Goal: Task Accomplishment & Management: Manage account settings

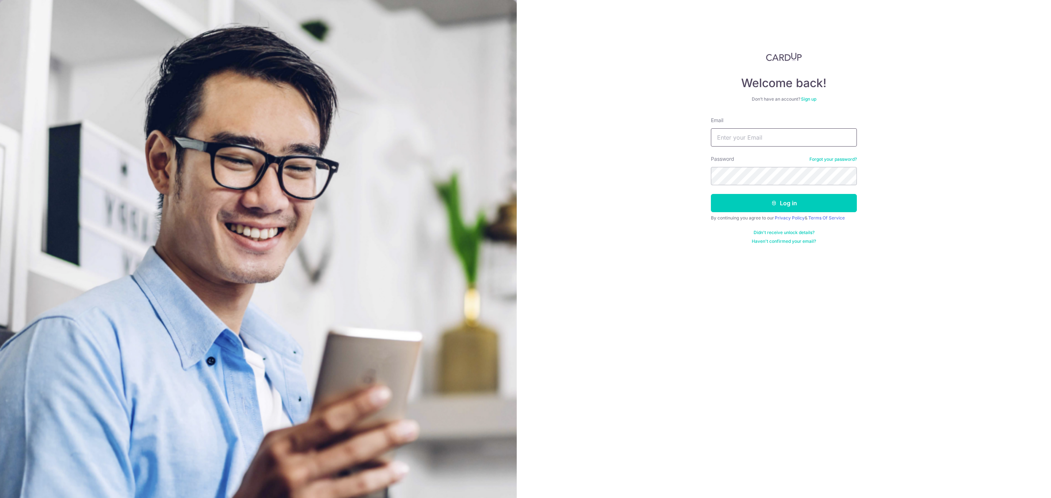
click at [783, 139] on input "Email" at bounding box center [784, 137] width 146 height 18
type input "[PERSON_NAME][EMAIL_ADDRESS][PERSON_NAME][DOMAIN_NAME]"
click at [744, 203] on button "Log in" at bounding box center [784, 203] width 146 height 18
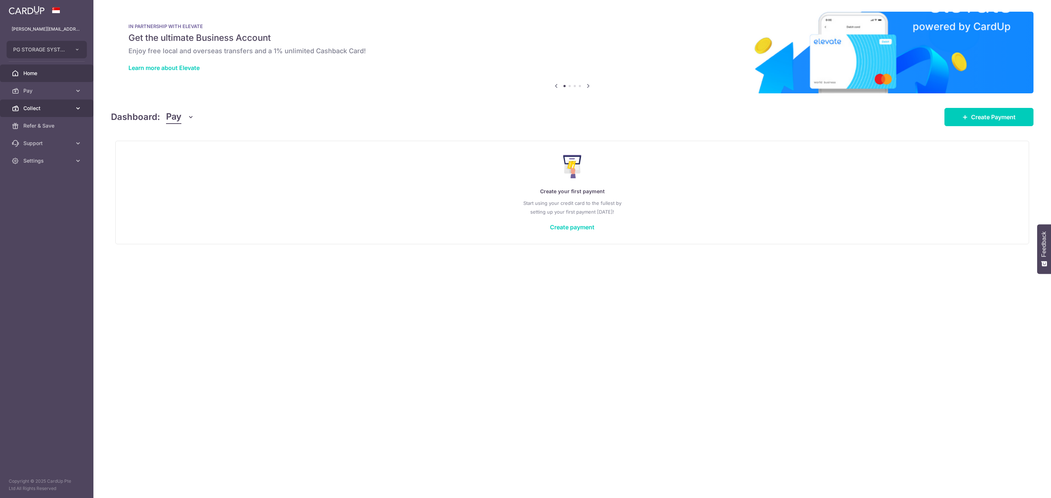
click at [45, 105] on span "Collect" at bounding box center [47, 108] width 48 height 7
click at [39, 127] on span "Dashboard" at bounding box center [47, 125] width 48 height 7
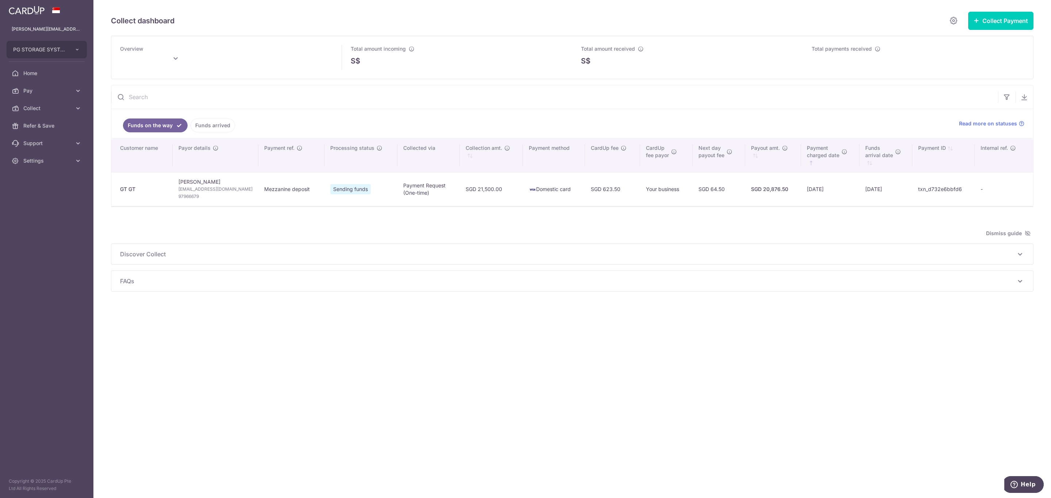
click at [330, 190] on span "Sending funds" at bounding box center [350, 189] width 40 height 10
click at [895, 152] on icon "\a \a Fundsarrival date\a \a \a : activate to sort column ascending" at bounding box center [898, 152] width 6 height 6
drag, startPoint x: 799, startPoint y: 359, endPoint x: 812, endPoint y: 340, distance: 22.9
click at [804, 353] on div "Collect dashboard Collect Payment Create request to collect payments Custom Pay…" at bounding box center [571, 249] width 957 height 498
type input "[DATE]"
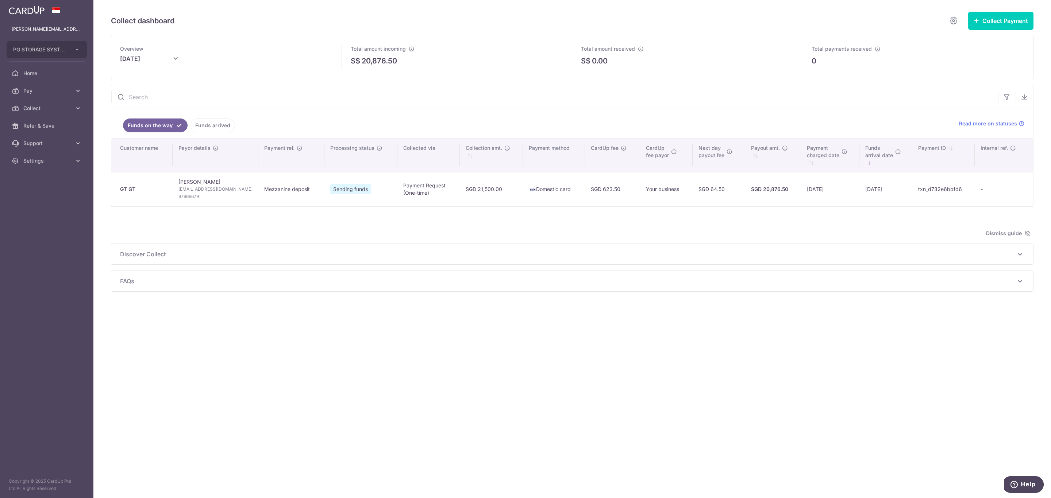
drag, startPoint x: 847, startPoint y: 193, endPoint x: 931, endPoint y: 192, distance: 83.6
click at [931, 192] on tr "GT GT Tuan Loon Tan [EMAIL_ADDRESS][DOMAIN_NAME] 97966679 Mezzanine deposit Sen…" at bounding box center [572, 189] width 922 height 34
click at [923, 195] on td "txn_d732e6bbfd6" at bounding box center [943, 189] width 63 height 34
drag, startPoint x: 914, startPoint y: 192, endPoint x: 977, endPoint y: 192, distance: 63.5
click at [977, 192] on tr "GT GT Tuan Loon Tan [EMAIL_ADDRESS][DOMAIN_NAME] 97966679 Mezzanine deposit Sen…" at bounding box center [572, 189] width 922 height 34
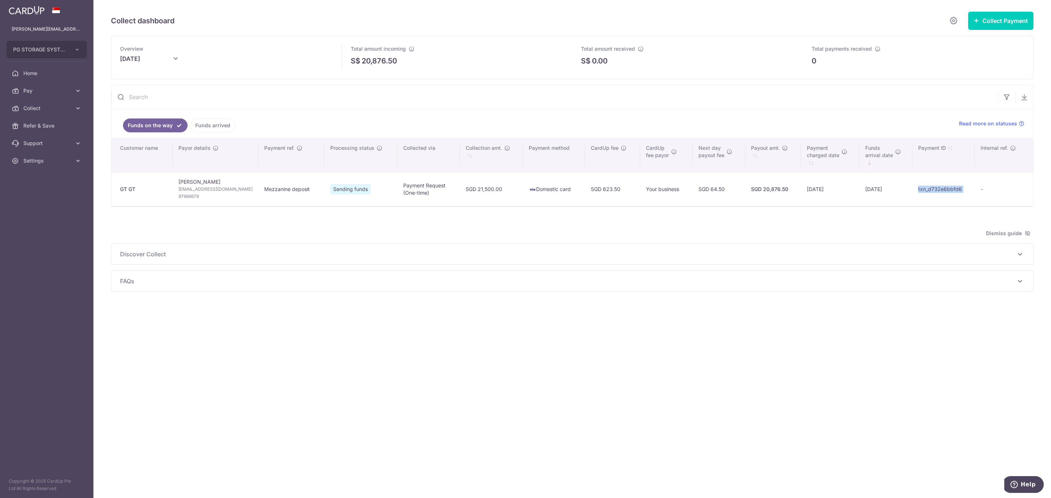
copy tr "txn_d732e6bbfd6"
type input "[DATE]"
click at [173, 61] on icon at bounding box center [175, 58] width 9 height 9
click at [174, 59] on icon at bounding box center [175, 58] width 9 height 9
type input "September 2025"
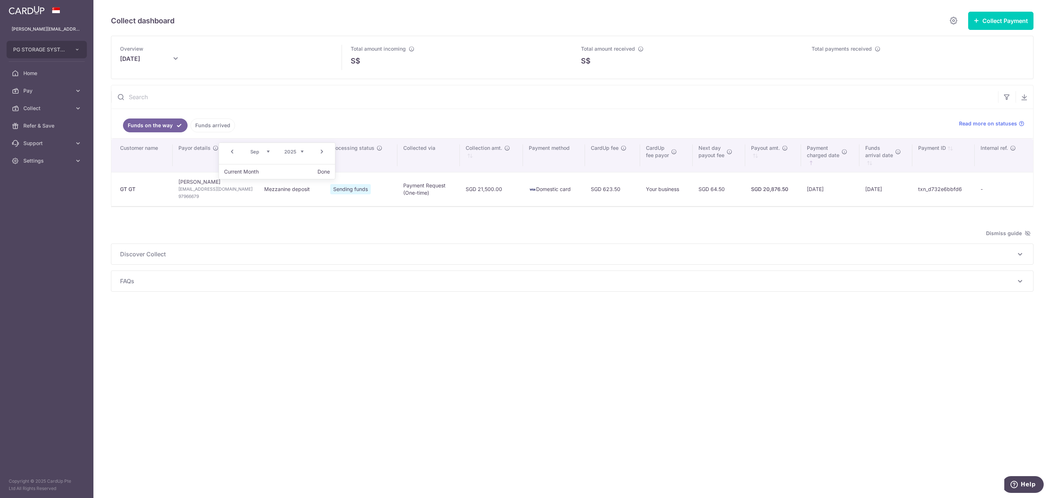
click at [500, 297] on div "Collect dashboard Collect Payment Create request to collect payments Custom Pay…" at bounding box center [571, 249] width 957 height 498
click at [265, 190] on td "Mezzanine deposit" at bounding box center [291, 189] width 66 height 34
click at [330, 193] on span "Sending funds" at bounding box center [350, 189] width 40 height 10
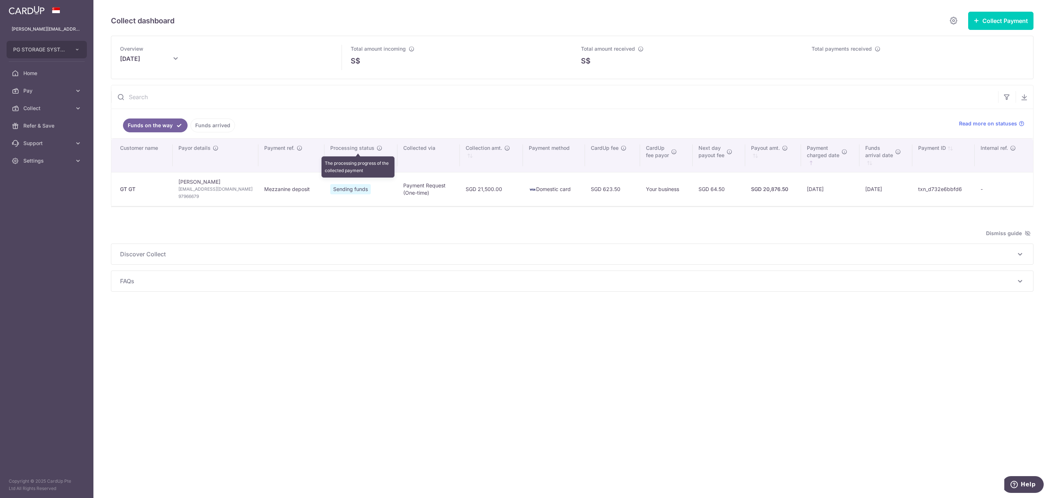
click at [376, 148] on icon "\a \a Processing status\a \a \a" at bounding box center [379, 148] width 6 height 6
click at [927, 196] on td "txn_d732e6bbfd6" at bounding box center [943, 189] width 63 height 34
drag, startPoint x: 528, startPoint y: 193, endPoint x: 908, endPoint y: 188, distance: 379.8
click at [893, 188] on tr "GT GT Tuan Loon Tan grexxtan@me.com 97966679 Mezzanine deposit Sending funds Pa…" at bounding box center [572, 189] width 922 height 34
click at [920, 187] on td "txn_d732e6bbfd6" at bounding box center [943, 189] width 63 height 34
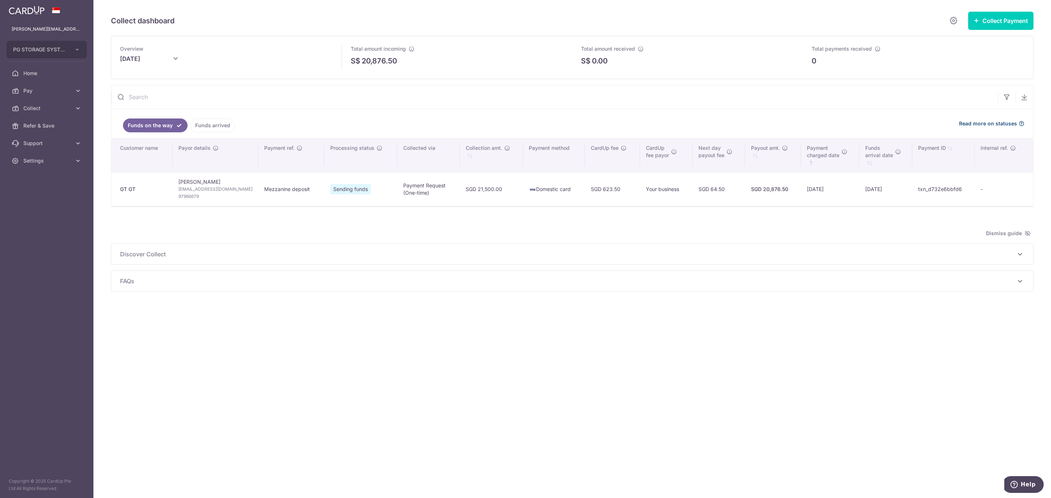
click at [1011, 126] on span "Read more on statuses" at bounding box center [988, 123] width 58 height 7
click at [53, 108] on span "Collect" at bounding box center [47, 108] width 48 height 7
click at [49, 221] on span "Settings" at bounding box center [47, 222] width 48 height 7
click at [36, 238] on span "Account" at bounding box center [47, 239] width 48 height 7
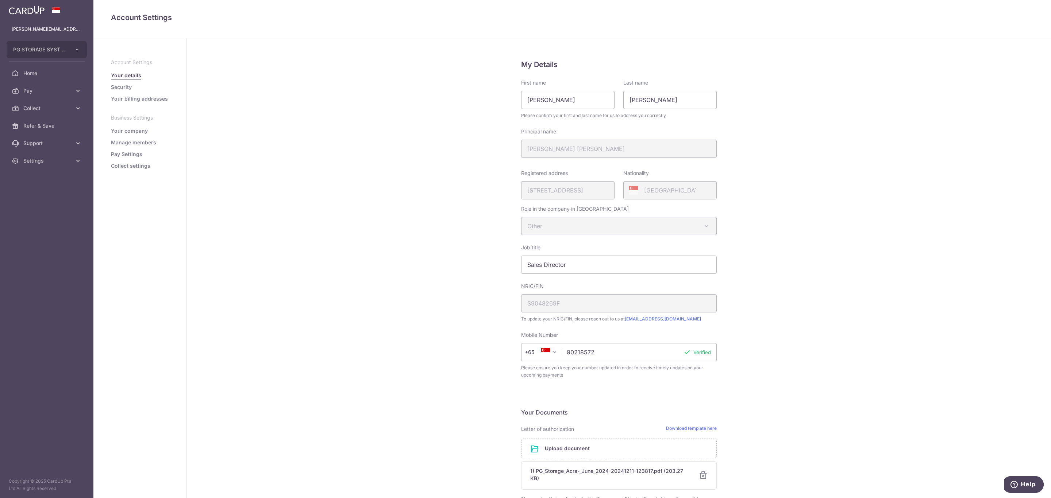
click at [121, 85] on link "Security" at bounding box center [121, 87] width 21 height 7
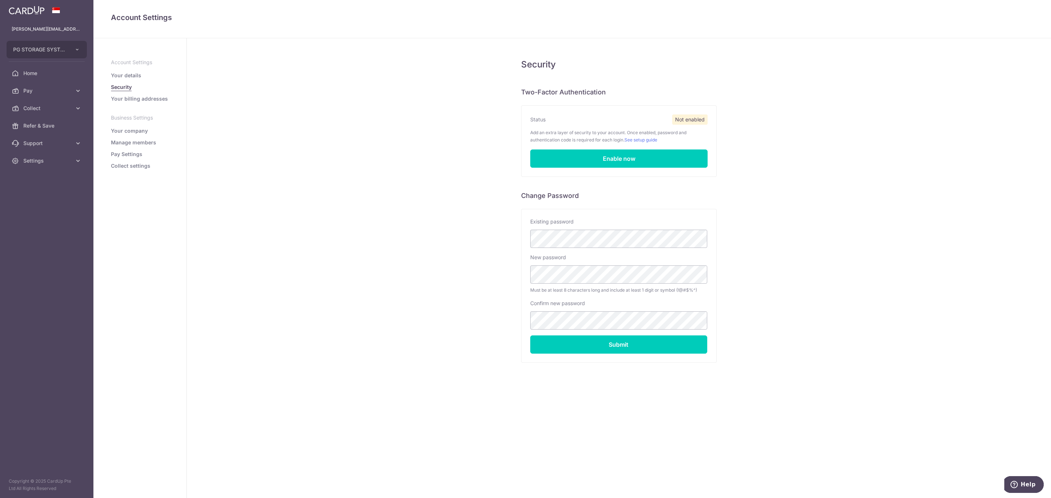
click at [126, 165] on link "Collect settings" at bounding box center [130, 165] width 39 height 7
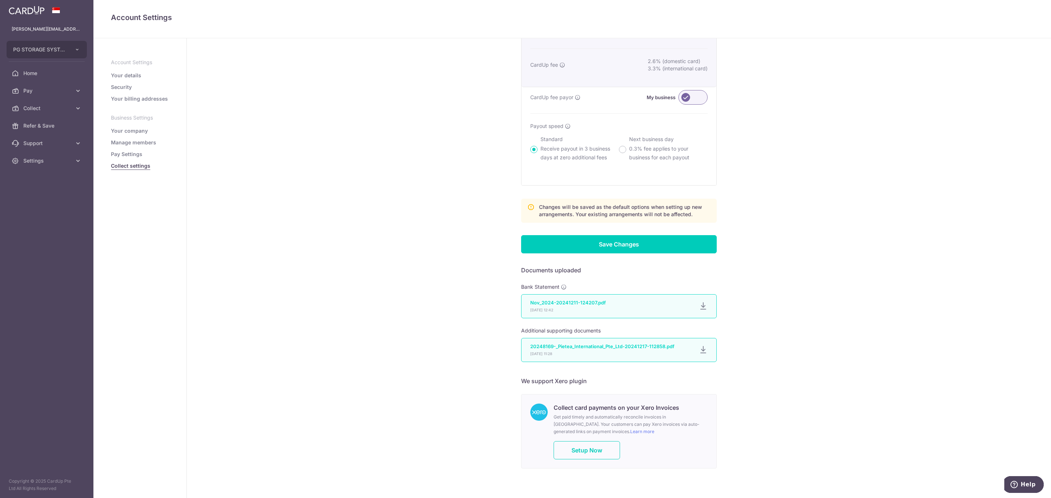
scroll to position [243, 0]
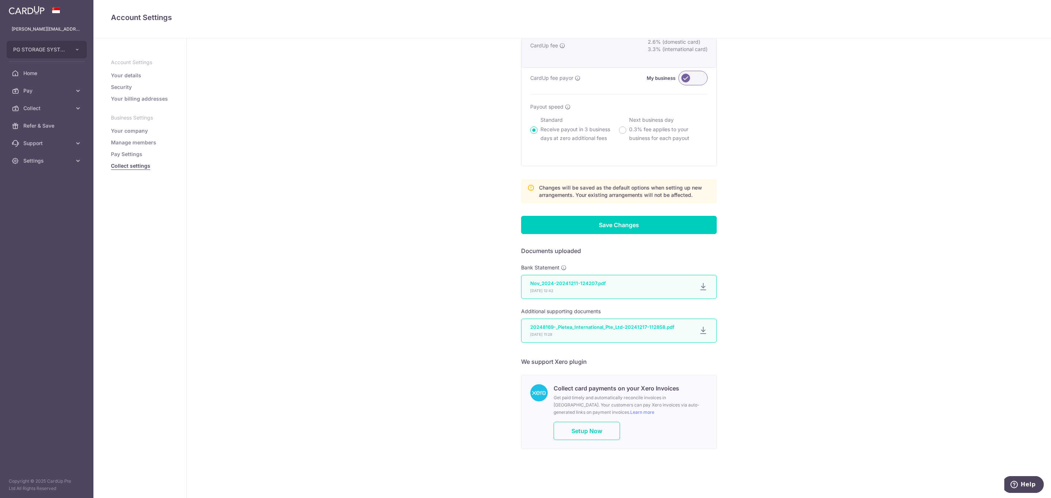
click at [134, 152] on link "Pay Settings" at bounding box center [126, 154] width 31 height 7
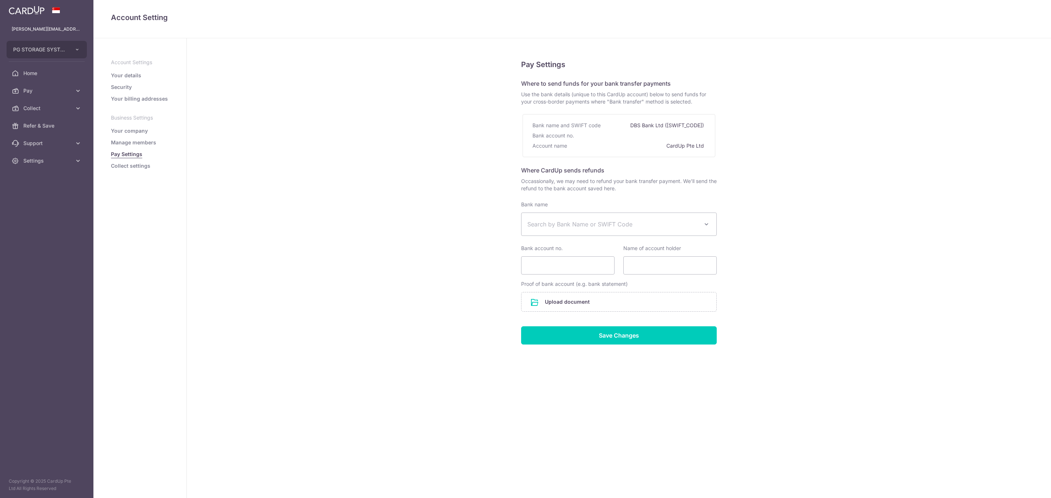
select select
click at [121, 163] on link "Collect settings" at bounding box center [130, 165] width 39 height 7
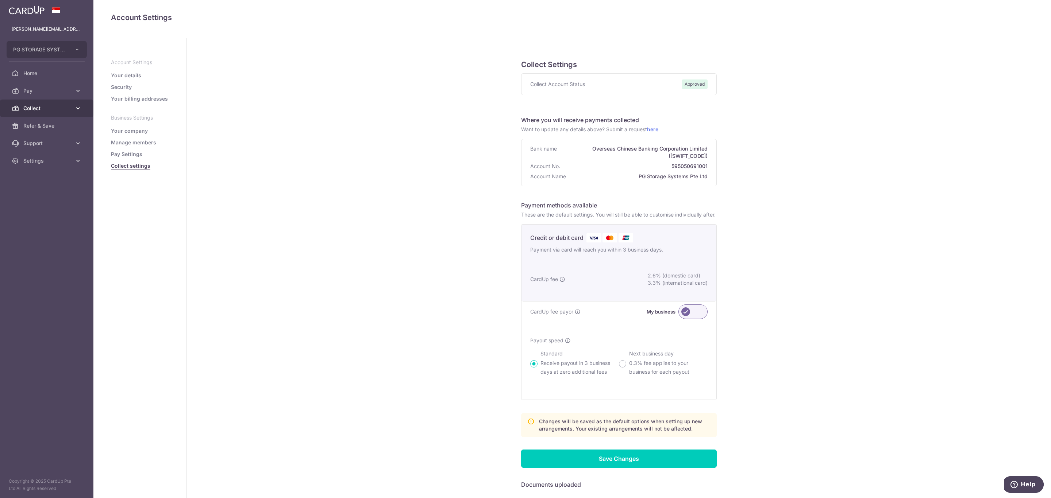
click at [73, 108] on link "Collect" at bounding box center [46, 109] width 93 height 18
click at [52, 143] on span "Payment Pages" at bounding box center [47, 143] width 48 height 7
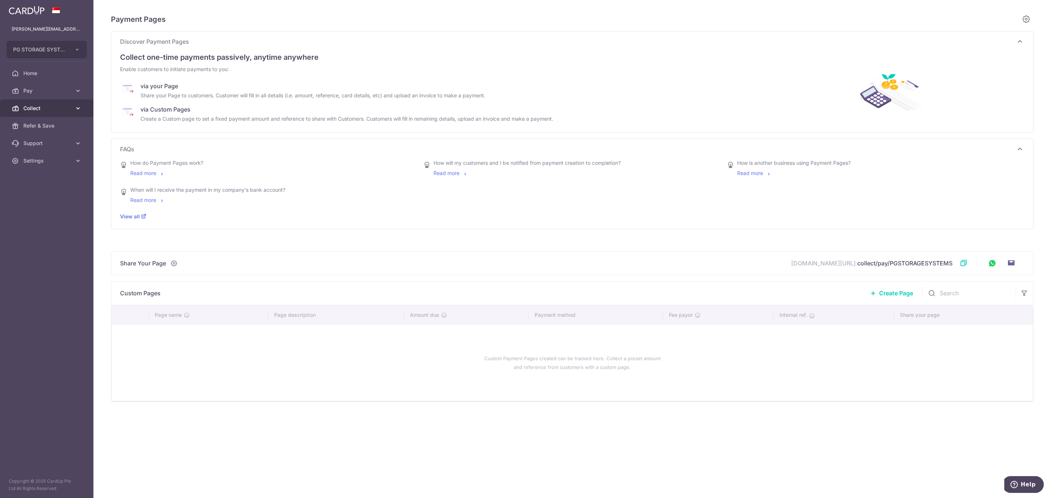
click at [47, 106] on span "Collect" at bounding box center [47, 108] width 48 height 7
click at [36, 159] on span "Payment Requests" at bounding box center [47, 160] width 48 height 7
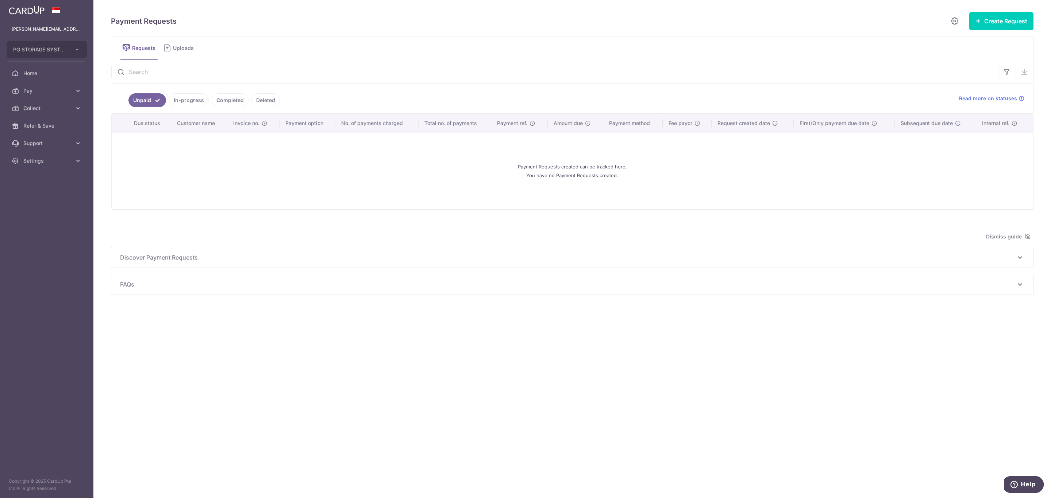
click at [189, 101] on link "In-progress" at bounding box center [189, 100] width 40 height 14
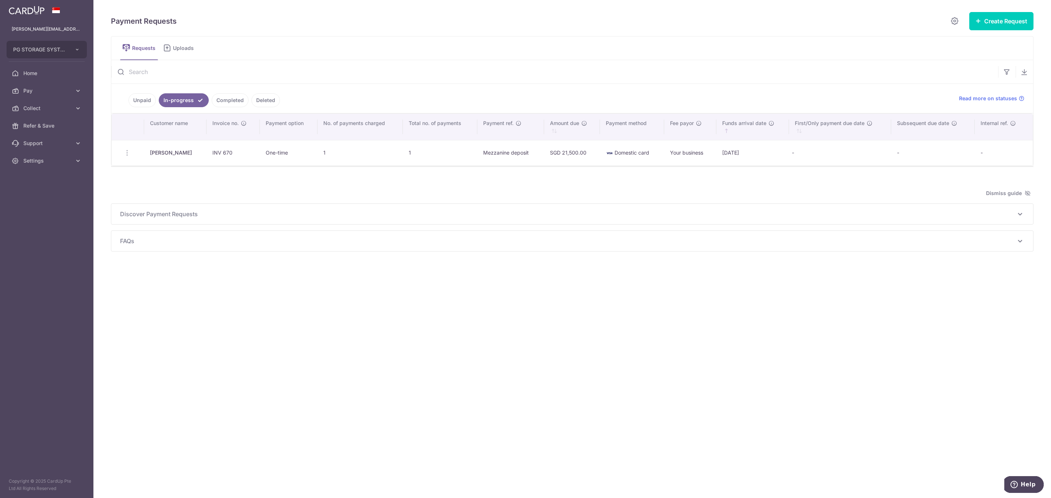
click at [127, 152] on td "Update Request Share Request" at bounding box center [128, 153] width 32 height 26
click at [30, 108] on span "Collect" at bounding box center [47, 108] width 48 height 7
click at [734, 157] on td "04/09/2025" at bounding box center [752, 153] width 73 height 26
click at [725, 133] on th "Funds arrival date" at bounding box center [752, 127] width 73 height 26
click at [49, 126] on span "Dashboard" at bounding box center [47, 125] width 48 height 7
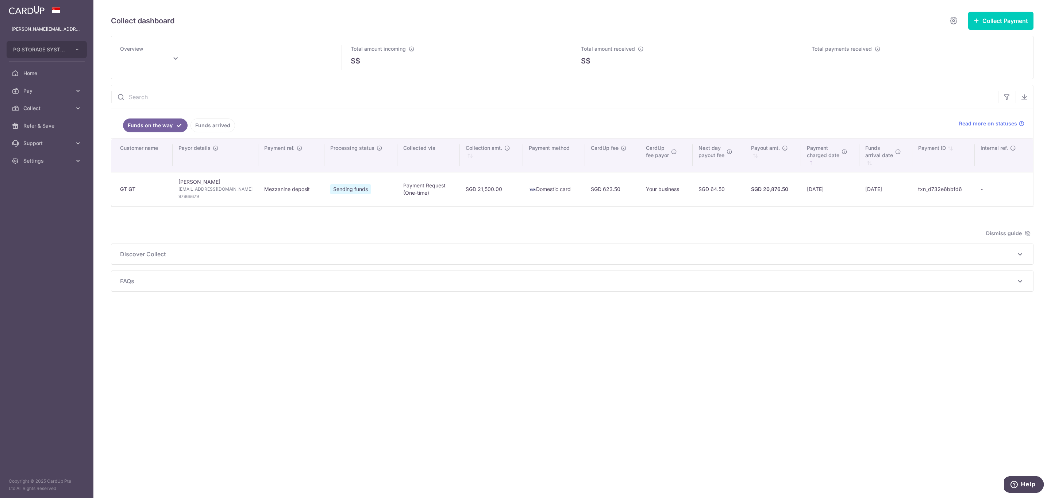
type input "September 2025"
drag, startPoint x: 591, startPoint y: 195, endPoint x: 774, endPoint y: 196, distance: 182.4
click at [770, 196] on tr "GT GT Tuan Loon Tan grexxtan@me.com 97966679 Mezzanine deposit Sending funds Pa…" at bounding box center [572, 189] width 922 height 34
click at [775, 200] on td "SGD 20,876.50" at bounding box center [773, 189] width 56 height 34
click at [702, 192] on td "SGD 64.50" at bounding box center [718, 189] width 53 height 34
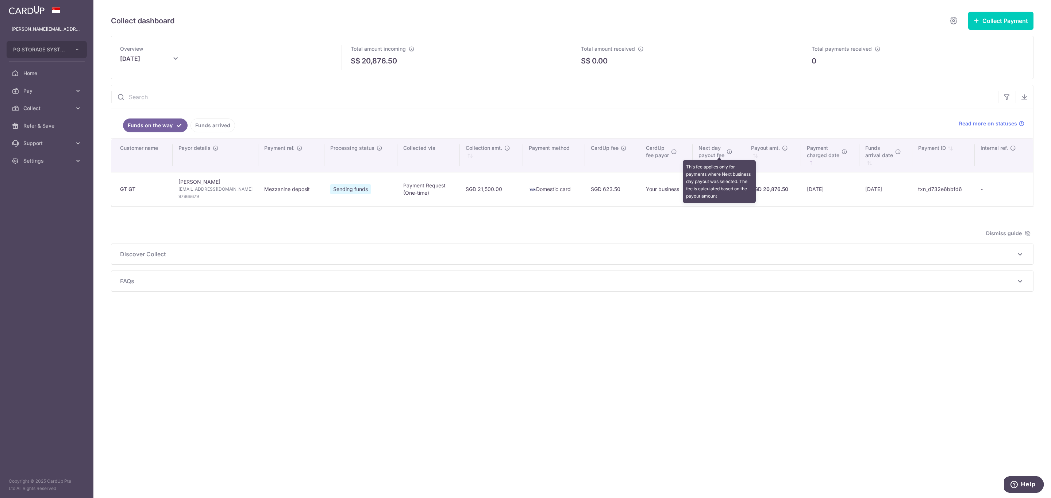
click at [726, 152] on icon "\a \a Next daypayout fee\a \a \a" at bounding box center [729, 152] width 6 height 6
click at [681, 193] on td "Your business" at bounding box center [666, 189] width 53 height 34
click at [704, 190] on td "SGD 64.50" at bounding box center [718, 189] width 53 height 34
click at [706, 190] on td "SGD 64.50" at bounding box center [718, 189] width 53 height 34
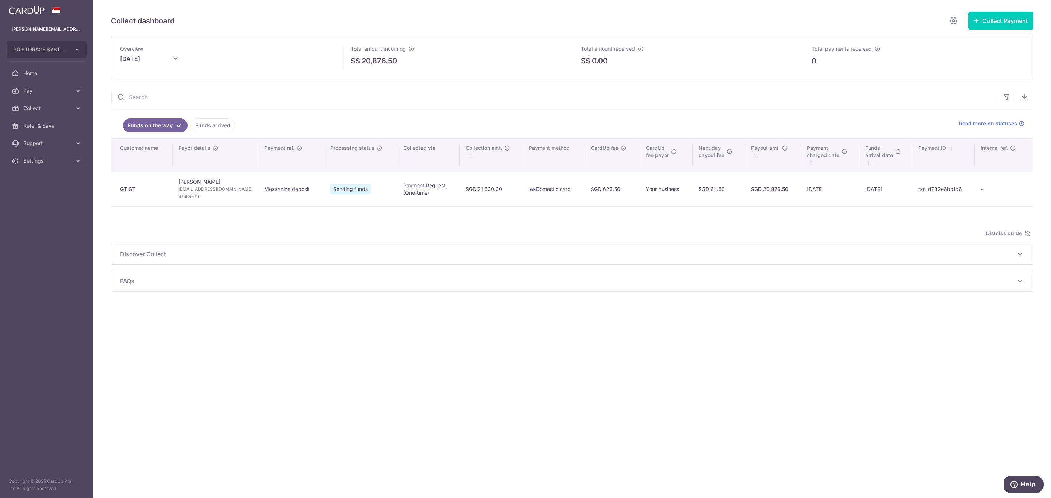
click at [640, 188] on td "Your business" at bounding box center [666, 189] width 53 height 34
drag, startPoint x: 658, startPoint y: 188, endPoint x: 824, endPoint y: 188, distance: 166.7
click at [829, 188] on tr "GT GT Tuan Loon Tan grexxtan@me.com 97966679 Mezzanine deposit Sending funds Pa…" at bounding box center [572, 189] width 922 height 34
click at [814, 195] on td "03/09/2025" at bounding box center [830, 189] width 58 height 34
click at [869, 190] on td "04/09/2025" at bounding box center [885, 189] width 53 height 34
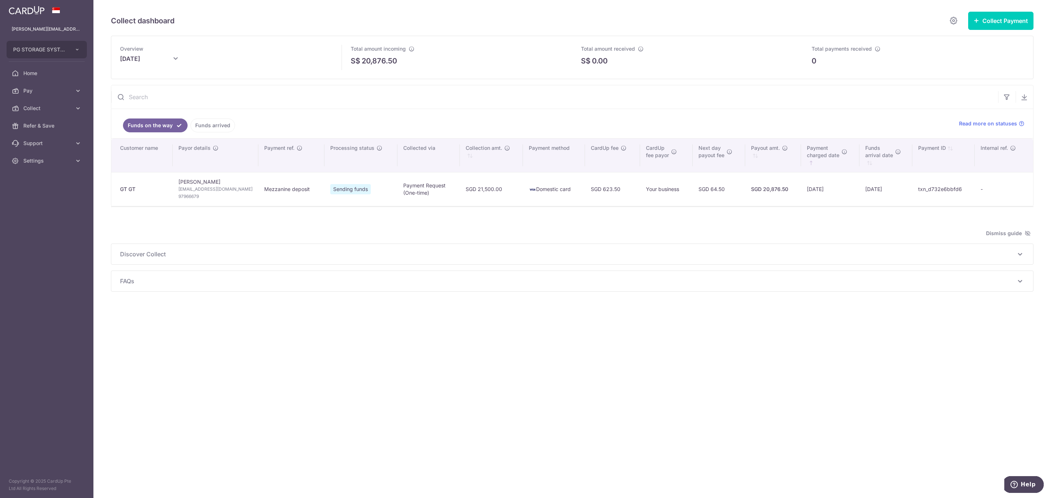
drag, startPoint x: 466, startPoint y: 192, endPoint x: 814, endPoint y: 197, distance: 348.1
click at [814, 197] on tr "GT GT Tuan Loon Tan grexxtan@me.com 97966679 Mezzanine deposit Sending funds Pa…" at bounding box center [572, 189] width 922 height 34
click at [814, 199] on td "03/09/2025" at bounding box center [830, 189] width 58 height 34
click at [609, 197] on td "SGD 623.50" at bounding box center [612, 189] width 55 height 34
drag, startPoint x: 271, startPoint y: 184, endPoint x: 725, endPoint y: 195, distance: 453.2
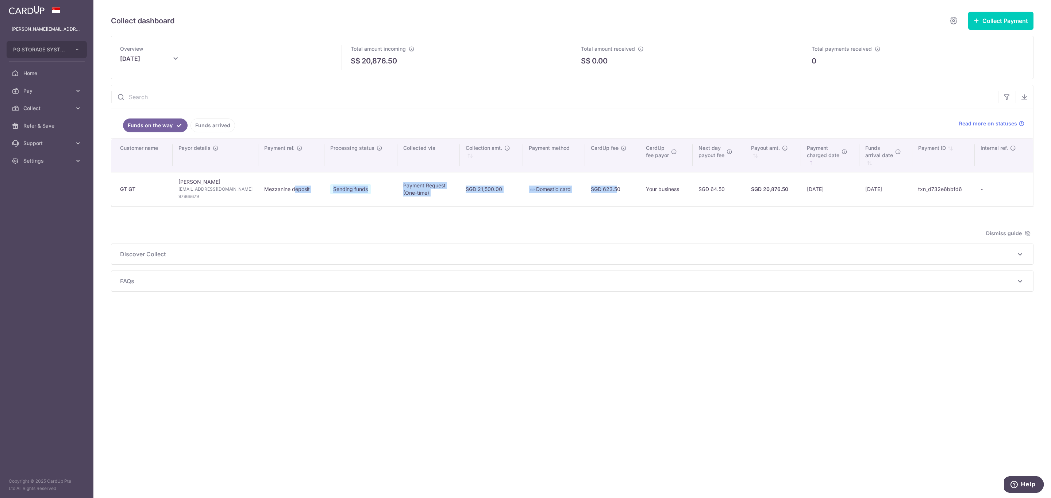
click at [721, 195] on tr "GT GT Tuan Loon Tan grexxtan@me.com 97966679 Mezzanine deposit Sending funds Pa…" at bounding box center [572, 189] width 922 height 34
click at [719, 186] on td "SGD 64.50" at bounding box center [718, 189] width 53 height 34
click at [808, 192] on td "03/09/2025" at bounding box center [830, 189] width 58 height 34
click at [808, 191] on td "03/09/2025" at bounding box center [830, 189] width 58 height 34
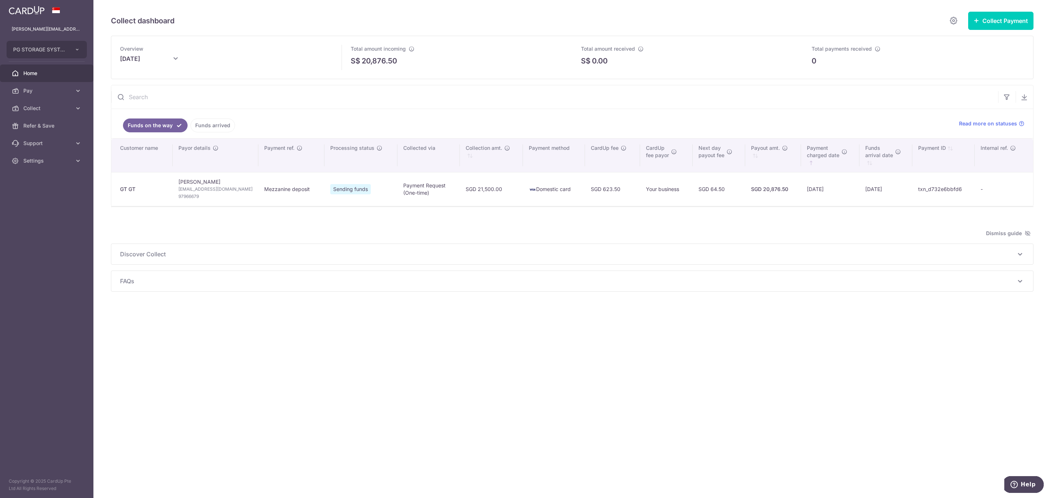
drag, startPoint x: 38, startPoint y: 73, endPoint x: 61, endPoint y: 78, distance: 23.5
click at [38, 73] on span "Home" at bounding box center [47, 73] width 48 height 7
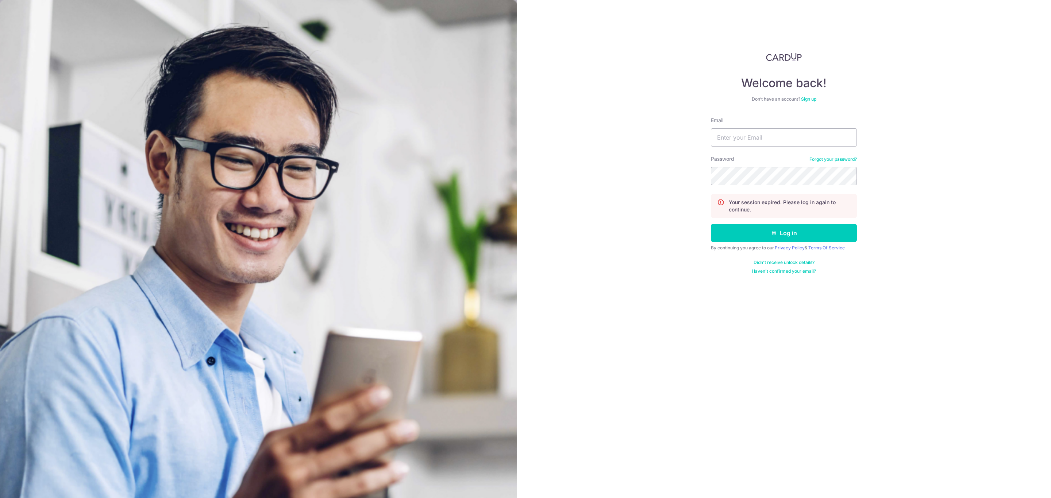
click at [751, 138] on input "Email" at bounding box center [784, 137] width 146 height 18
type input "[EMAIL_ADDRESS][DOMAIN_NAME]"
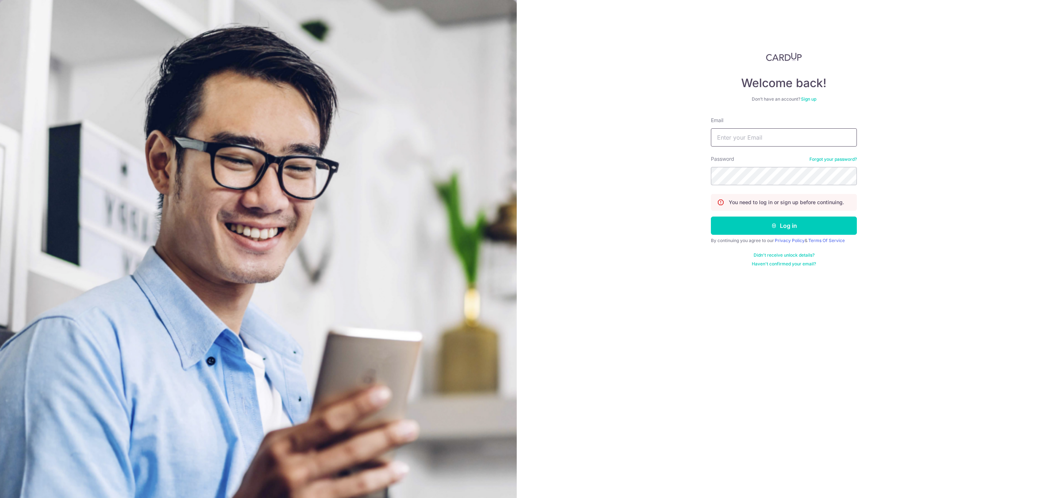
click at [759, 146] on input "Email" at bounding box center [784, 137] width 146 height 18
type input "priscilla.yee@pgstoragesystems.com"
click at [737, 230] on button "Log in" at bounding box center [784, 226] width 146 height 18
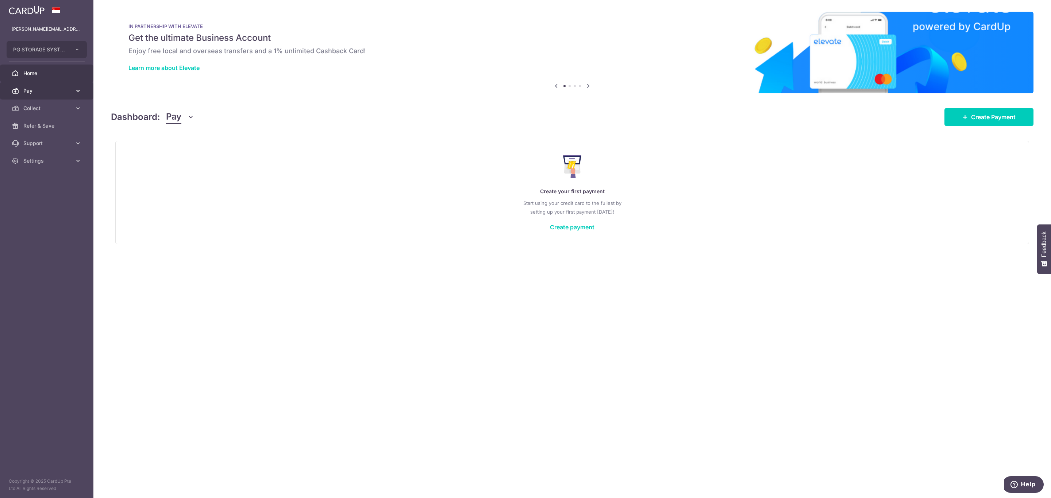
click at [45, 96] on link "Pay" at bounding box center [46, 91] width 93 height 18
click at [34, 104] on link "Payments" at bounding box center [46, 109] width 93 height 18
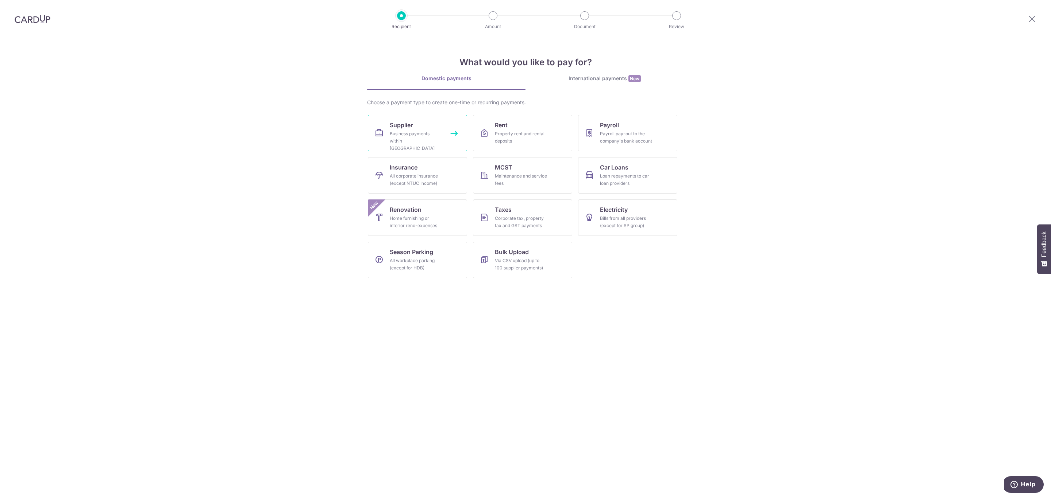
click at [430, 132] on div "Business payments within Singapore" at bounding box center [416, 141] width 53 height 22
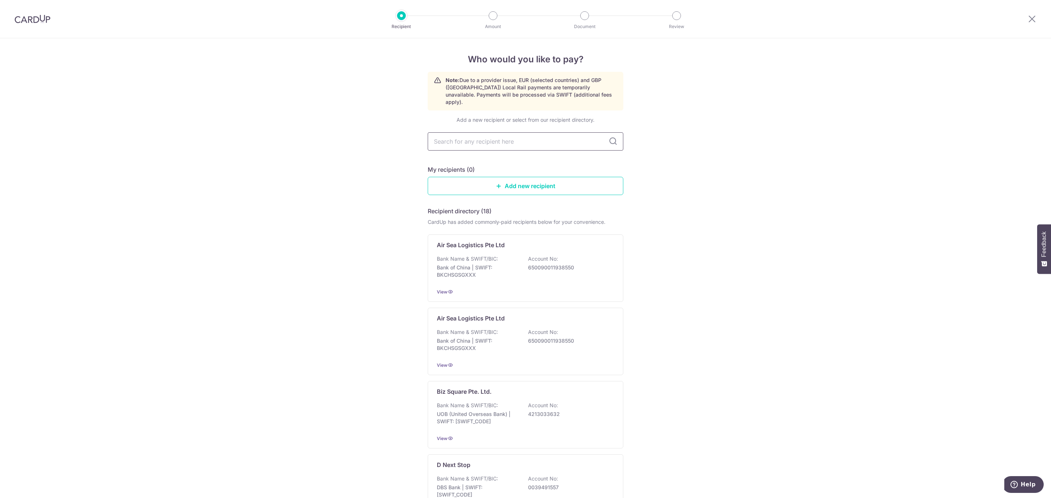
drag, startPoint x: 498, startPoint y: 134, endPoint x: 503, endPoint y: 132, distance: 4.9
click at [498, 134] on input "text" at bounding box center [526, 141] width 196 height 18
type input "fluid"
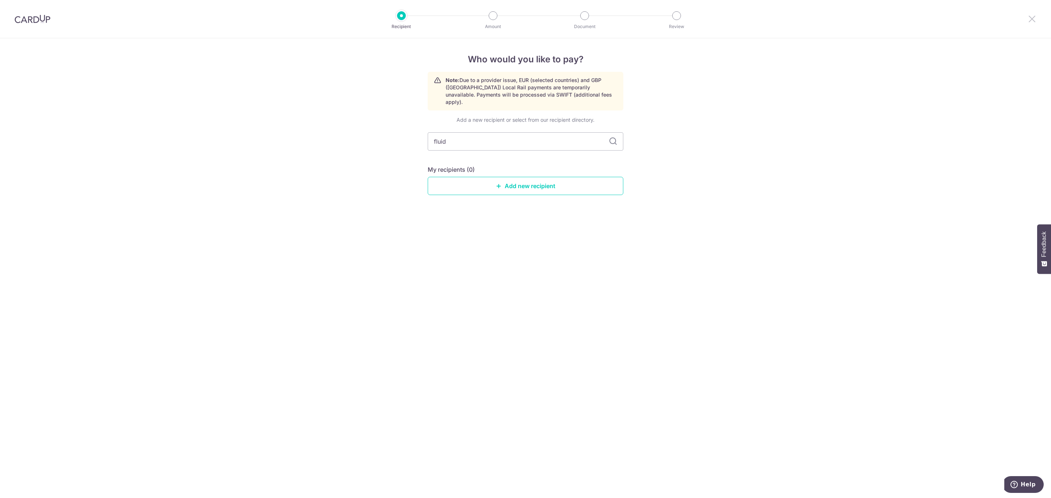
click at [1031, 19] on icon at bounding box center [1031, 18] width 9 height 9
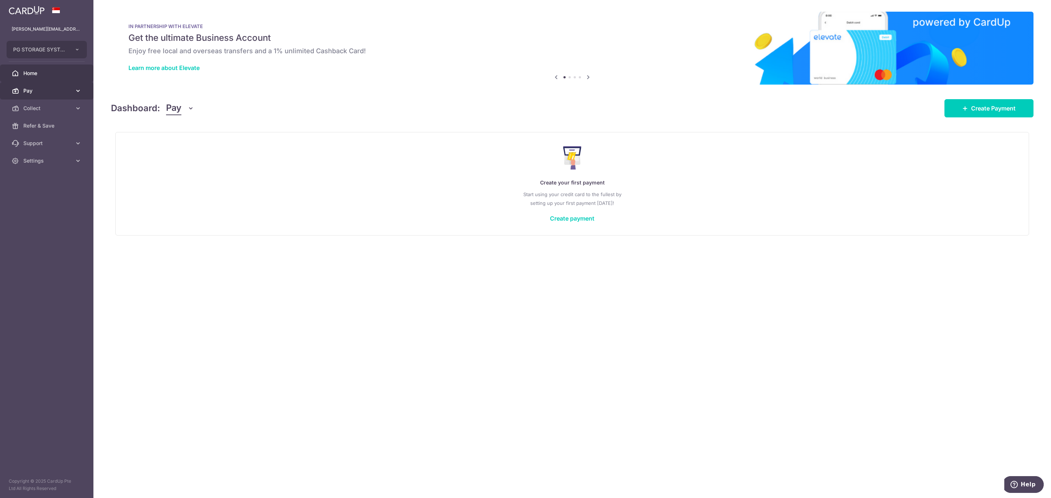
click at [36, 88] on span "Pay" at bounding box center [47, 90] width 48 height 7
click at [34, 108] on span "Payments" at bounding box center [47, 108] width 48 height 7
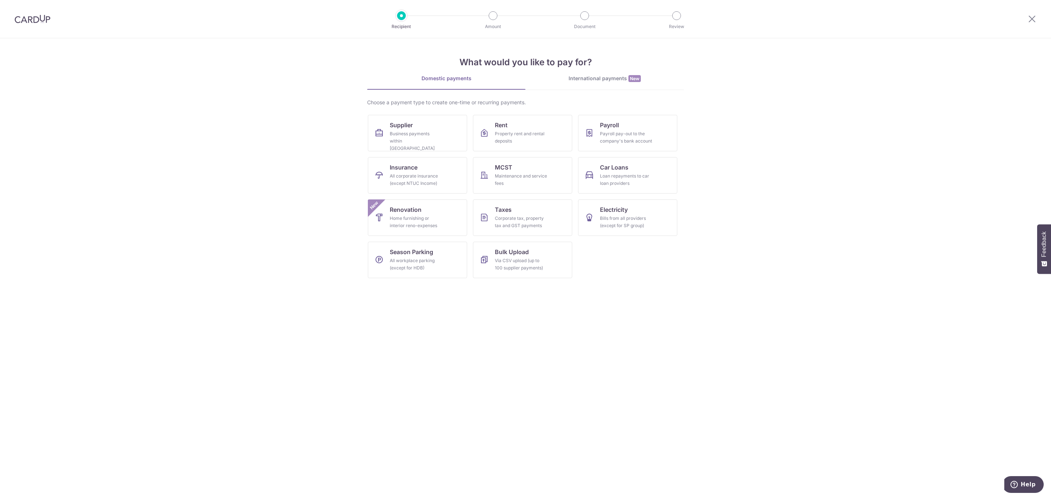
click at [1026, 17] on div at bounding box center [1032, 19] width 38 height 38
click at [1032, 15] on icon at bounding box center [1031, 18] width 9 height 9
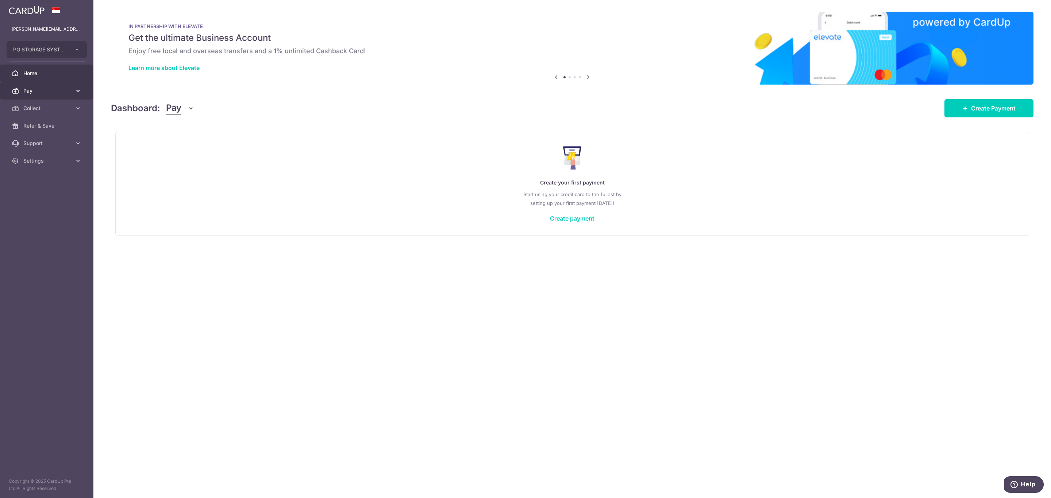
click at [45, 94] on link "Pay" at bounding box center [46, 91] width 93 height 18
click at [46, 111] on span "Payments" at bounding box center [47, 108] width 48 height 7
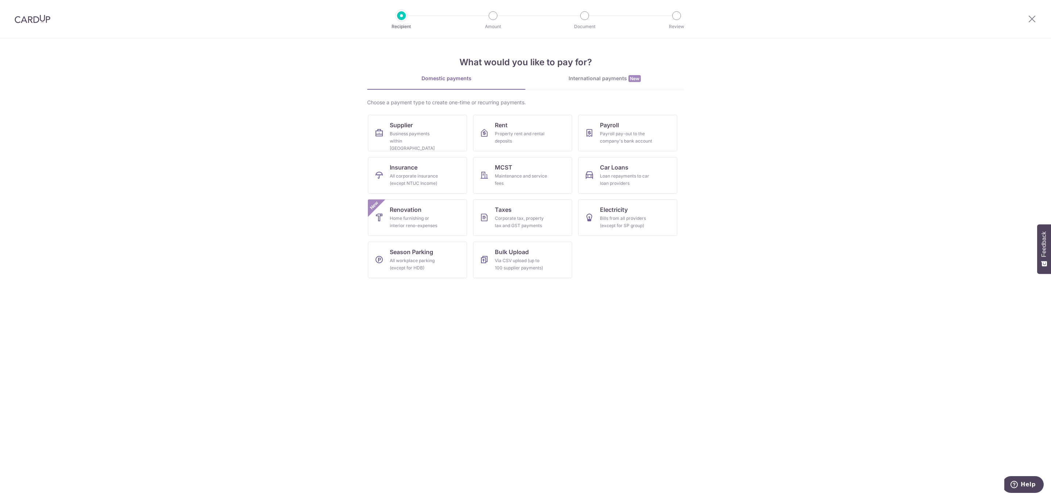
click at [1025, 23] on div at bounding box center [1032, 19] width 38 height 38
click at [1032, 20] on icon at bounding box center [1031, 18] width 9 height 9
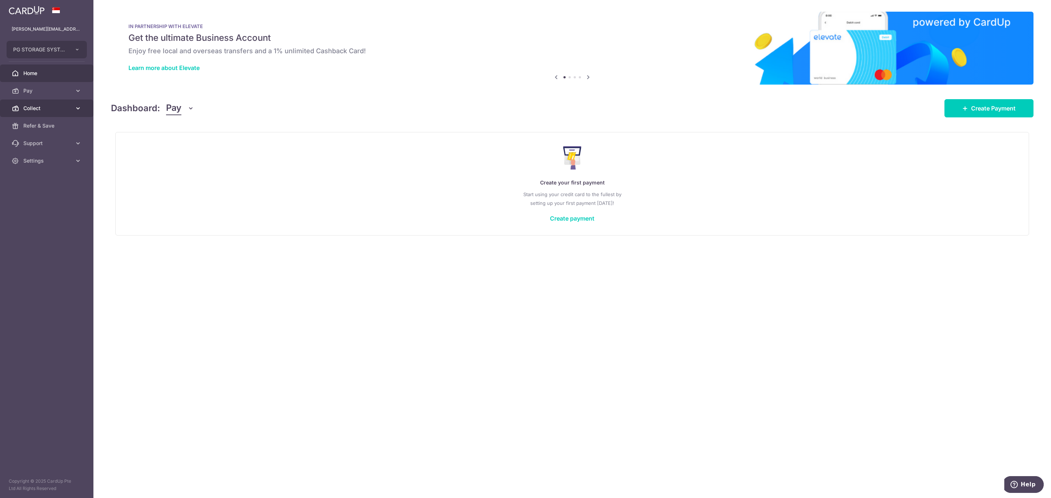
click at [33, 108] on span "Collect" at bounding box center [47, 108] width 48 height 7
click at [47, 126] on span "Dashboard" at bounding box center [47, 125] width 48 height 7
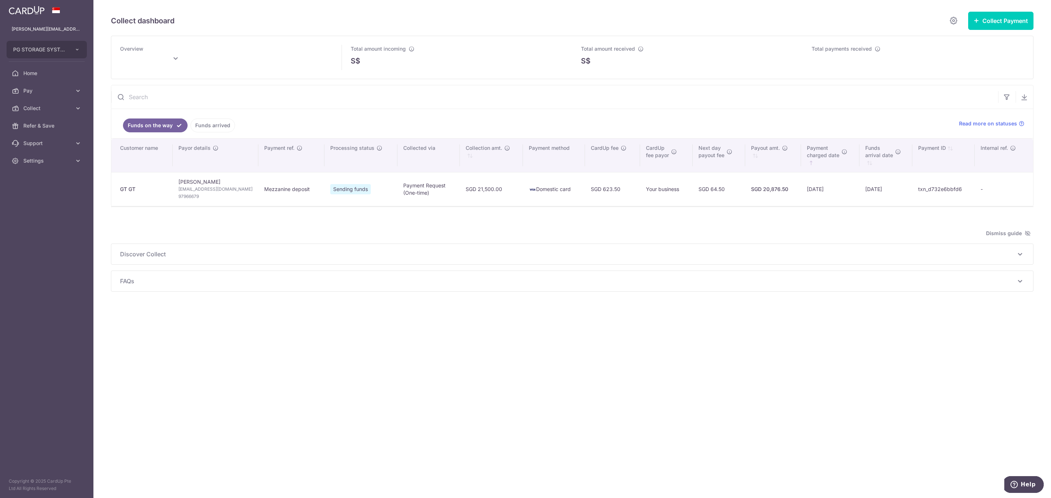
type input "[DATE]"
click at [880, 194] on td "04/09/2025" at bounding box center [885, 189] width 53 height 34
type input "[DATE]"
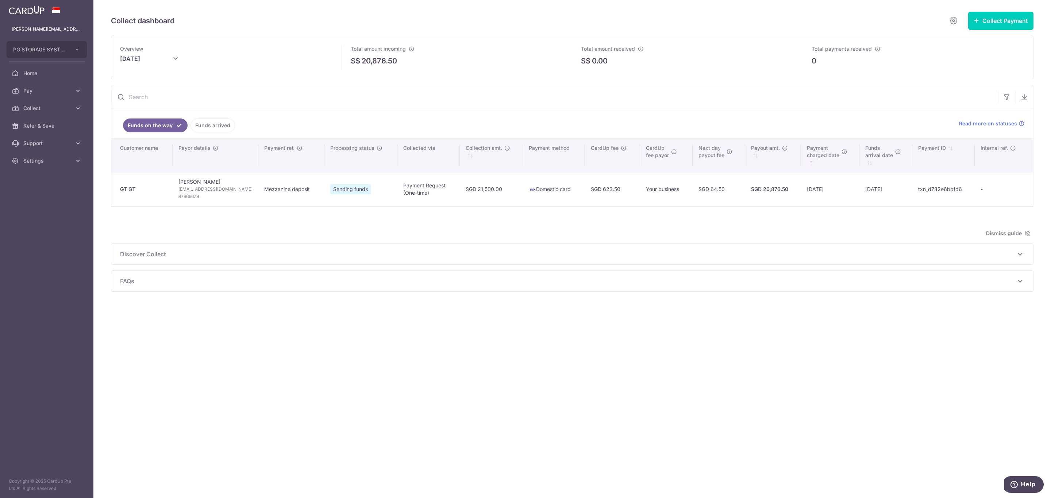
drag, startPoint x: 70, startPoint y: 90, endPoint x: 77, endPoint y: 100, distance: 11.8
click at [71, 90] on span "Pay" at bounding box center [47, 90] width 48 height 7
click at [33, 108] on span "Payments" at bounding box center [47, 108] width 48 height 7
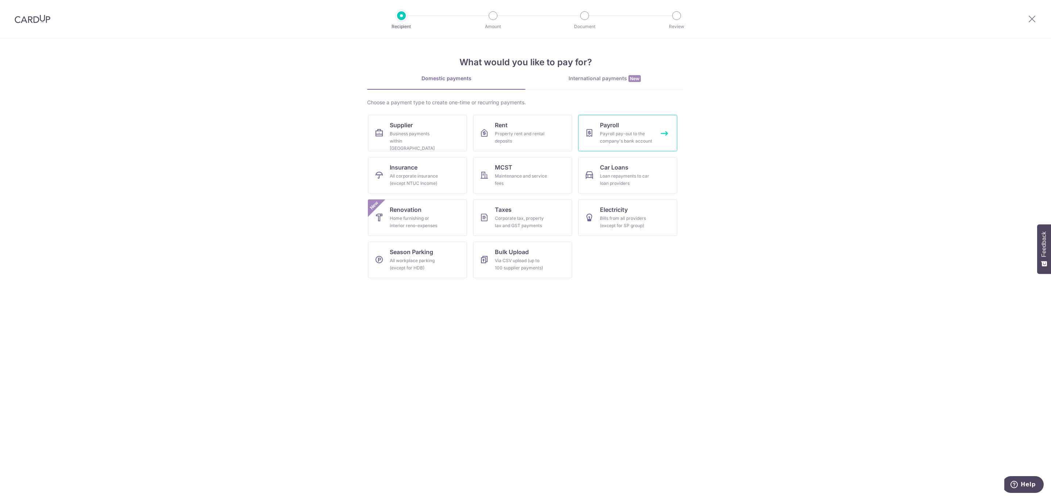
click at [616, 140] on div "Payroll pay-out to the company's bank account" at bounding box center [626, 137] width 53 height 15
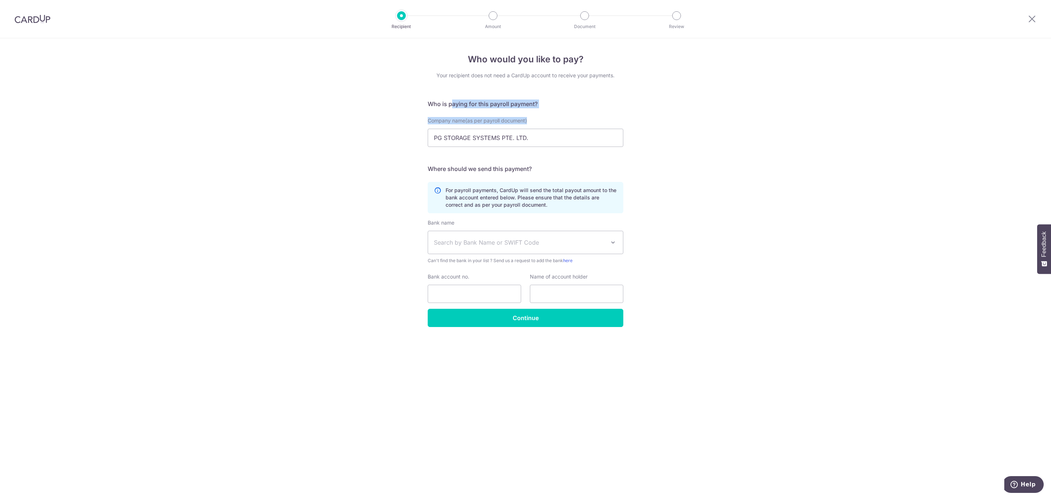
drag, startPoint x: 451, startPoint y: 108, endPoint x: 732, endPoint y: 126, distance: 281.9
click at [732, 126] on div "Who would you like to pay? Your recipient does not need a CardUp account to rec…" at bounding box center [525, 268] width 1051 height 460
drag, startPoint x: 738, startPoint y: 146, endPoint x: 735, endPoint y: 157, distance: 11.1
click at [739, 150] on div "Who would you like to pay? Your recipient does not need a CardUp account to rec…" at bounding box center [525, 268] width 1051 height 460
drag, startPoint x: 439, startPoint y: 122, endPoint x: 768, endPoint y: 143, distance: 330.1
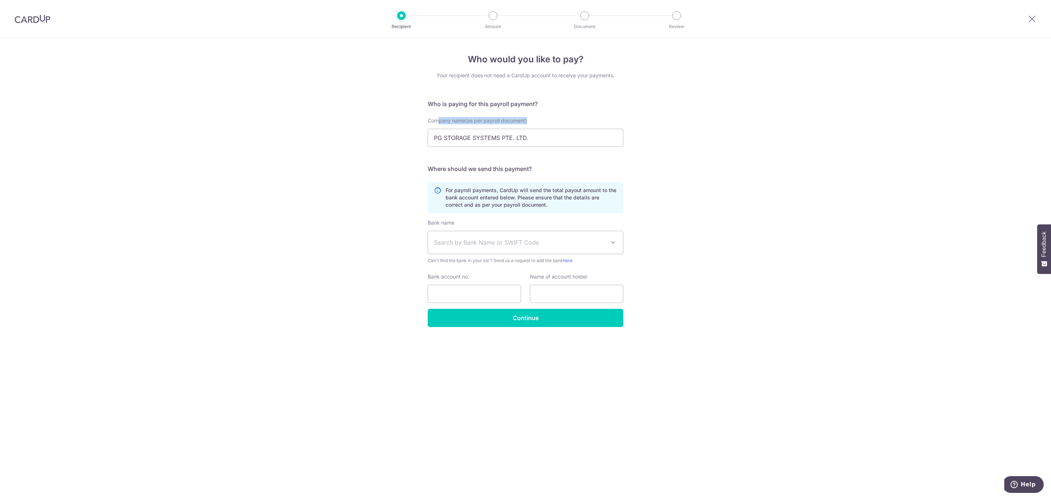
click at [682, 120] on div "Who would you like to pay? Your recipient does not need a CardUp account to rec…" at bounding box center [525, 268] width 1051 height 460
drag, startPoint x: 777, startPoint y: 153, endPoint x: 776, endPoint y: 179, distance: 26.3
click at [778, 156] on div "Who would you like to pay? Your recipient does not need a CardUp account to rec…" at bounding box center [525, 268] width 1051 height 460
drag, startPoint x: 490, startPoint y: 79, endPoint x: 705, endPoint y: 91, distance: 215.9
click at [705, 80] on div "Who would you like to pay? Your recipient does not need a CardUp account to rec…" at bounding box center [525, 268] width 1051 height 460
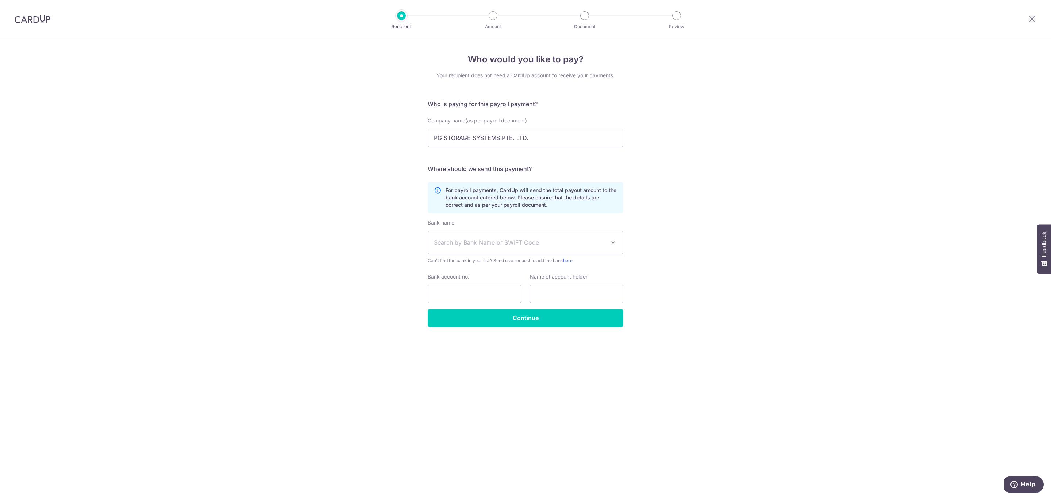
click at [705, 104] on div "Who would you like to pay? Your recipient does not need a CardUp account to rec…" at bounding box center [525, 268] width 1051 height 460
drag, startPoint x: 494, startPoint y: 71, endPoint x: 614, endPoint y: 76, distance: 120.1
click at [614, 76] on div "Who would you like to pay? Your recipient does not need a CardUp account to rec…" at bounding box center [526, 190] width 196 height 274
click at [614, 82] on div "Who would you like to pay? Your recipient does not need a CardUp account to rec…" at bounding box center [526, 190] width 196 height 274
drag, startPoint x: 467, startPoint y: 194, endPoint x: 556, endPoint y: 198, distance: 89.9
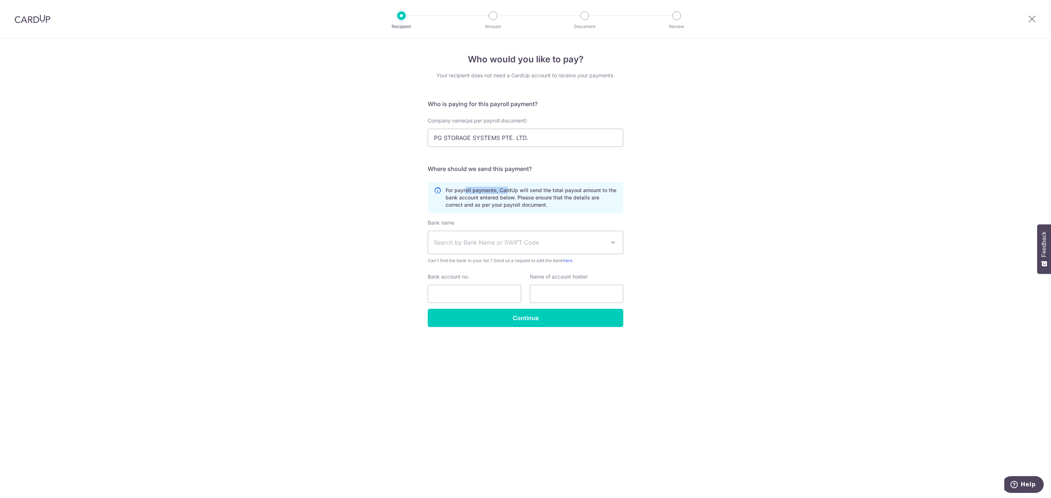
click at [538, 193] on p "For payroll payments, CardUp will send the total payout amount to the bank acco…" at bounding box center [530, 198] width 171 height 22
drag, startPoint x: 567, startPoint y: 204, endPoint x: 545, endPoint y: 220, distance: 27.4
click at [568, 205] on p "For payroll payments, CardUp will send the total payout amount to the bank acco…" at bounding box center [530, 198] width 171 height 22
drag, startPoint x: 506, startPoint y: 193, endPoint x: 515, endPoint y: 223, distance: 31.5
click at [506, 193] on p "For payroll payments, CardUp will send the total payout amount to the bank acco…" at bounding box center [530, 198] width 171 height 22
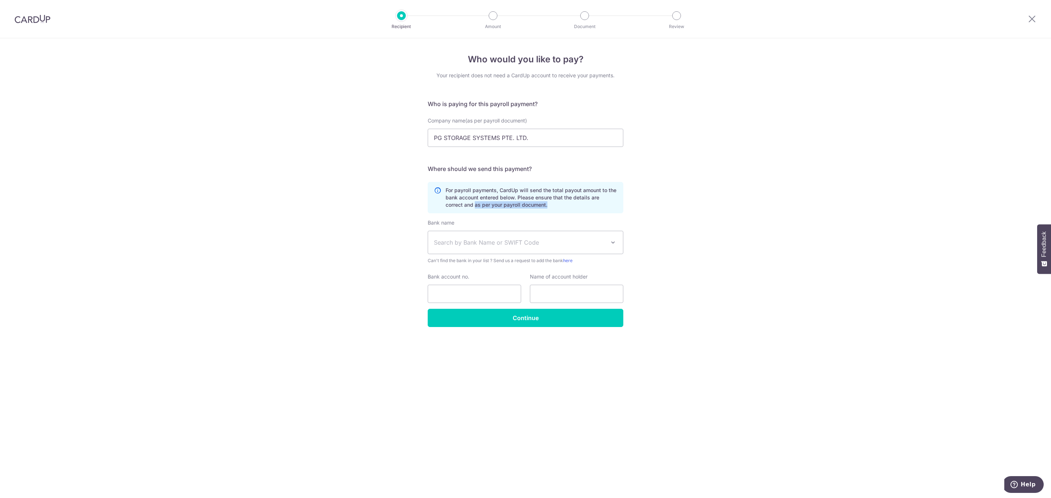
drag, startPoint x: 475, startPoint y: 206, endPoint x: 588, endPoint y: 206, distance: 112.7
click at [588, 206] on p "For payroll payments, CardUp will send the total payout amount to the bank acco…" at bounding box center [530, 198] width 171 height 22
click at [513, 200] on p "For payroll payments, CardUp will send the total payout amount to the bank acco…" at bounding box center [530, 198] width 171 height 22
drag, startPoint x: 483, startPoint y: 204, endPoint x: 558, endPoint y: 203, distance: 75.5
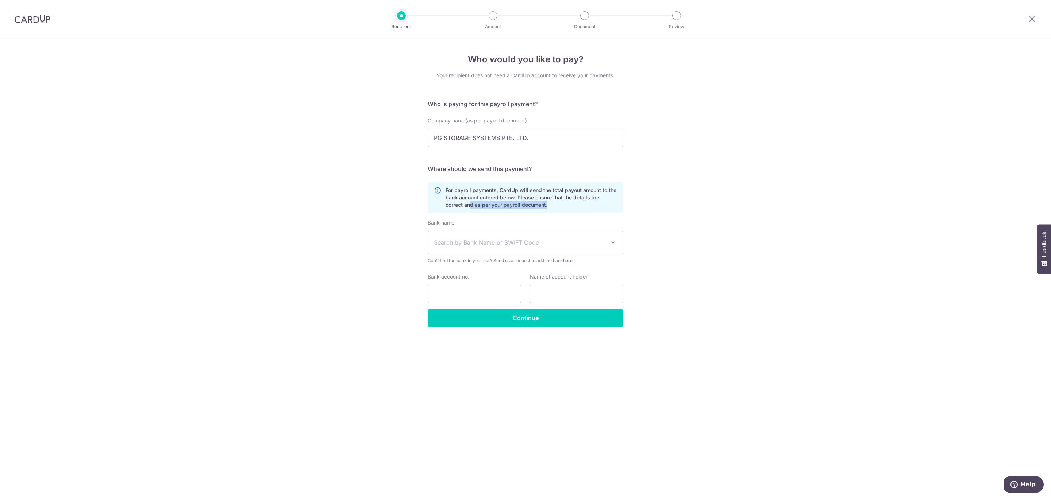
click at [551, 203] on p "For payroll payments, CardUp will send the total payout amount to the bank acco…" at bounding box center [530, 198] width 171 height 22
click at [624, 248] on div "Who would you like to pay? Your recipient does not need a CardUp account to rec…" at bounding box center [525, 268] width 1051 height 460
click at [605, 244] on span "Search by Bank Name or SWIFT Code" at bounding box center [525, 242] width 195 height 23
drag, startPoint x: 733, startPoint y: 216, endPoint x: 676, endPoint y: 237, distance: 61.7
click at [729, 217] on div "Who would you like to pay? Your recipient does not need a CardUp account to rec…" at bounding box center [525, 268] width 1051 height 460
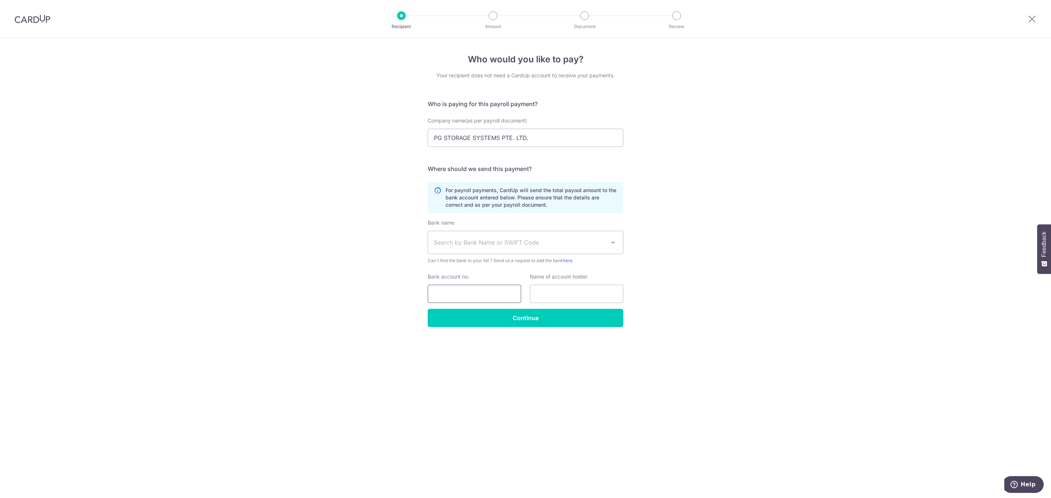
click at [463, 293] on input "Bank account no." at bounding box center [474, 294] width 93 height 18
click at [569, 247] on span "Search by Bank Name or SWIFT Code" at bounding box center [519, 242] width 171 height 9
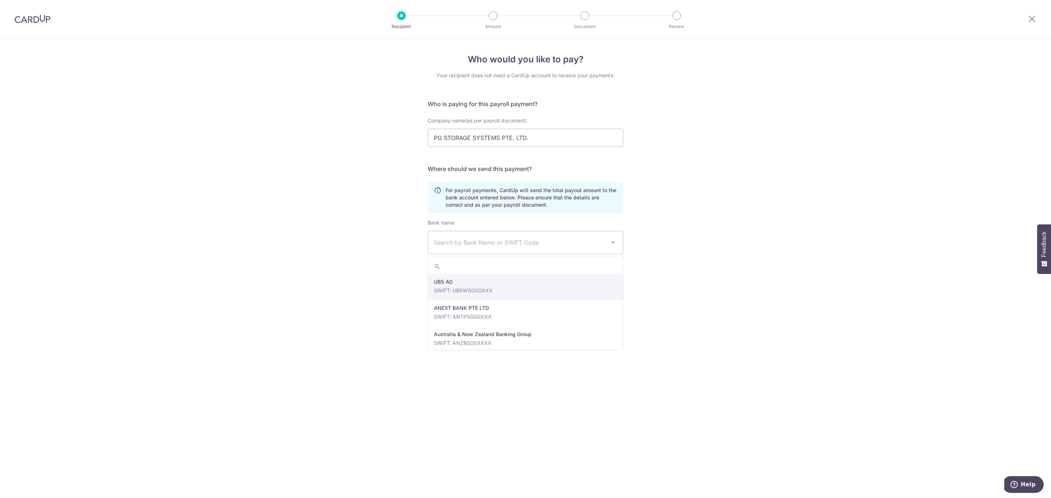
click at [685, 237] on div "Who would you like to pay? Your recipient does not need a CardUp account to rec…" at bounding box center [525, 268] width 1051 height 460
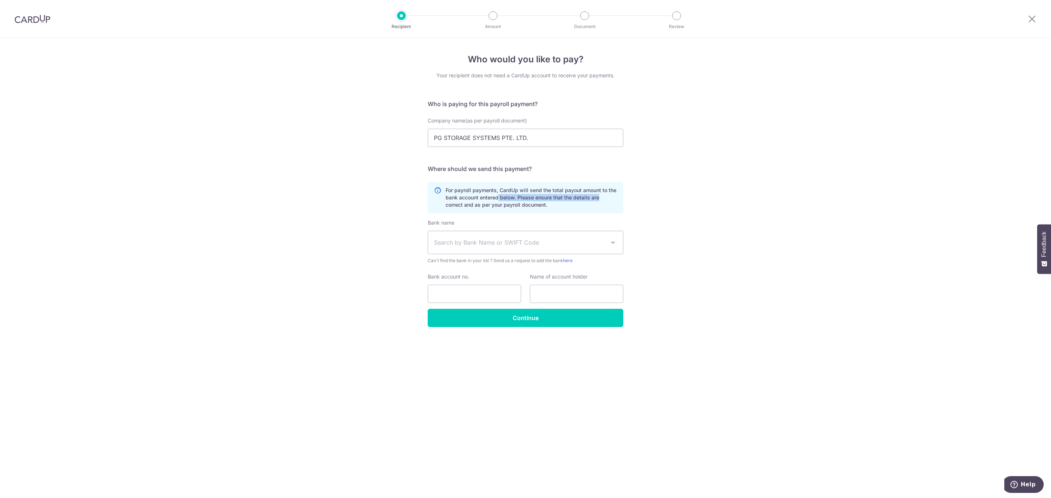
drag, startPoint x: 498, startPoint y: 195, endPoint x: 729, endPoint y: 197, distance: 230.6
click at [729, 197] on div "Who would you like to pay? Your recipient does not need a CardUp account to rec…" at bounding box center [525, 268] width 1051 height 460
click at [728, 200] on div "Who would you like to pay? Your recipient does not need a CardUp account to rec…" at bounding box center [525, 268] width 1051 height 460
click at [513, 203] on p "For payroll payments, CardUp will send the total payout amount to the bank acco…" at bounding box center [530, 198] width 171 height 22
drag, startPoint x: 478, startPoint y: 201, endPoint x: 615, endPoint y: 206, distance: 136.9
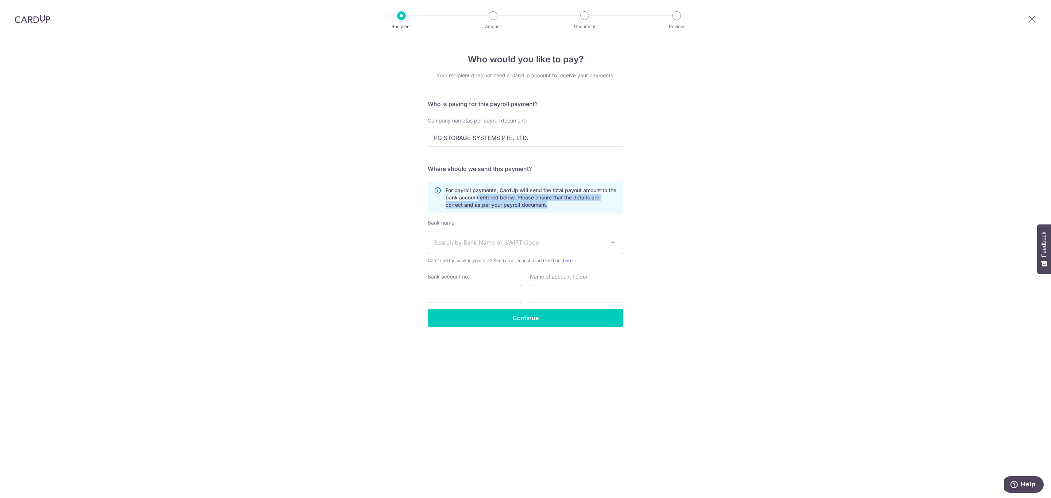
click at [611, 206] on p "For payroll payments, CardUp will send the total payout amount to the bank acco…" at bounding box center [530, 198] width 171 height 22
click at [605, 209] on div "For payroll payments, CardUp will send the total payout amount to the bank acco…" at bounding box center [526, 197] width 196 height 31
click at [539, 235] on span "Search by Bank Name or SWIFT Code" at bounding box center [525, 242] width 195 height 23
type input "ocb"
select select "12"
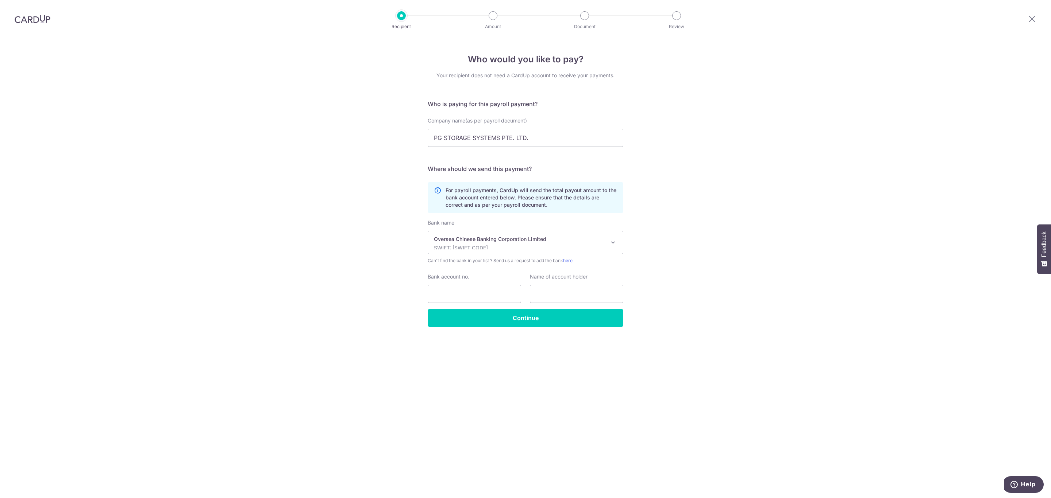
click at [737, 267] on div "Who would you like to pay? Your recipient does not need a CardUp account to rec…" at bounding box center [525, 268] width 1051 height 460
click at [480, 299] on input "Bank account no." at bounding box center [474, 294] width 93 height 18
drag, startPoint x: 579, startPoint y: 298, endPoint x: 604, endPoint y: 296, distance: 25.3
click at [579, 298] on input "text" at bounding box center [576, 294] width 93 height 18
type input "PG Storage Systems Pte Ltd"
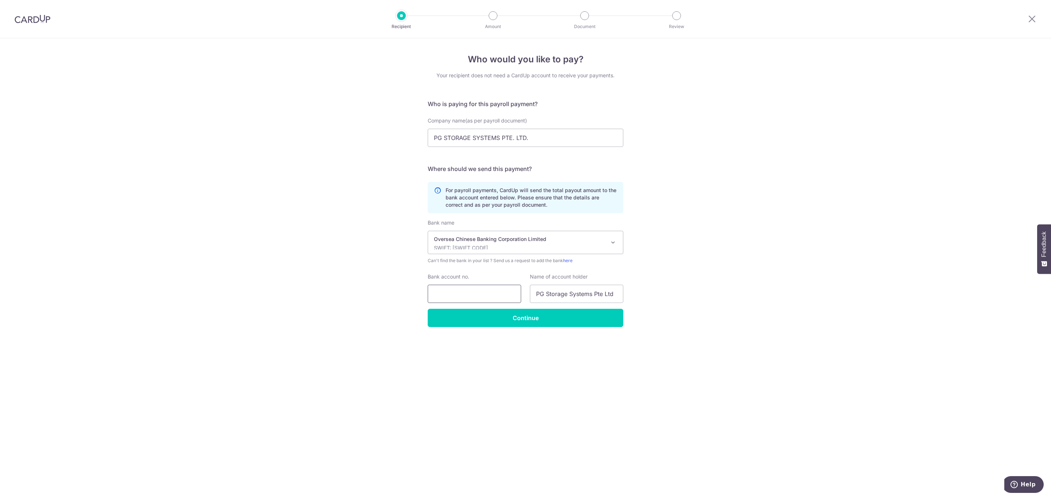
drag, startPoint x: 498, startPoint y: 295, endPoint x: 511, endPoint y: 292, distance: 13.0
click at [498, 295] on input "Bank account no." at bounding box center [474, 294] width 93 height 18
click at [835, 212] on div "Who would you like to pay? Your recipient does not need a CardUp account to rec…" at bounding box center [525, 268] width 1051 height 460
drag, startPoint x: 467, startPoint y: 299, endPoint x: 475, endPoint y: 297, distance: 8.3
click at [468, 299] on input "Bank account no." at bounding box center [474, 294] width 93 height 18
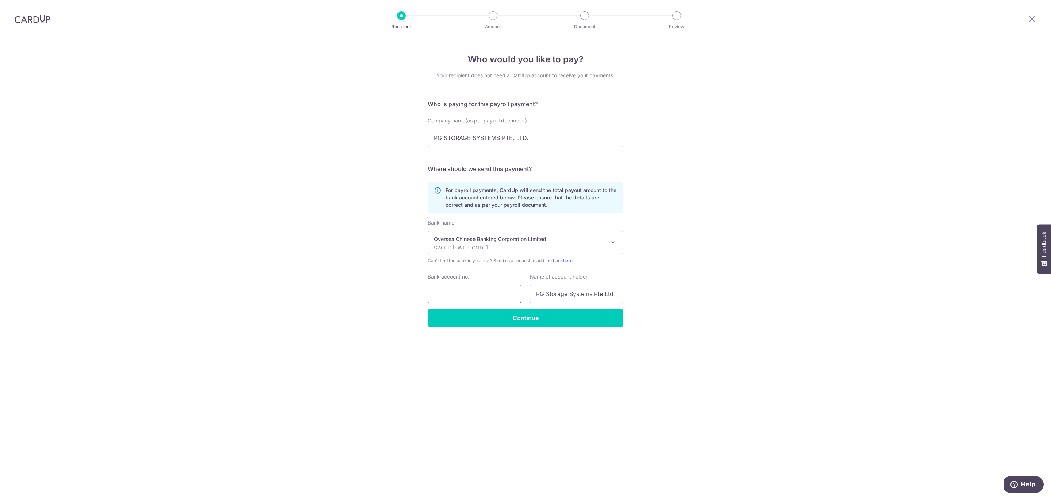
paste input "595050691001"
type input "595050691001"
click at [891, 275] on div "Who would you like to pay? Your recipient does not need a CardUp account to rec…" at bounding box center [525, 268] width 1051 height 460
click at [523, 322] on input "Continue" at bounding box center [526, 318] width 196 height 18
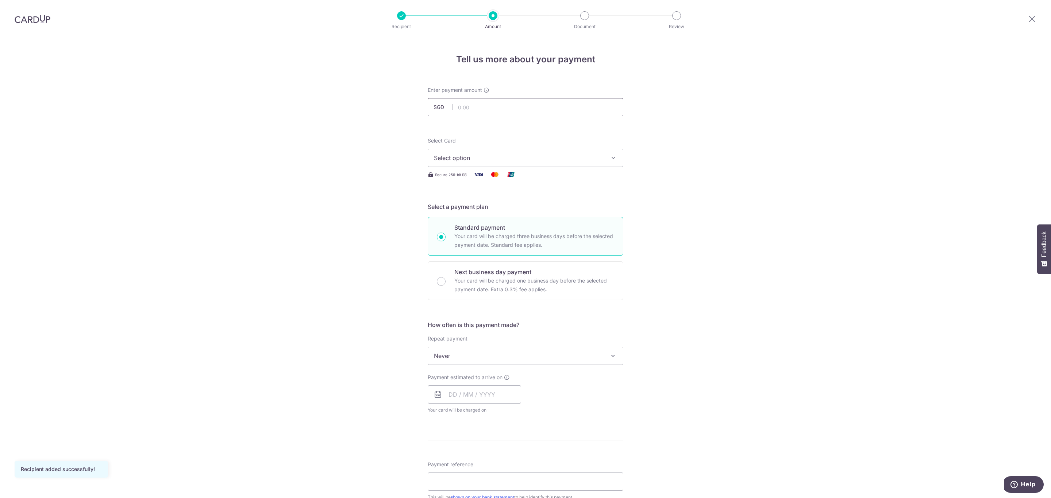
click at [490, 109] on input "text" at bounding box center [526, 107] width 196 height 18
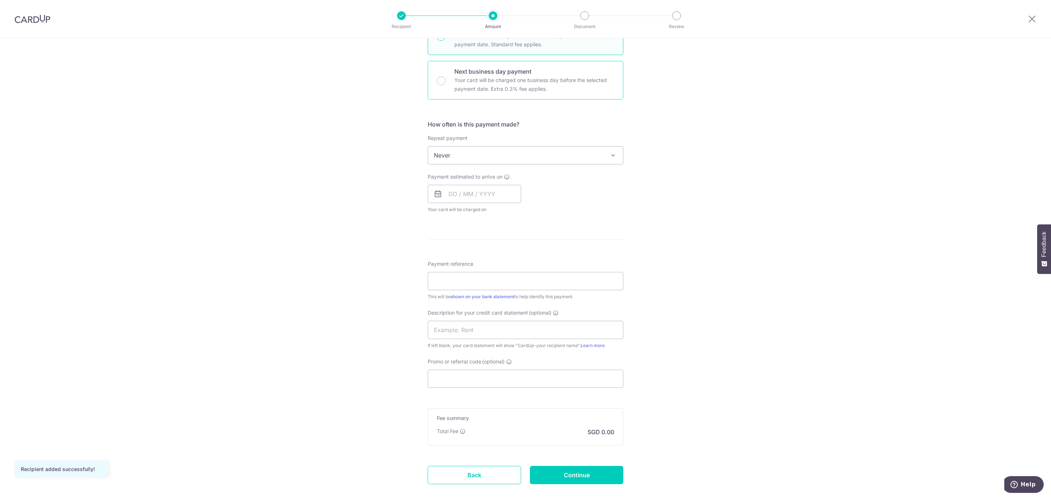
click at [493, 84] on p "Your card will be charged one business day before the selected payment date. Ex…" at bounding box center [534, 85] width 160 height 18
click at [445, 84] on input "Next business day payment Your card will be charged one business day before the…" at bounding box center [441, 81] width 9 height 9
radio input "false"
radio input "true"
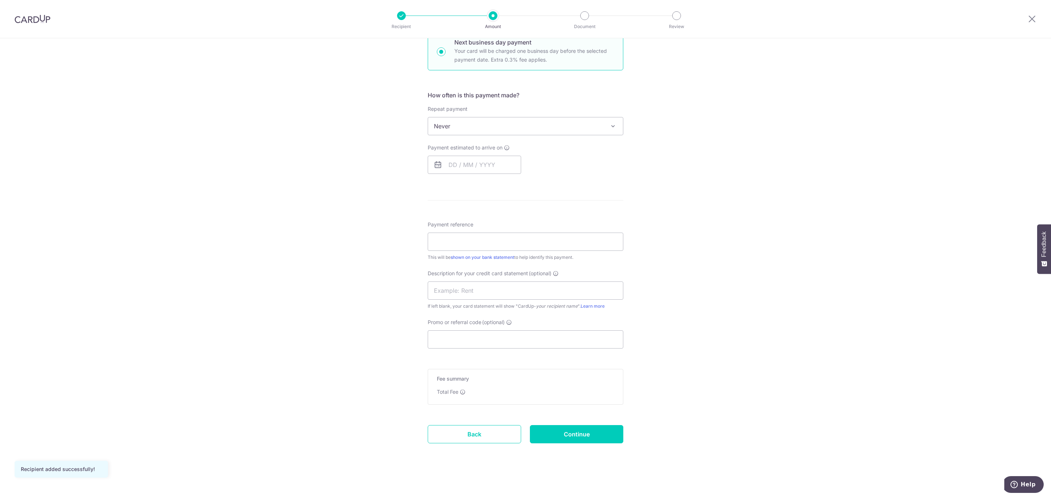
scroll to position [0, 0]
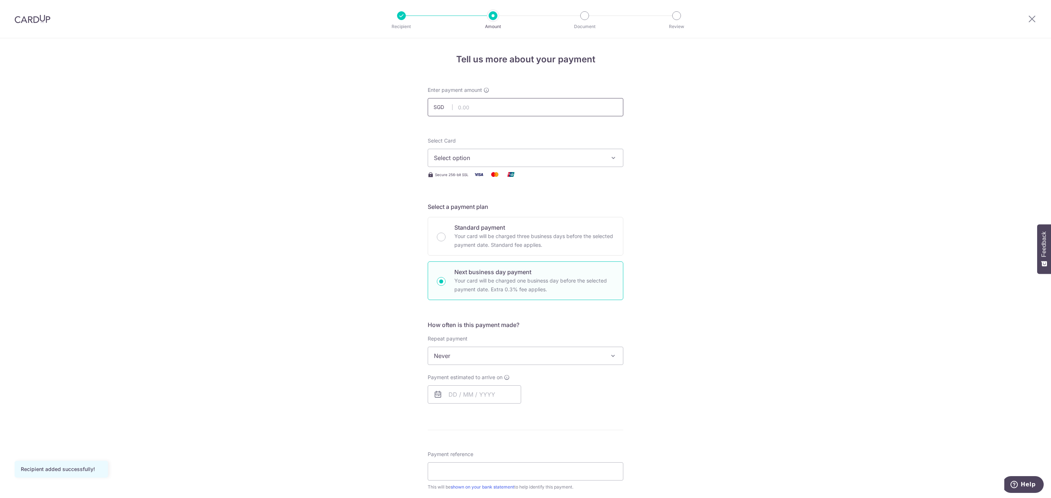
click at [498, 108] on input "text" at bounding box center [526, 107] width 196 height 18
click at [804, 111] on div "Tell us more about your payment Enter payment amount SGD Recipient added succes…" at bounding box center [525, 383] width 1051 height 690
click at [459, 162] on button "Select option" at bounding box center [526, 158] width 196 height 18
drag, startPoint x: 530, startPoint y: 181, endPoint x: 564, endPoint y: 181, distance: 34.3
click at [530, 181] on span "Add credit card" at bounding box center [532, 178] width 170 height 7
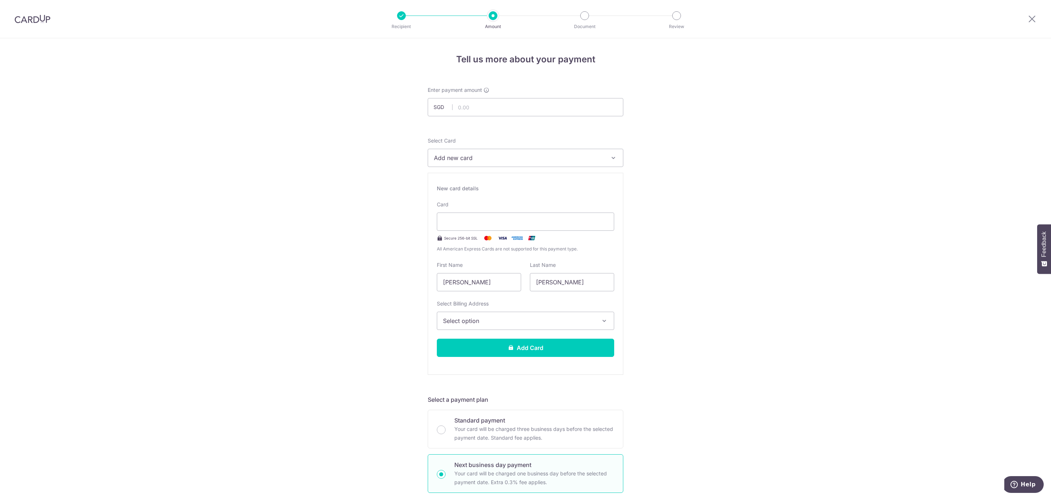
click at [593, 152] on button "Add new card" at bounding box center [526, 158] width 196 height 18
click at [780, 159] on div "Tell us more about your payment Enter payment amount SGD Recipient added succes…" at bounding box center [525, 479] width 1051 height 883
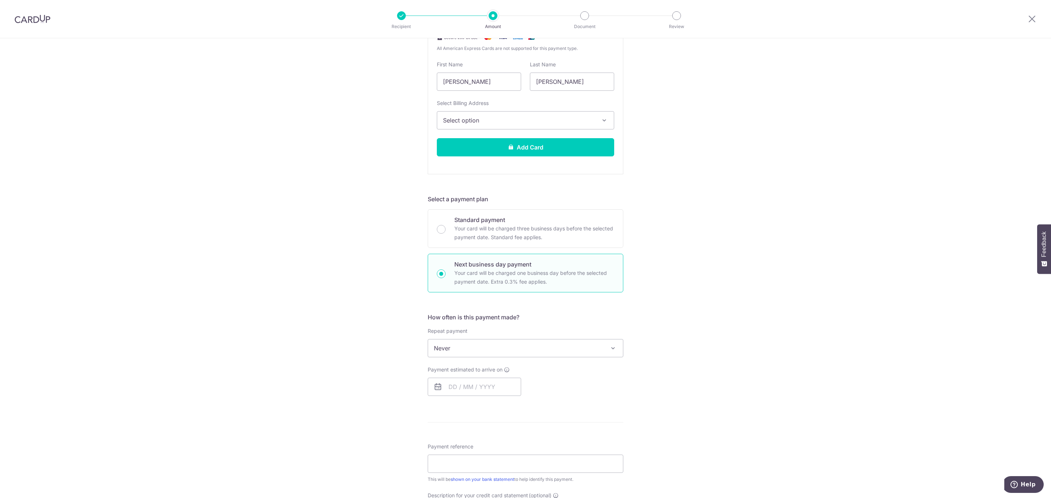
click at [476, 348] on span "Never" at bounding box center [525, 349] width 195 height 18
click at [840, 281] on div "Tell us more about your payment Enter payment amount SGD Recipient added succes…" at bounding box center [525, 279] width 1051 height 883
click at [502, 227] on p "Your card will be charged three business days before the selected payment date.…" at bounding box center [534, 233] width 160 height 18
click at [445, 227] on input "Standard payment Your card will be charged three business days before the selec…" at bounding box center [441, 229] width 9 height 9
radio input "true"
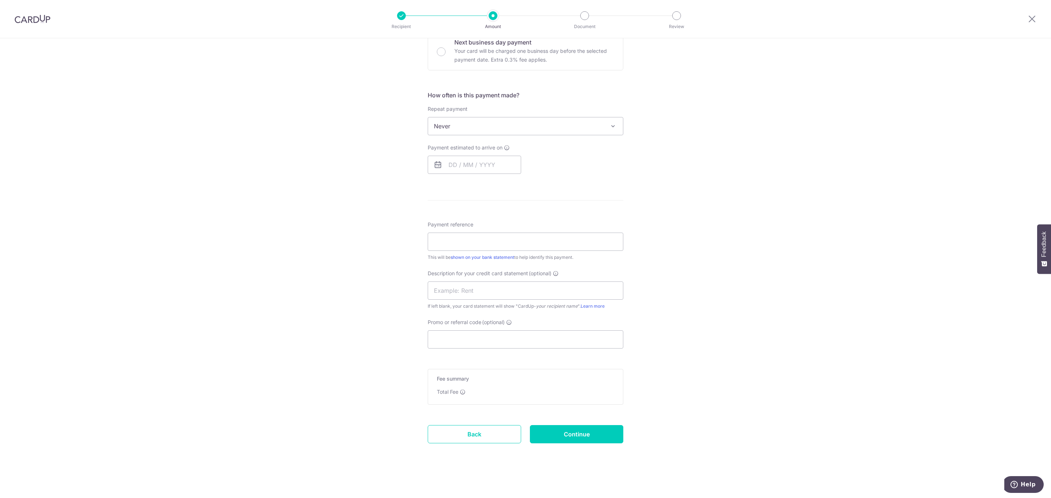
scroll to position [31, 0]
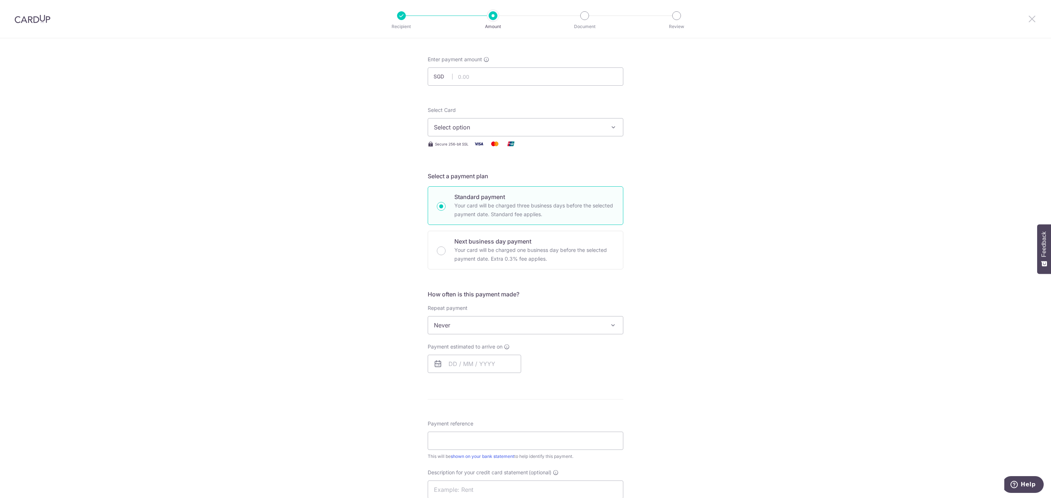
drag, startPoint x: 1034, startPoint y: 14, endPoint x: 565, endPoint y: 46, distance: 470.2
click at [1034, 14] on icon at bounding box center [1031, 18] width 9 height 9
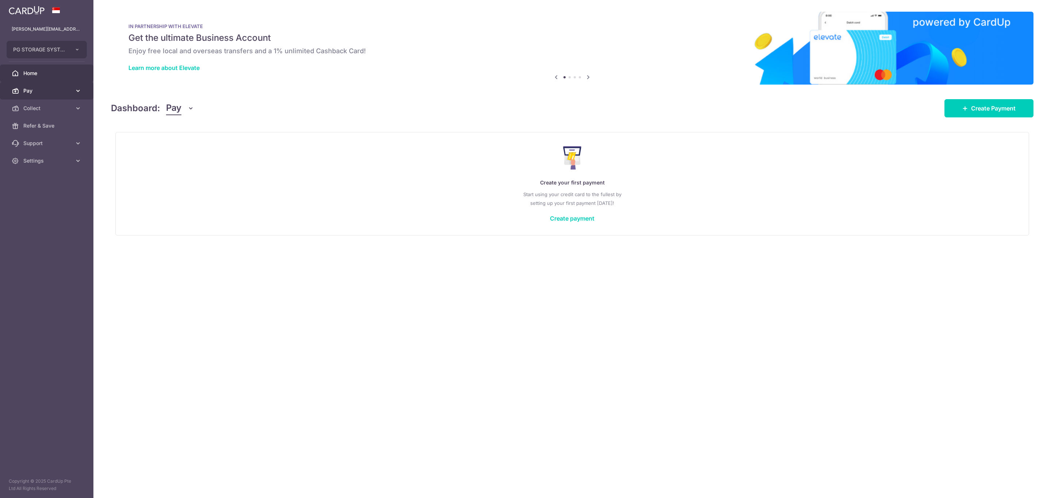
click at [38, 90] on span "Pay" at bounding box center [47, 90] width 48 height 7
click at [28, 107] on span "Payments" at bounding box center [47, 108] width 48 height 7
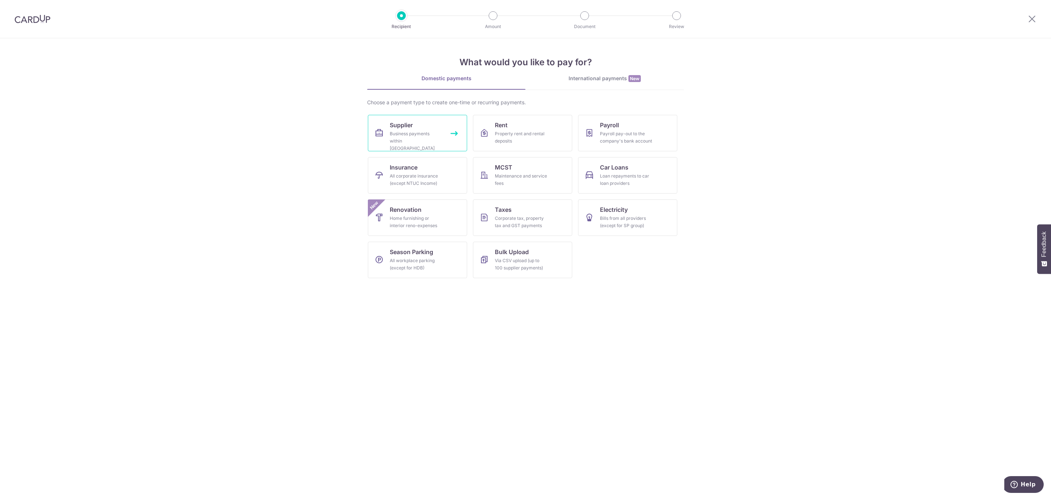
click at [399, 138] on div "Business payments within Singapore" at bounding box center [416, 141] width 53 height 22
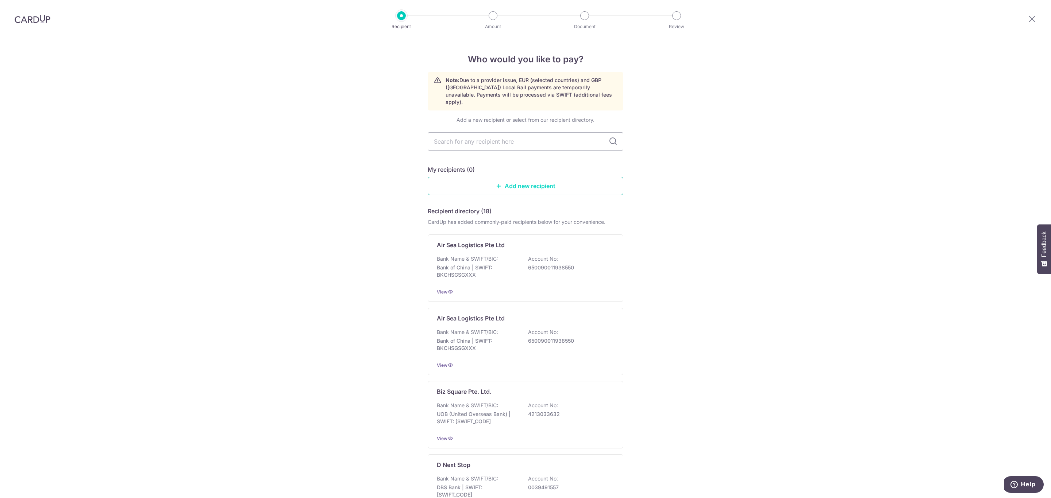
click at [530, 180] on link "Add new recipient" at bounding box center [526, 186] width 196 height 18
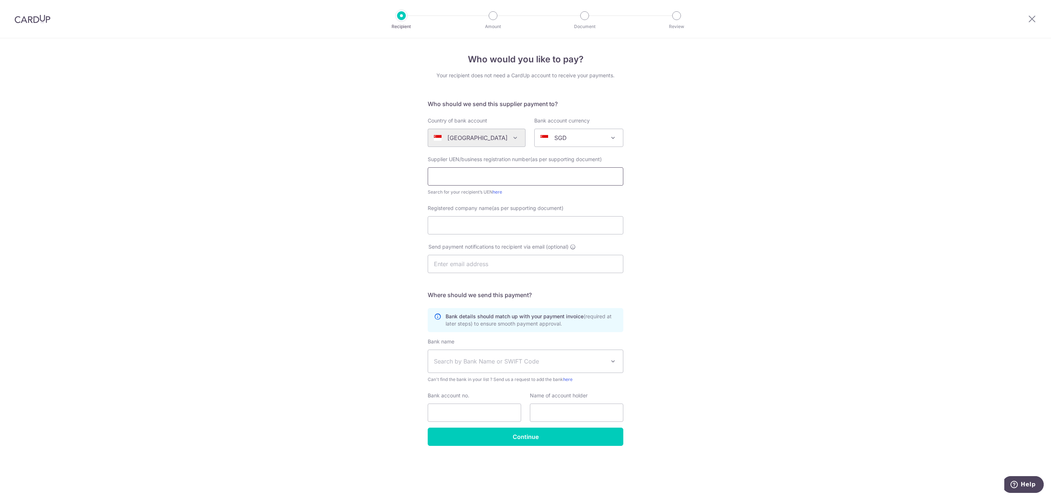
click at [456, 181] on input "text" at bounding box center [526, 176] width 196 height 18
drag, startPoint x: 726, startPoint y: 196, endPoint x: 742, endPoint y: 186, distance: 19.0
click at [739, 189] on div "Who would you like to pay? Your recipient does not need a CardUp account to rec…" at bounding box center [525, 268] width 1051 height 460
drag, startPoint x: 520, startPoint y: 219, endPoint x: 558, endPoint y: 220, distance: 38.3
click at [521, 219] on input "Registered company name(as per supporting document)" at bounding box center [526, 225] width 196 height 18
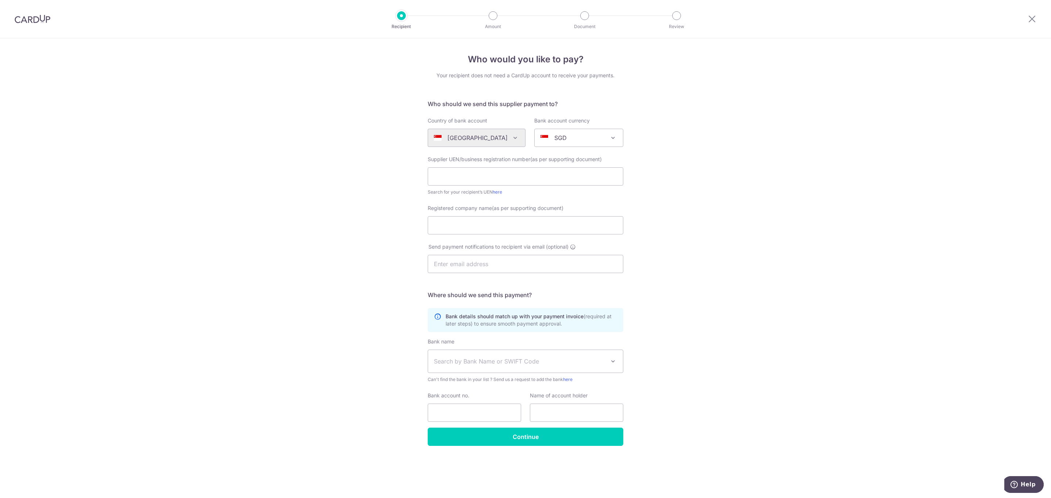
click at [803, 231] on div "Who would you like to pay? Your recipient does not need a CardUp account to rec…" at bounding box center [525, 268] width 1051 height 460
drag, startPoint x: 503, startPoint y: 258, endPoint x: 729, endPoint y: 304, distance: 230.0
click at [504, 258] on input "text" at bounding box center [526, 264] width 196 height 18
click at [846, 205] on div "Who would you like to pay? Your recipient does not need a CardUp account to rec…" at bounding box center [525, 268] width 1051 height 460
click at [1031, 19] on icon at bounding box center [1031, 18] width 9 height 9
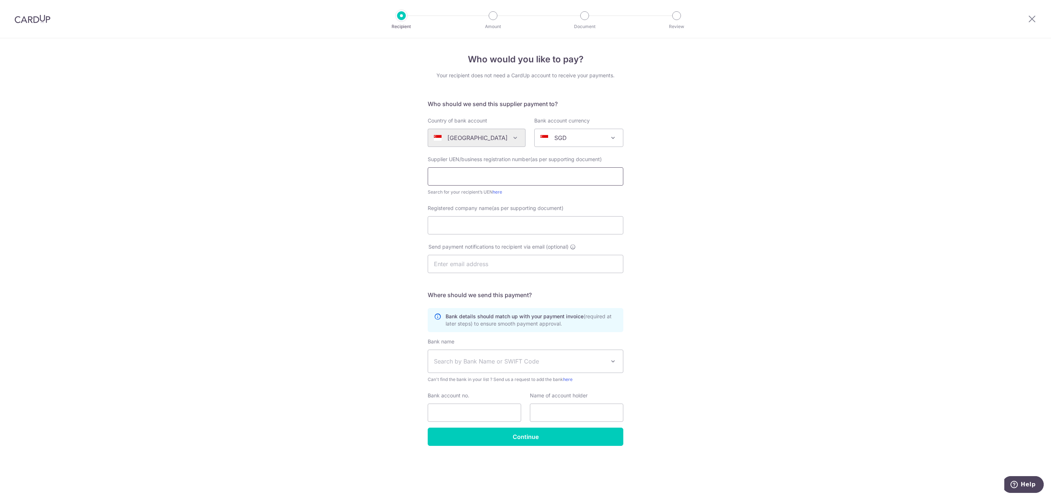
drag, startPoint x: 503, startPoint y: 179, endPoint x: 518, endPoint y: 177, distance: 14.8
click at [503, 179] on input "text" at bounding box center [526, 176] width 196 height 18
drag, startPoint x: 480, startPoint y: 218, endPoint x: 475, endPoint y: 217, distance: 4.5
click at [480, 218] on input "Registered company name(as per supporting document)" at bounding box center [526, 225] width 196 height 18
click at [725, 267] on div "Who would you like to pay? Your recipient does not need a CardUp account to rec…" at bounding box center [525, 268] width 1051 height 460
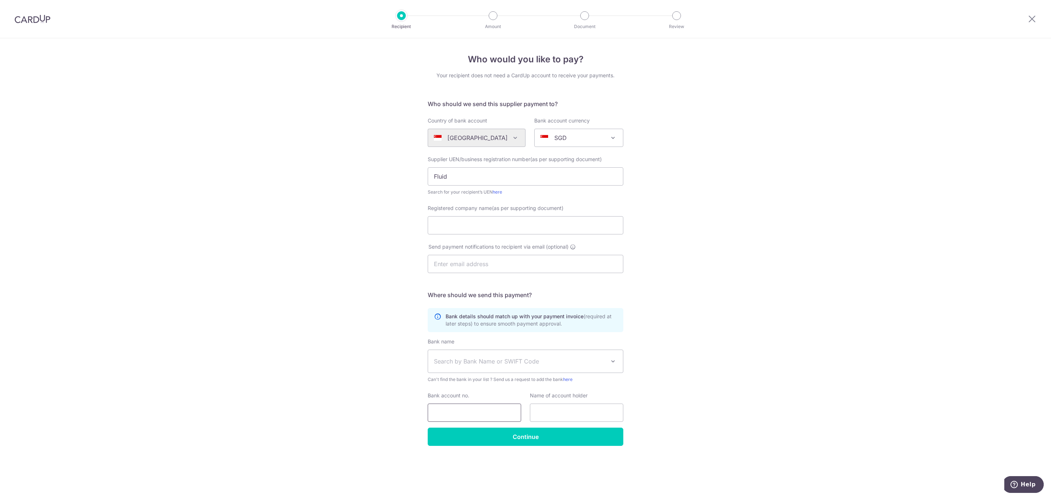
drag, startPoint x: 473, startPoint y: 416, endPoint x: 510, endPoint y: 414, distance: 37.3
click at [473, 416] on input "Bank account no." at bounding box center [474, 413] width 93 height 18
click at [476, 224] on input "Registered company name(as per supporting document)" at bounding box center [526, 225] width 196 height 18
click at [475, 176] on input "Fluid" at bounding box center [526, 176] width 196 height 18
drag, startPoint x: 522, startPoint y: 182, endPoint x: 325, endPoint y: 157, distance: 199.0
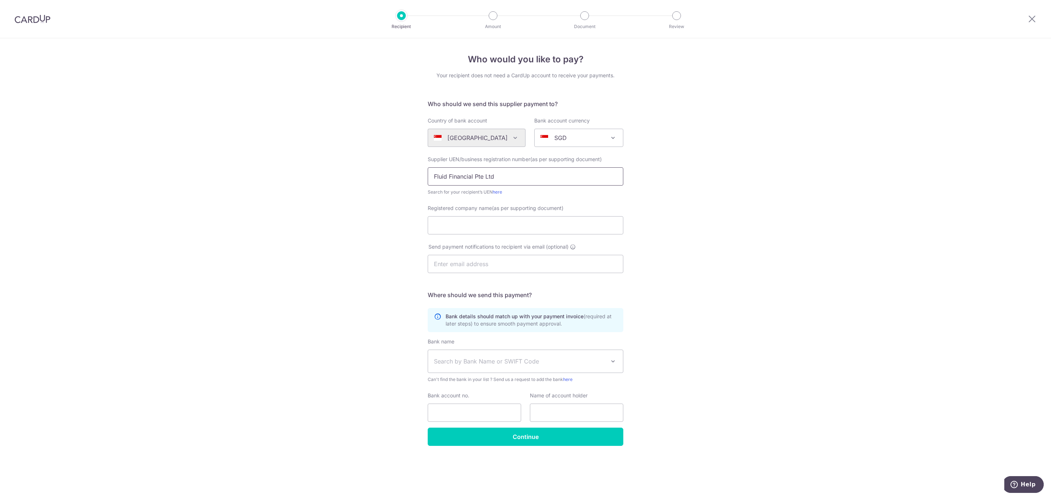
click at [325, 157] on div "Who would you like to pay? Your recipient does not need a CardUp account to rec…" at bounding box center [525, 268] width 1051 height 460
click at [513, 181] on input "Fluid Financial Pte Ltd" at bounding box center [526, 176] width 196 height 18
drag, startPoint x: 502, startPoint y: 183, endPoint x: 346, endPoint y: 162, distance: 157.2
click at [267, 159] on div "Who would you like to pay? Your recipient does not need a CardUp account to rec…" at bounding box center [525, 268] width 1051 height 460
type input "202235614R"
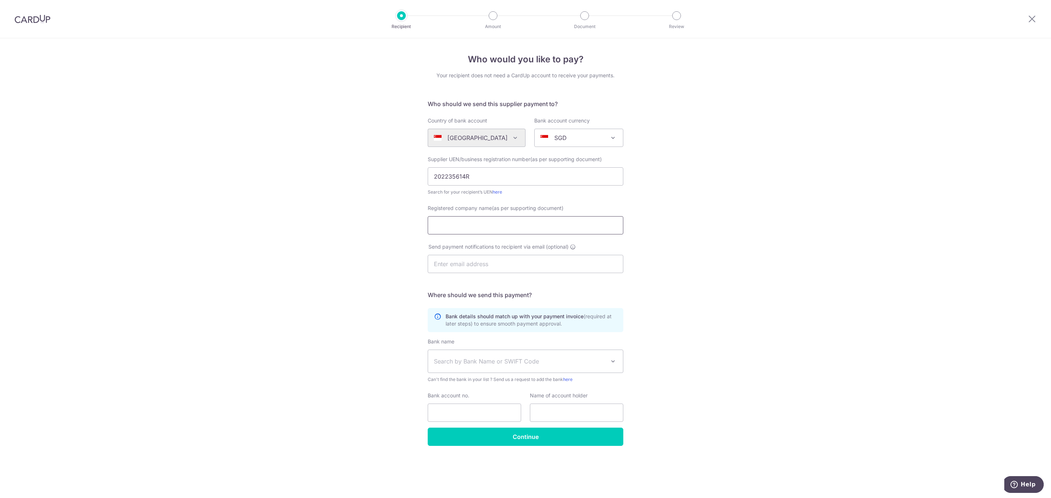
drag, startPoint x: 524, startPoint y: 224, endPoint x: 545, endPoint y: 233, distance: 23.2
click at [524, 224] on input "Registered company name(as per supporting document)" at bounding box center [526, 225] width 196 height 18
type input "F"
paste input "Fluid Financial Pte Ltd"
type input "Fluid Financial Pte Ltd"
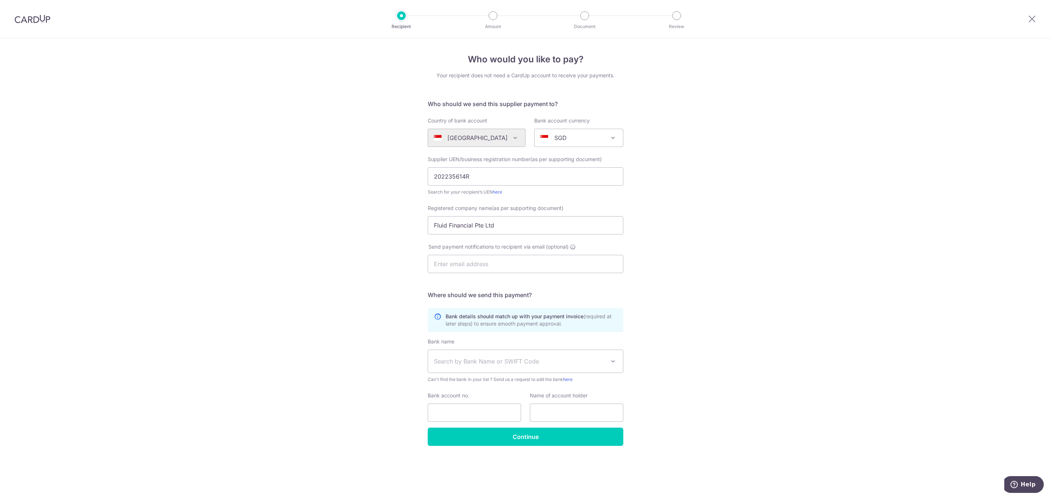
click at [831, 230] on div "Who would you like to pay? Your recipient does not need a CardUp account to rec…" at bounding box center [525, 268] width 1051 height 460
drag, startPoint x: 511, startPoint y: 263, endPoint x: 728, endPoint y: 332, distance: 227.3
click at [511, 263] on input "text" at bounding box center [526, 264] width 196 height 18
type input "[PERSON_NAME][EMAIL_ADDRESS][PERSON_NAME][DOMAIN_NAME]"
drag, startPoint x: 860, startPoint y: 267, endPoint x: 786, endPoint y: 334, distance: 99.7
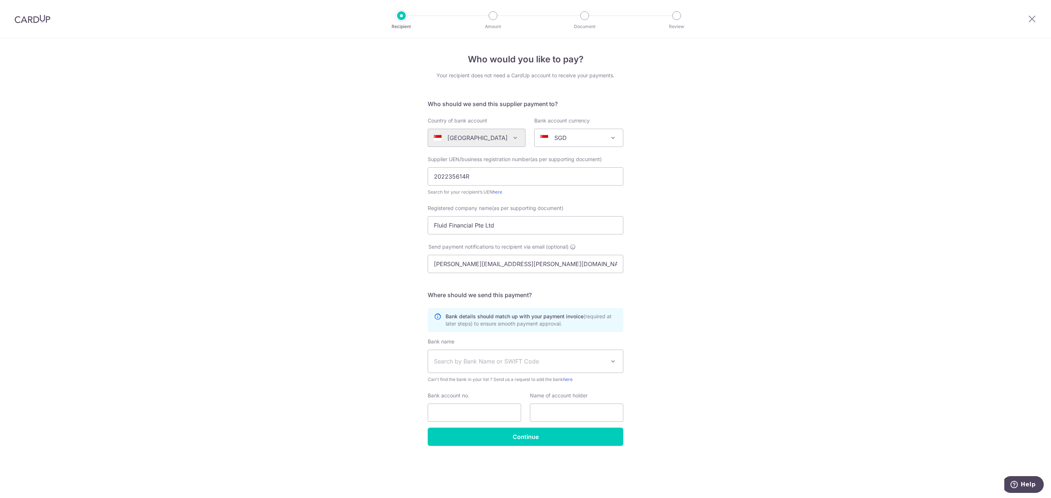
click at [860, 267] on div "Who would you like to pay? Your recipient does not need a CardUp account to rec…" at bounding box center [525, 268] width 1051 height 460
click at [868, 281] on div "Who would you like to pay? Your recipient does not need a CardUp account to rec…" at bounding box center [525, 268] width 1051 height 460
click at [538, 360] on span "Search by Bank Name or SWIFT Code" at bounding box center [519, 361] width 171 height 9
click at [714, 346] on div "Who would you like to pay? Your recipient does not need a CardUp account to rec…" at bounding box center [525, 268] width 1051 height 460
click at [556, 414] on input "text" at bounding box center [576, 413] width 93 height 18
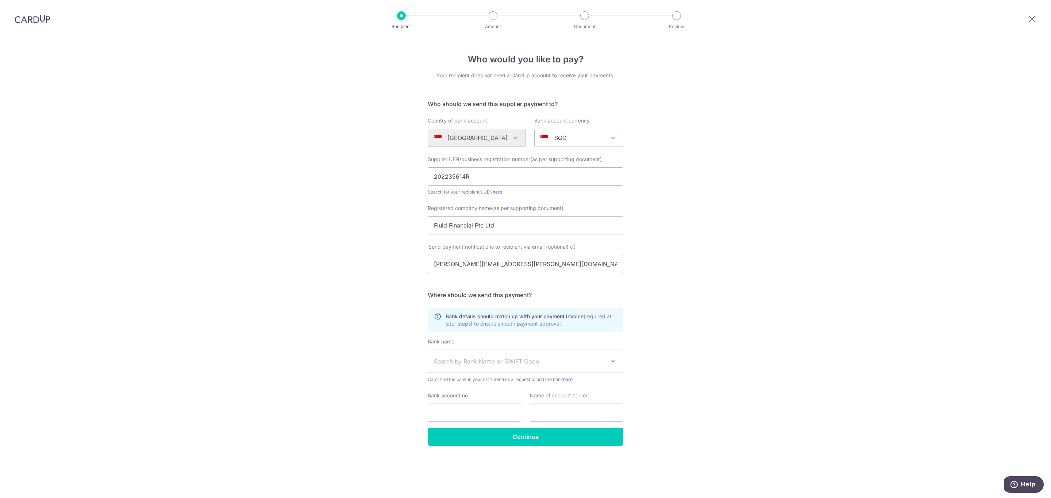
click at [818, 191] on div "Who would you like to pay? Your recipient does not need a CardUp account to rec…" at bounding box center [525, 268] width 1051 height 460
drag, startPoint x: 475, startPoint y: 179, endPoint x: 399, endPoint y: 168, distance: 76.7
click at [399, 168] on div "Who would you like to pay? Your recipient does not need a CardUp account to rec…" at bounding box center [525, 268] width 1051 height 460
click at [498, 191] on link "here" at bounding box center [497, 191] width 9 height 5
drag, startPoint x: 1030, startPoint y: 20, endPoint x: 567, endPoint y: 51, distance: 464.3
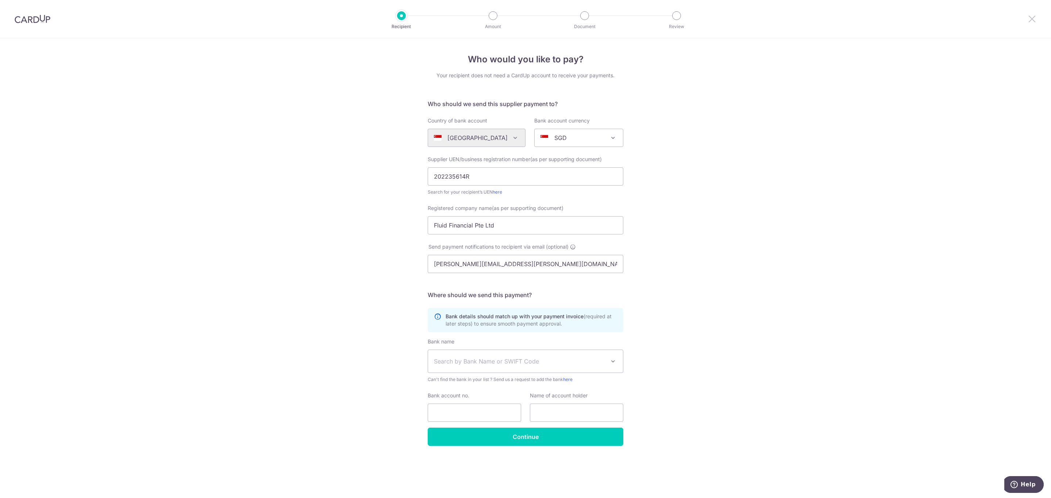
click at [1030, 20] on icon at bounding box center [1031, 18] width 9 height 9
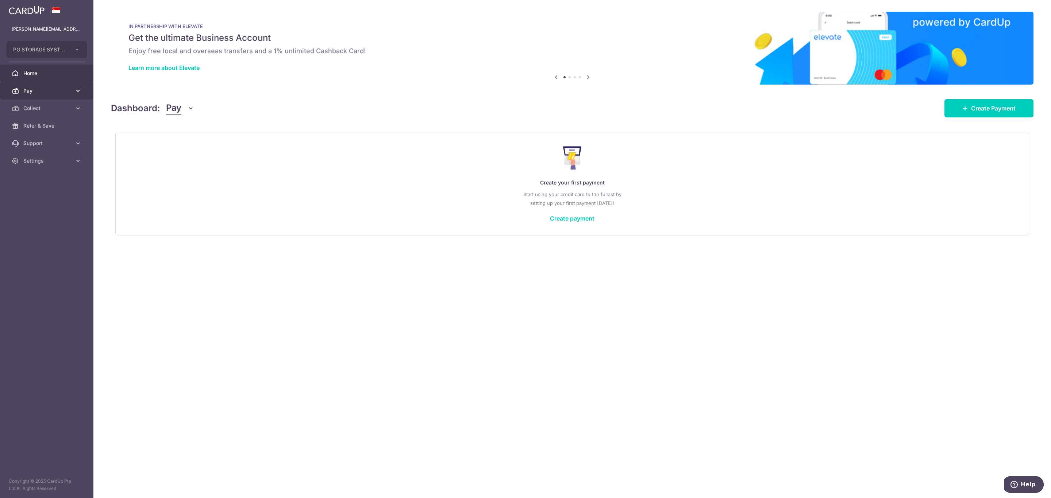
click at [27, 94] on span "Pay" at bounding box center [47, 90] width 48 height 7
click at [46, 112] on link "Payments" at bounding box center [46, 109] width 93 height 18
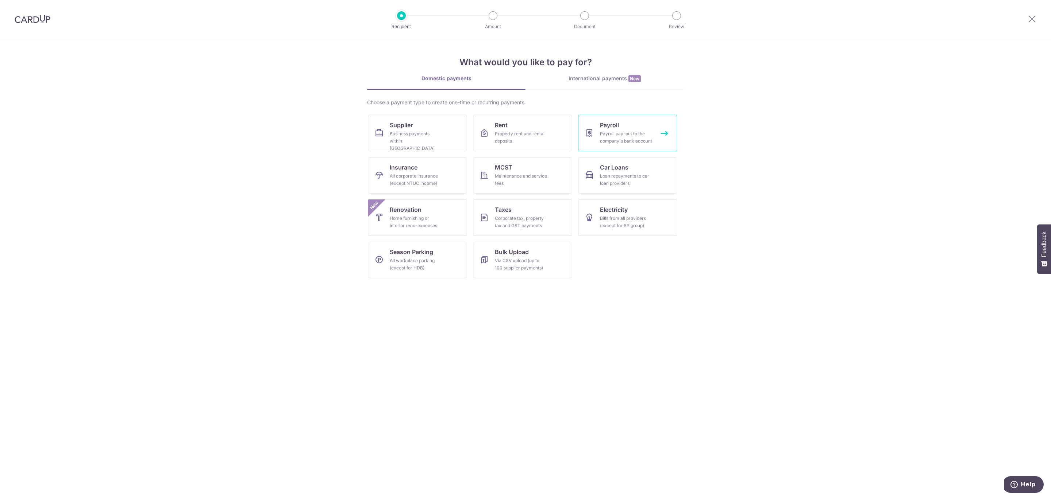
click at [645, 144] on div "Payroll pay-out to the company's bank account" at bounding box center [626, 137] width 53 height 15
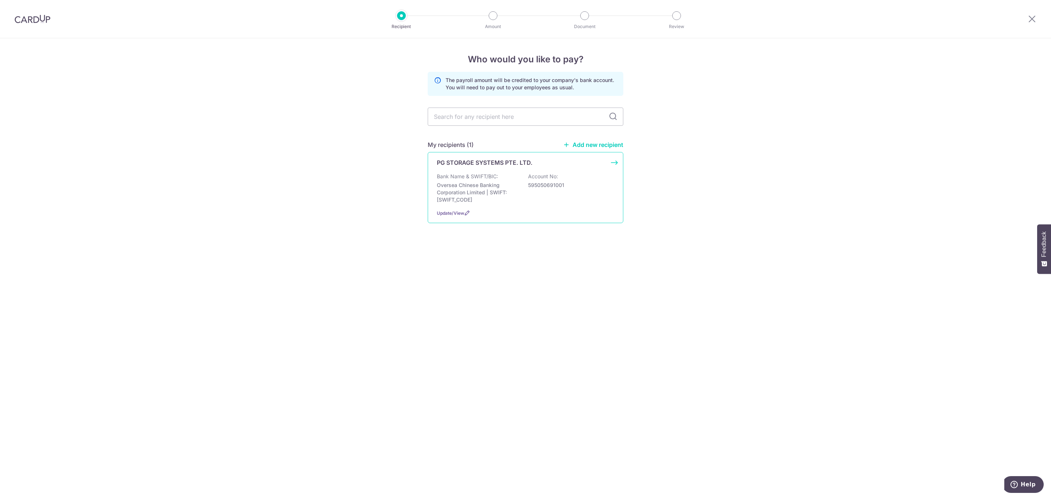
click at [514, 182] on p "Oversea Chinese Banking Corporation Limited | SWIFT: [SWIFT_CODE]" at bounding box center [478, 193] width 82 height 22
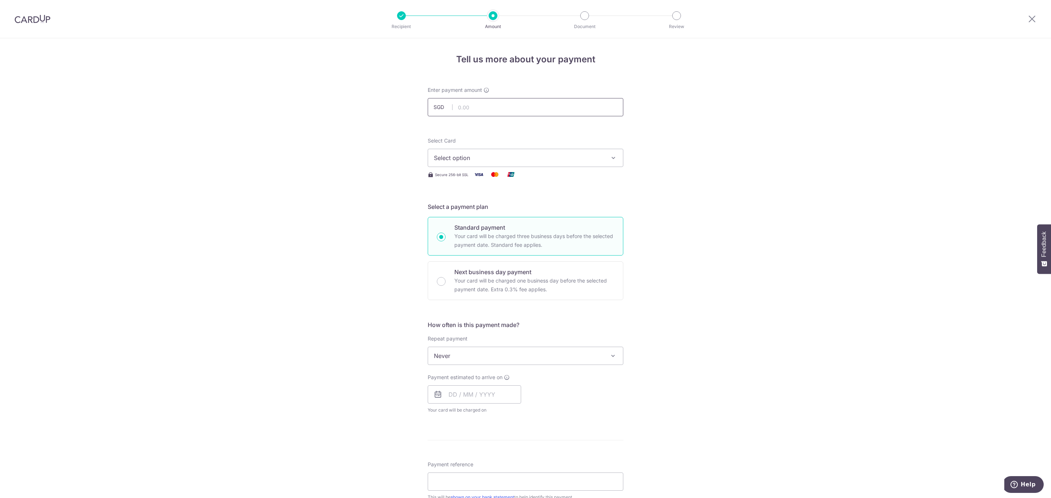
click at [508, 104] on input "text" at bounding box center [526, 107] width 196 height 18
click at [582, 161] on span "Select option" at bounding box center [519, 158] width 170 height 9
click at [716, 181] on div "Tell us more about your payment Enter payment amount SGD Select Card Select opt…" at bounding box center [525, 389] width 1051 height 702
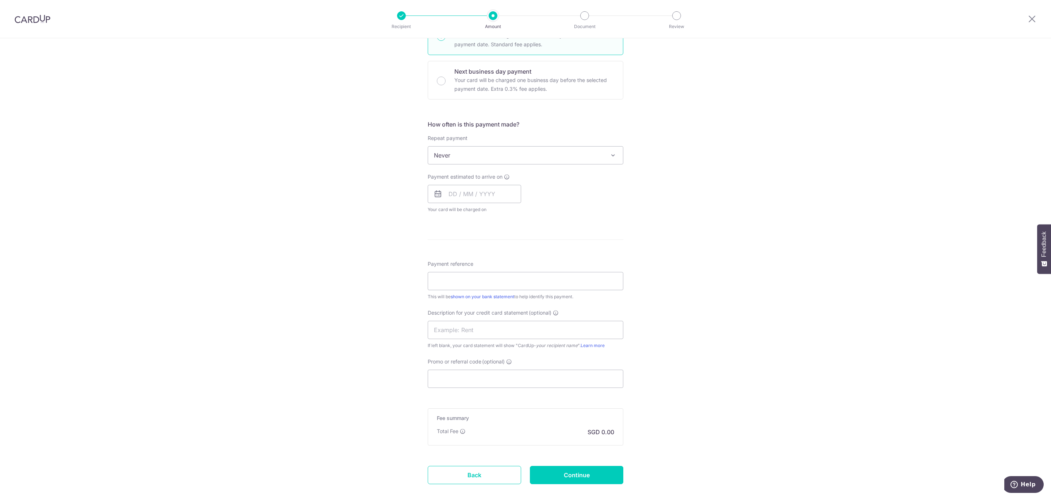
click at [554, 154] on span "Never" at bounding box center [525, 156] width 195 height 18
click at [869, 183] on div "Tell us more about your payment Enter payment amount SGD Select Card Select opt…" at bounding box center [525, 189] width 1051 height 702
drag, startPoint x: 485, startPoint y: 195, endPoint x: 635, endPoint y: 225, distance: 153.2
click at [486, 195] on input "text" at bounding box center [474, 194] width 93 height 18
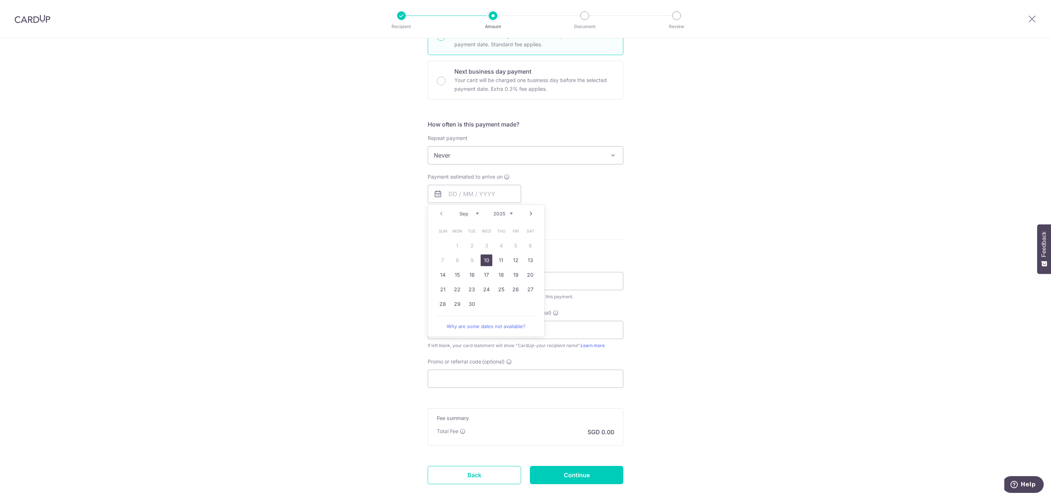
click at [484, 262] on link "10" at bounding box center [486, 261] width 12 height 12
type input "[DATE]"
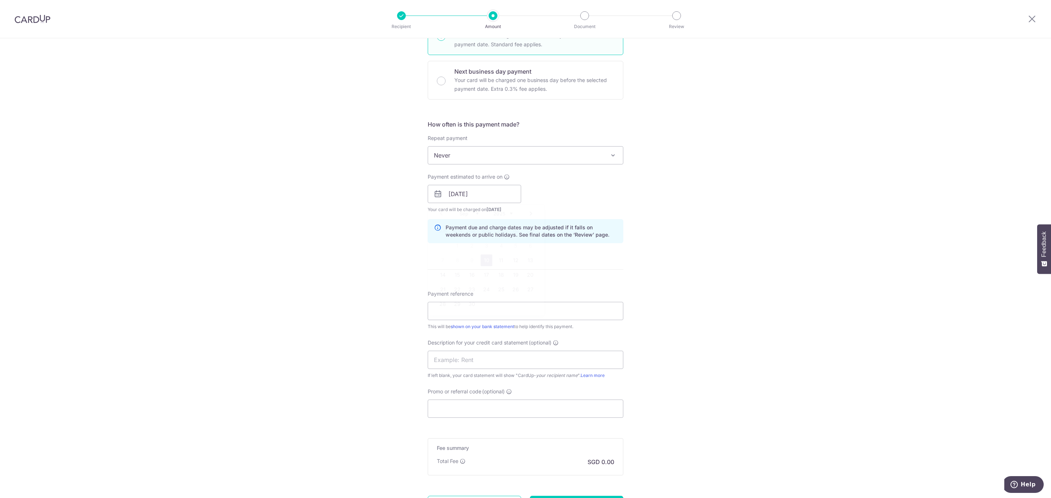
click at [862, 252] on div "Tell us more about your payment Enter payment amount SGD Select Card Select opt…" at bounding box center [525, 203] width 1051 height 731
drag, startPoint x: 522, startPoint y: 239, endPoint x: 717, endPoint y: 242, distance: 195.2
click at [717, 242] on div "Tell us more about your payment Enter payment amount SGD Select Card Select opt…" at bounding box center [525, 203] width 1051 height 731
drag, startPoint x: 717, startPoint y: 242, endPoint x: 705, endPoint y: 258, distance: 19.7
click at [718, 243] on div "Tell us more about your payment Enter payment amount SGD Select Card Select opt…" at bounding box center [525, 203] width 1051 height 731
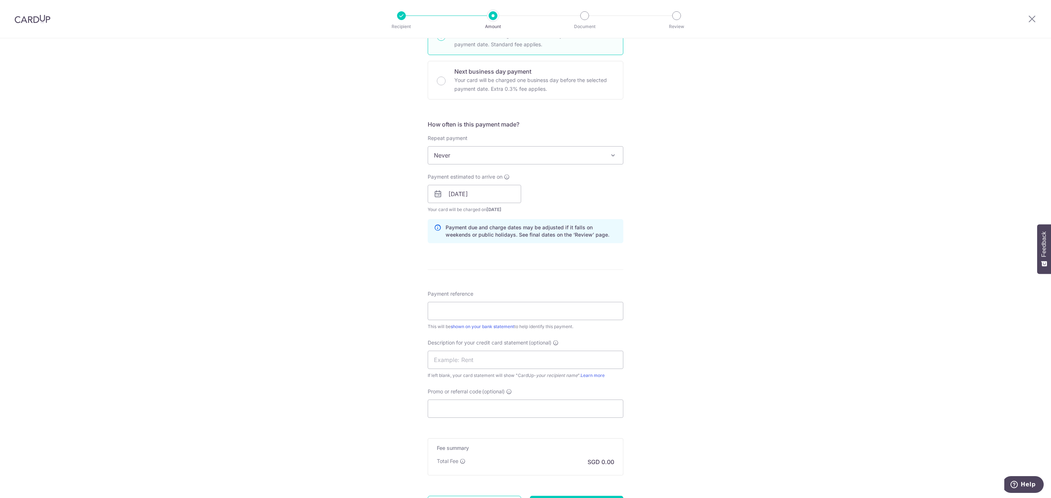
click at [722, 211] on div "Tell us more about your payment Enter payment amount SGD Select Card Select opt…" at bounding box center [525, 203] width 1051 height 731
click at [738, 179] on div "Tell us more about your payment Enter payment amount SGD Select Card Select opt…" at bounding box center [525, 203] width 1051 height 731
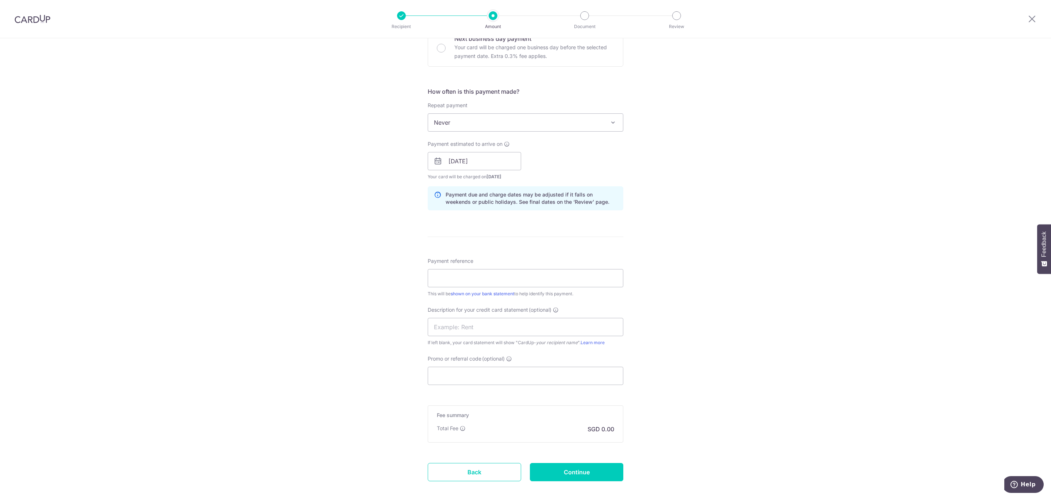
scroll to position [274, 0]
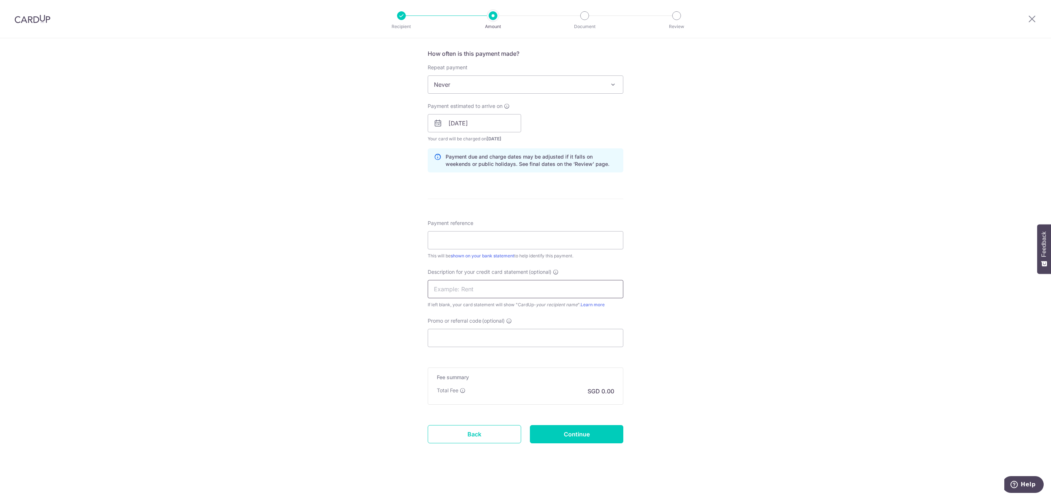
drag, startPoint x: 507, startPoint y: 293, endPoint x: 683, endPoint y: 292, distance: 175.8
click at [508, 292] on input "text" at bounding box center [526, 289] width 196 height 18
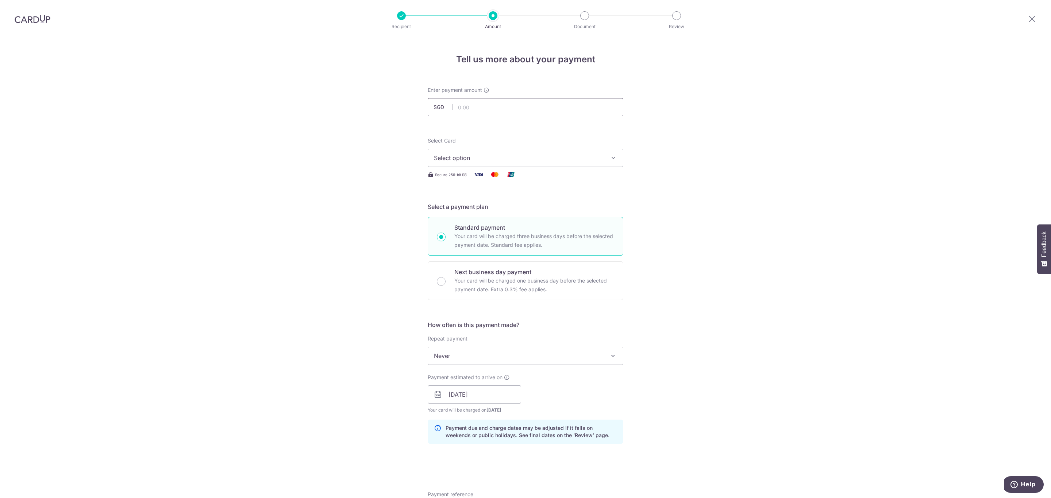
click at [502, 113] on input "text" at bounding box center [526, 107] width 196 height 18
click at [506, 154] on span "Select option" at bounding box center [519, 158] width 170 height 9
click at [514, 177] on span "Add credit card" at bounding box center [532, 178] width 170 height 7
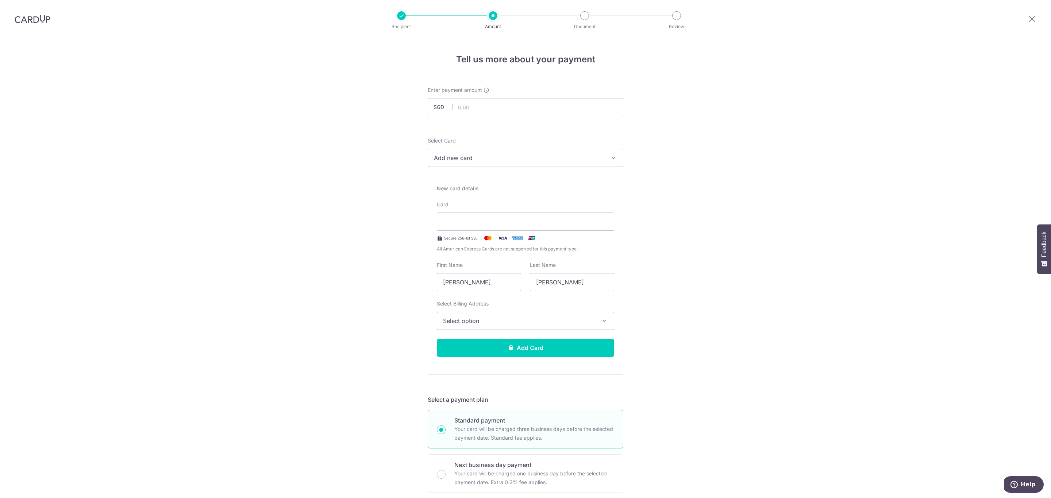
click at [830, 167] on div "Tell us more about your payment Enter payment amount SGD Select Card Add new ca…" at bounding box center [525, 500] width 1051 height 924
click at [496, 284] on input "[PERSON_NAME]" at bounding box center [479, 282] width 84 height 18
click at [473, 107] on input "text" at bounding box center [526, 107] width 196 height 18
drag, startPoint x: 471, startPoint y: 110, endPoint x: 478, endPoint y: 124, distance: 16.0
click at [471, 110] on input "text" at bounding box center [526, 107] width 196 height 18
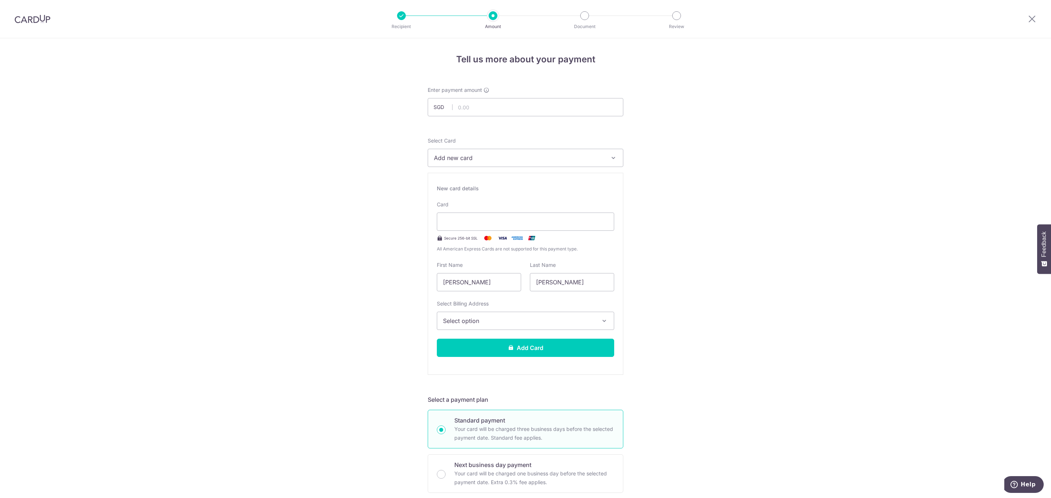
drag, startPoint x: 526, startPoint y: 318, endPoint x: 530, endPoint y: 322, distance: 5.4
click at [526, 318] on span "Select option" at bounding box center [519, 321] width 152 height 9
drag, startPoint x: 879, startPoint y: 289, endPoint x: 878, endPoint y: 309, distance: 20.1
click at [879, 289] on div "Tell us more about your payment Enter payment amount SGD Select Card Add new ca…" at bounding box center [525, 500] width 1051 height 924
click at [797, 136] on div "Tell us more about your payment Enter payment amount SGD Select Card Add new ca…" at bounding box center [525, 500] width 1051 height 924
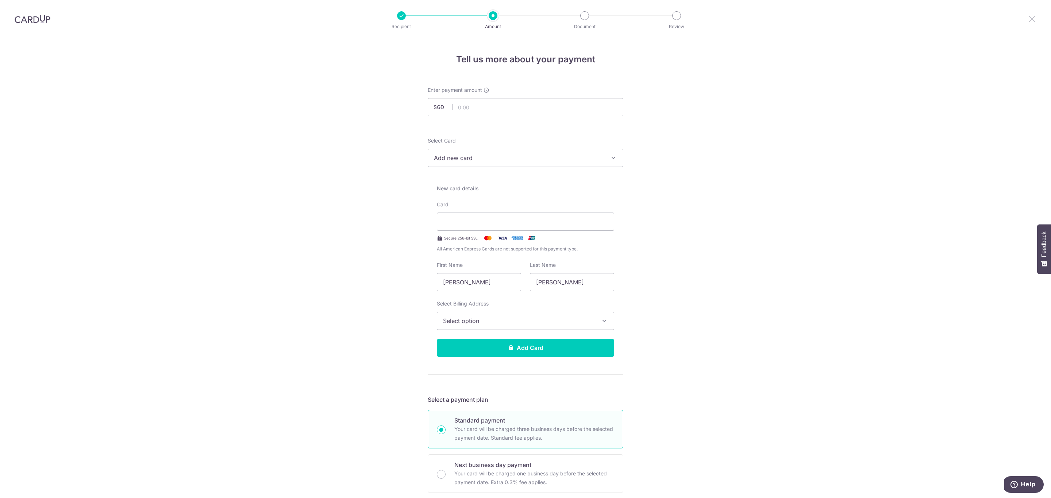
click at [1029, 19] on icon at bounding box center [1031, 18] width 9 height 9
click at [907, 173] on div "Tell us more about your payment Enter payment amount SGD Select Card Add new ca…" at bounding box center [525, 500] width 1051 height 924
drag, startPoint x: 483, startPoint y: 111, endPoint x: 521, endPoint y: 176, distance: 75.7
click at [483, 111] on input "text" at bounding box center [526, 107] width 196 height 18
click at [494, 109] on input "text" at bounding box center [526, 107] width 196 height 18
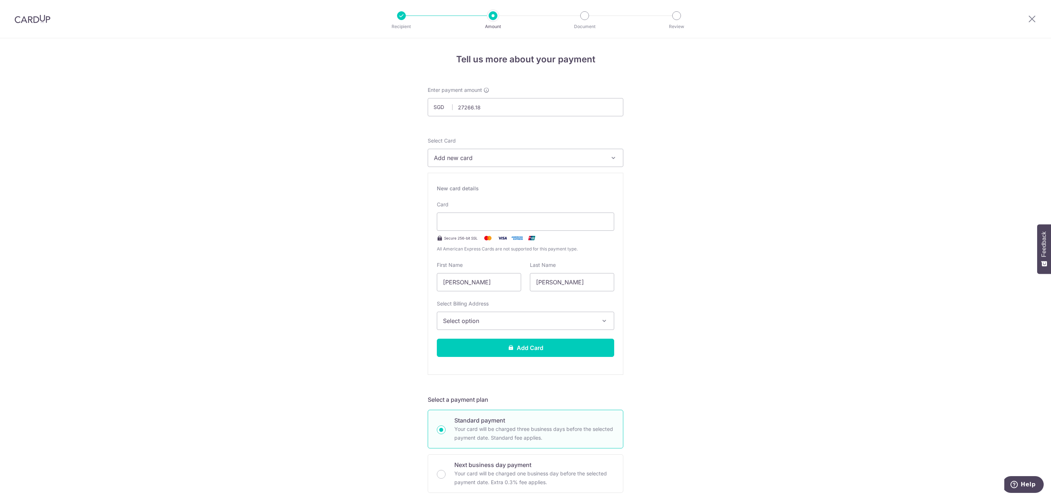
type input "27,266.18"
click at [978, 171] on div "Tell us more about your payment Enter payment amount SGD 27,266.18 27266.18 Sel…" at bounding box center [525, 500] width 1051 height 924
click at [792, 231] on div "Tell us more about your payment Enter payment amount SGD 27,266.18 27266.18 Sel…" at bounding box center [525, 500] width 1051 height 924
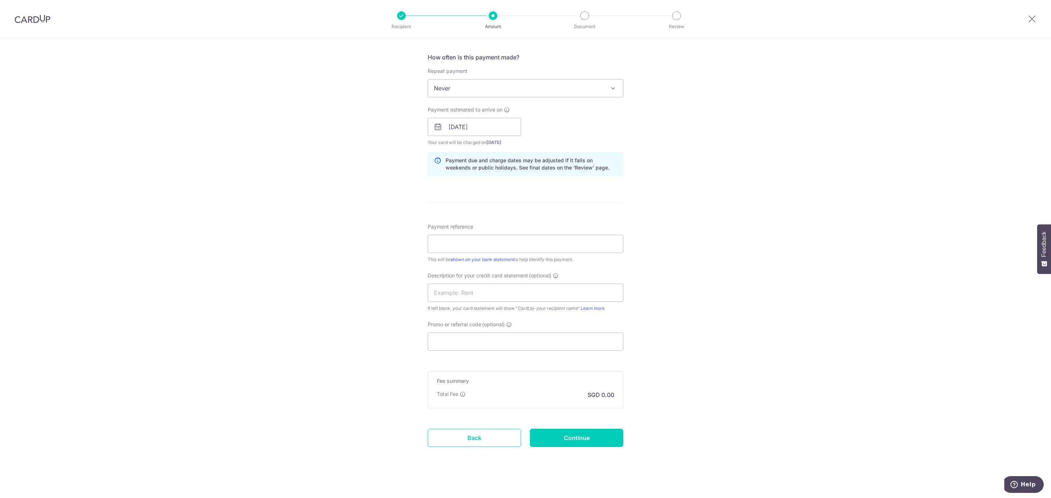
scroll to position [467, 0]
click at [509, 334] on input "Promo or referral code (optional)" at bounding box center [526, 338] width 196 height 18
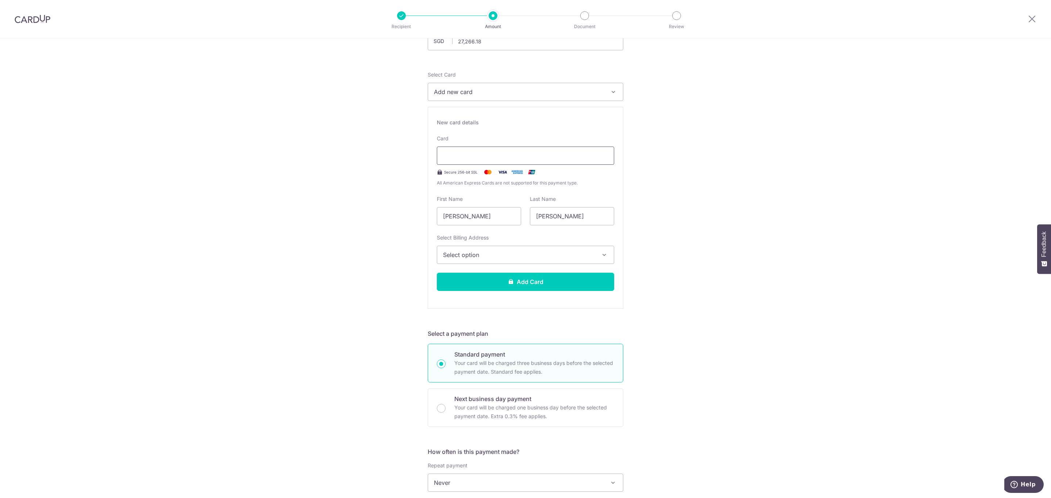
click at [509, 150] on div at bounding box center [525, 156] width 177 height 18
click at [851, 203] on div "Tell us more about your payment Enter payment amount SGD 27,266.18 27266.18 Sel…" at bounding box center [525, 434] width 1051 height 924
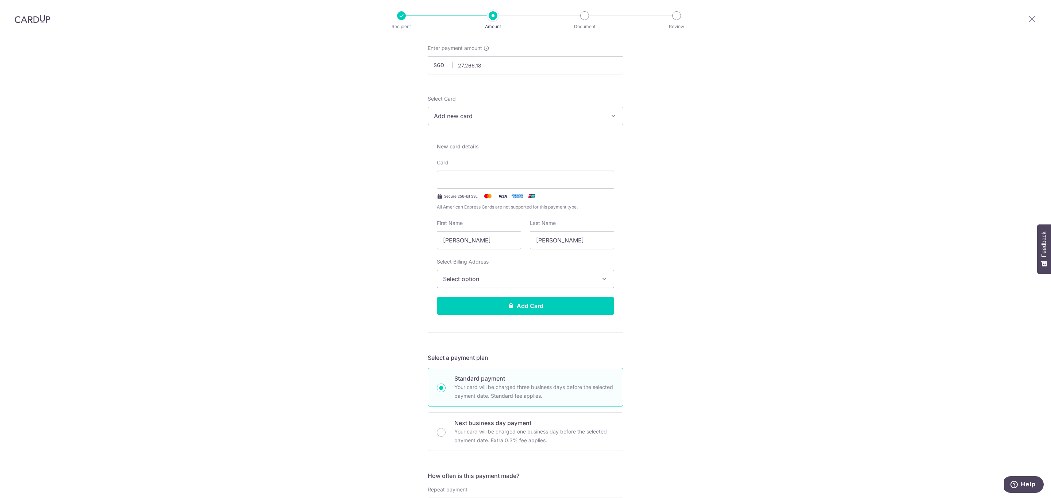
scroll to position [0, 0]
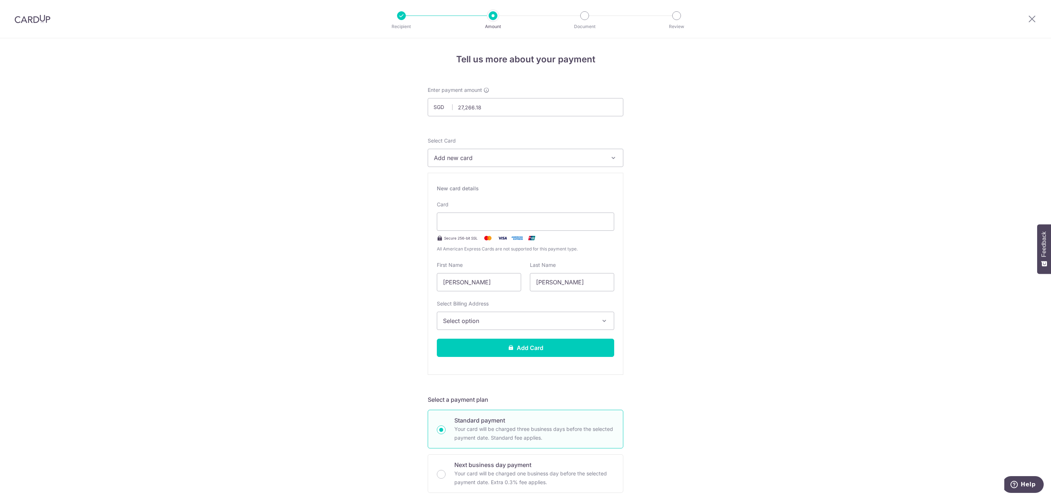
click at [795, 240] on div "Tell us more about your payment Enter payment amount SGD 27,266.18 27266.18 Sel…" at bounding box center [525, 500] width 1051 height 924
click at [474, 279] on input "[PERSON_NAME]" at bounding box center [479, 282] width 84 height 18
drag, startPoint x: 749, startPoint y: 208, endPoint x: 648, endPoint y: 339, distance: 165.4
click at [751, 207] on div "Tell us more about your payment Enter payment amount SGD 27,266.18 27266.18 Sel…" at bounding box center [525, 500] width 1051 height 924
click at [535, 317] on span "Select option" at bounding box center [519, 321] width 152 height 9
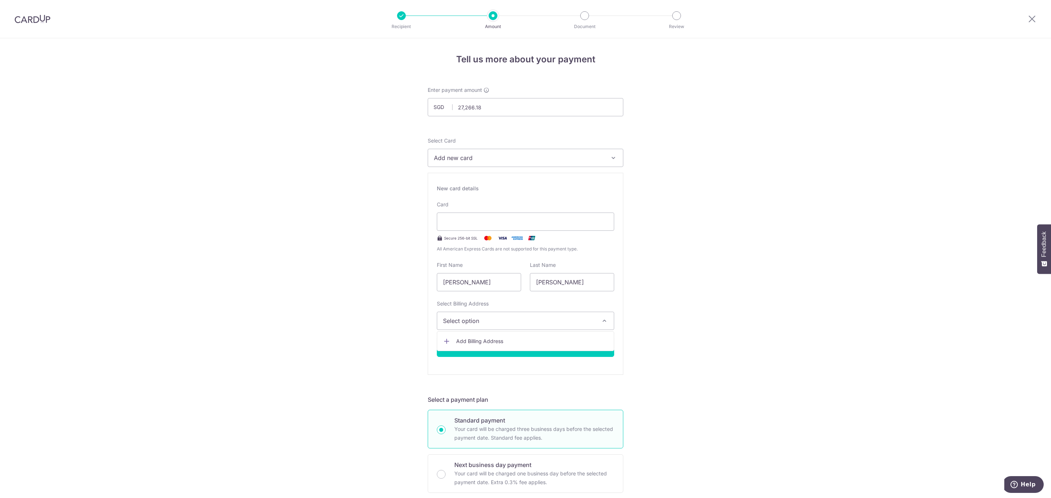
drag, startPoint x: 717, startPoint y: 303, endPoint x: 658, endPoint y: 320, distance: 61.4
click at [717, 304] on div "Tell us more about your payment Enter payment amount SGD 27,266.18 27266.18 Sel…" at bounding box center [525, 500] width 1051 height 924
click at [537, 323] on span "Select option" at bounding box center [519, 321] width 152 height 9
click at [532, 345] on span "Add Billing Address" at bounding box center [532, 341] width 152 height 7
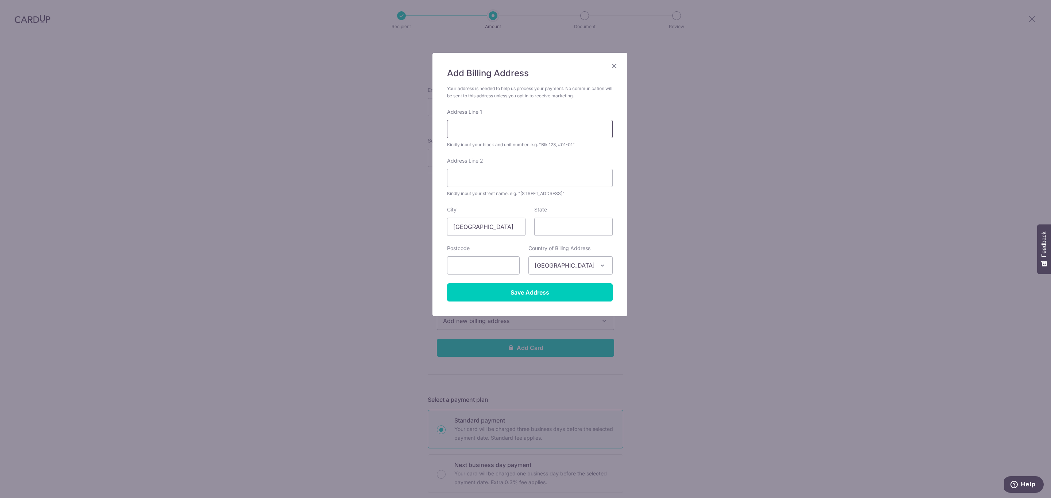
drag, startPoint x: 489, startPoint y: 118, endPoint x: 489, endPoint y: 123, distance: 4.7
click at [489, 120] on div "Address Line 1 Kindly input your block and unit number. e.g. "Blk 123, #01-01"" at bounding box center [530, 128] width 166 height 40
drag, startPoint x: 489, startPoint y: 123, endPoint x: 494, endPoint y: 124, distance: 4.9
click at [489, 123] on input "Address Line 1" at bounding box center [530, 129] width 166 height 18
type input "[STREET_ADDRESS] Win 5 #02-22"
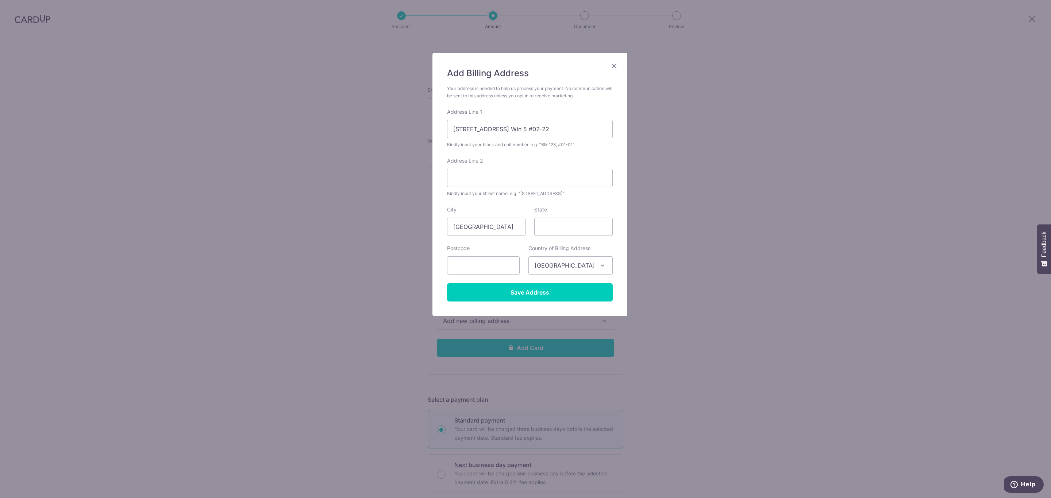
type input "768091"
click at [548, 291] on input "Save Address" at bounding box center [530, 292] width 166 height 18
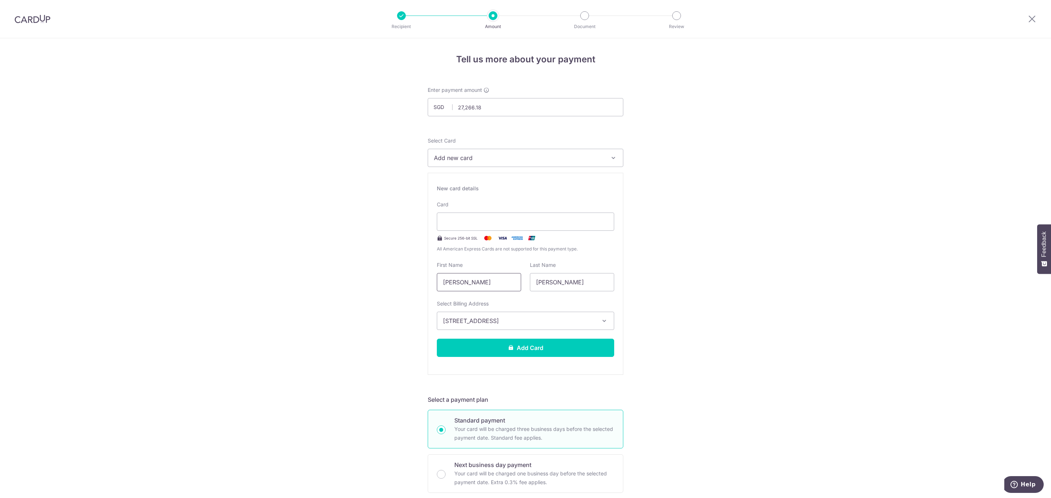
drag, startPoint x: 492, startPoint y: 281, endPoint x: 347, endPoint y: 258, distance: 146.3
click at [197, 243] on div "Tell us more about your payment Enter payment amount SGD 27,266.18 27266.18 Sel…" at bounding box center [525, 500] width 1051 height 924
type input "Tan"
type input "[PERSON_NAME] loon"
drag, startPoint x: 844, startPoint y: 221, endPoint x: 846, endPoint y: 229, distance: 8.0
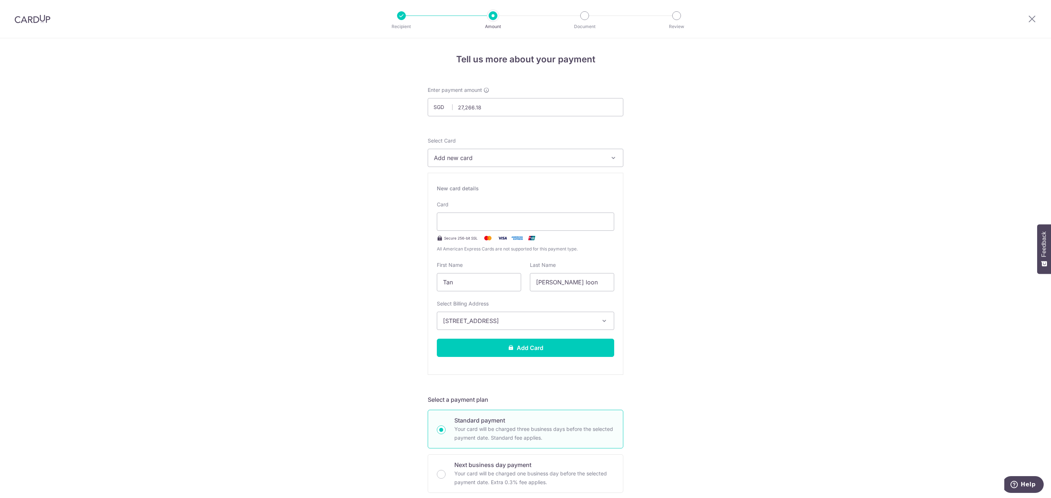
click at [844, 222] on div "Tell us more about your payment Enter payment amount SGD 27,266.18 27266.18 Sel…" at bounding box center [525, 500] width 1051 height 924
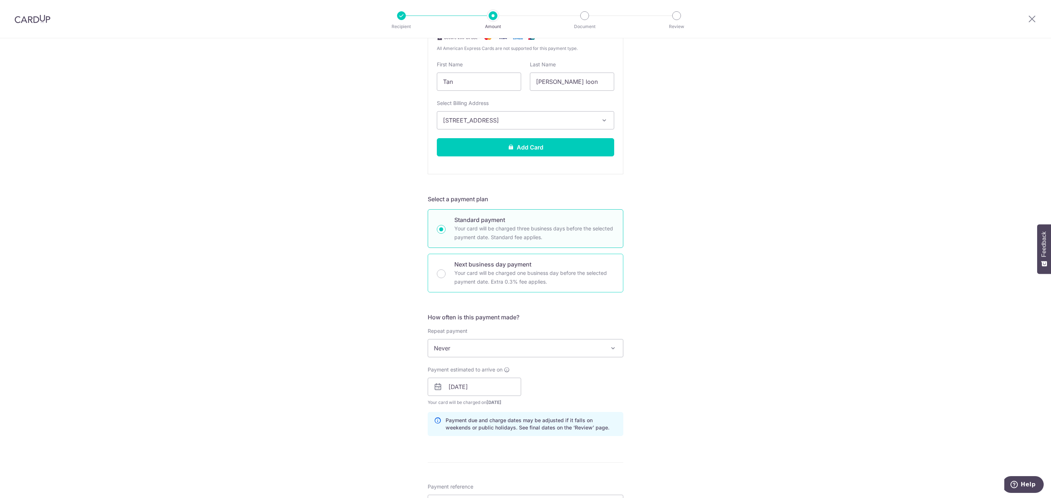
click at [518, 272] on p "Your card will be charged one business day before the selected payment date. Ex…" at bounding box center [534, 278] width 160 height 18
click at [445, 272] on input "Next business day payment Your card will be charged one business day before the…" at bounding box center [441, 274] width 9 height 9
radio input "false"
radio input "true"
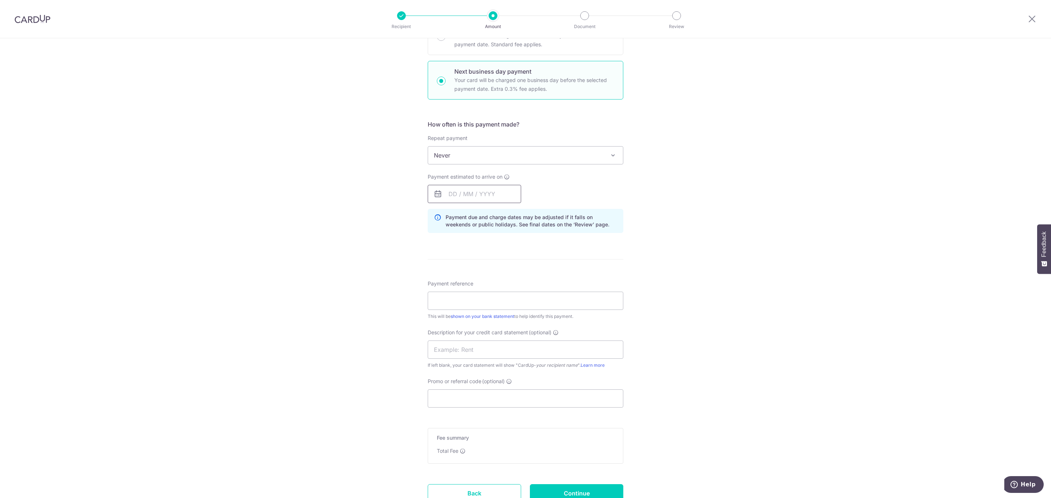
click at [453, 194] on input "text" at bounding box center [474, 194] width 93 height 18
click at [817, 191] on div "Tell us more about your payment Enter payment amount SGD 27,266.18 27266.18 Sel…" at bounding box center [525, 198] width 1051 height 720
click at [454, 187] on input "text" at bounding box center [474, 194] width 93 height 18
click at [459, 44] on p "Your card will be charged three business days before the selected payment date.…" at bounding box center [534, 40] width 160 height 18
click at [445, 41] on input "Standard payment Your card will be charged three business days before the selec…" at bounding box center [441, 36] width 9 height 9
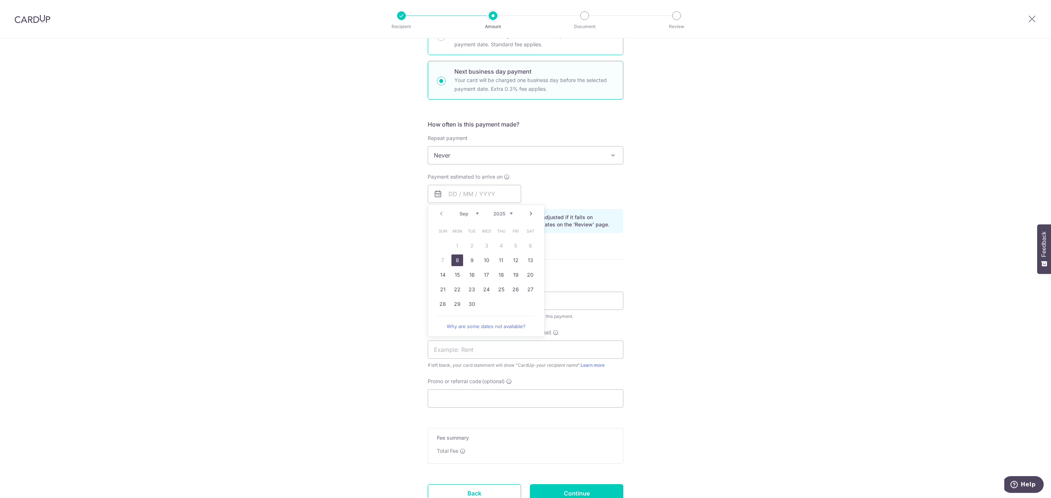
radio input "true"
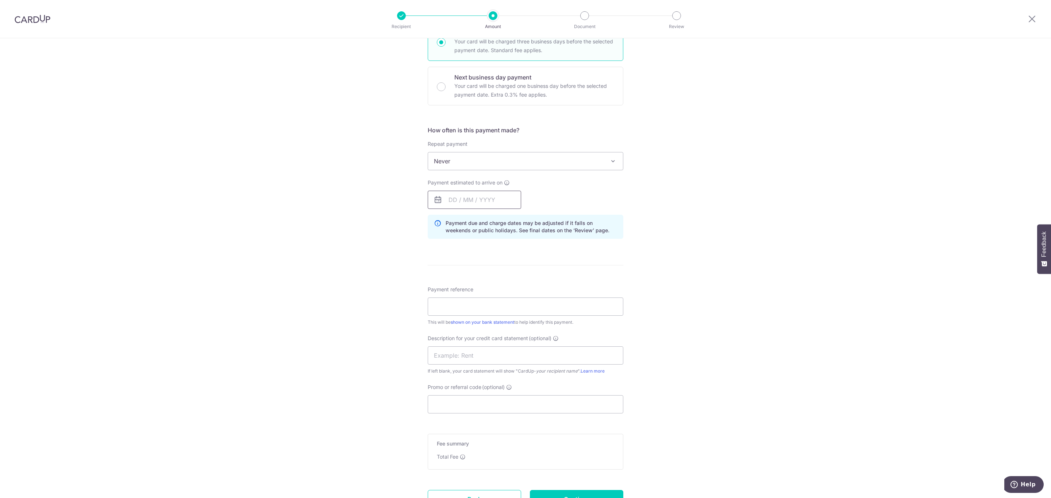
click at [475, 201] on input "text" at bounding box center [474, 200] width 93 height 18
click at [437, 89] on input "Next business day payment Your card will be charged one business day before the…" at bounding box center [441, 86] width 9 height 9
radio input "true"
click at [479, 204] on input "text" at bounding box center [474, 200] width 93 height 18
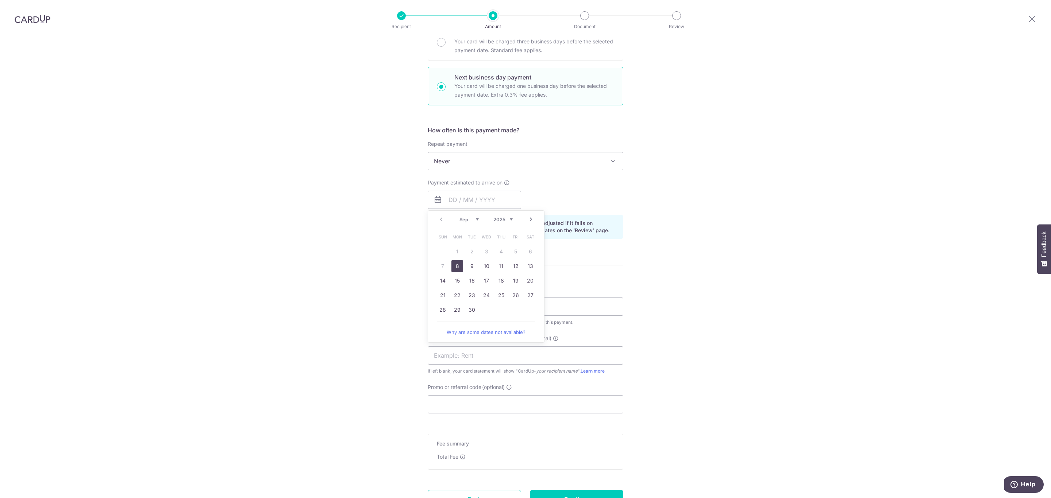
drag, startPoint x: 455, startPoint y: 268, endPoint x: 1020, endPoint y: 375, distance: 575.6
click at [455, 268] on link "8" at bounding box center [457, 266] width 12 height 12
type input "[DATE]"
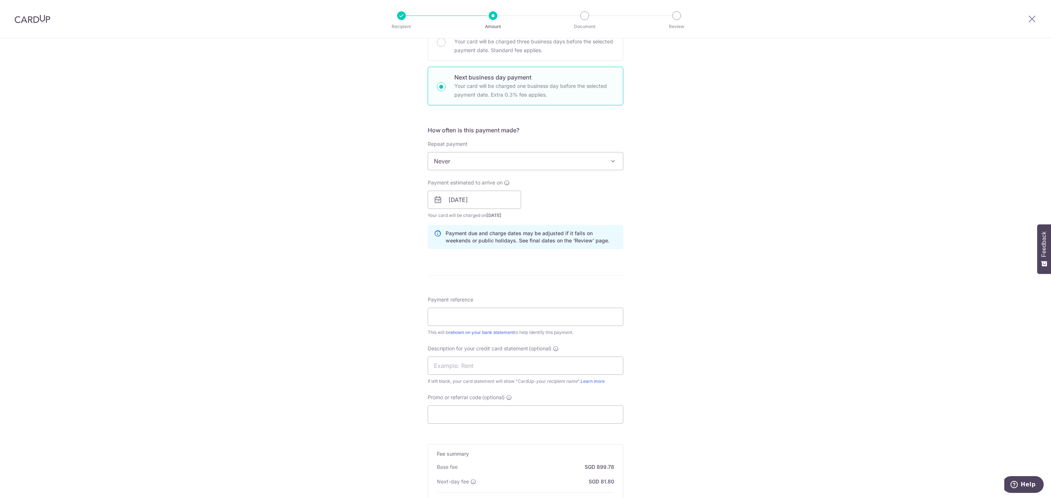
drag, startPoint x: 878, startPoint y: 204, endPoint x: 879, endPoint y: 208, distance: 4.1
click at [878, 207] on div "Tell us more about your payment Enter payment amount SGD 27,266.18 27266.18 Sel…" at bounding box center [525, 226] width 1051 height 767
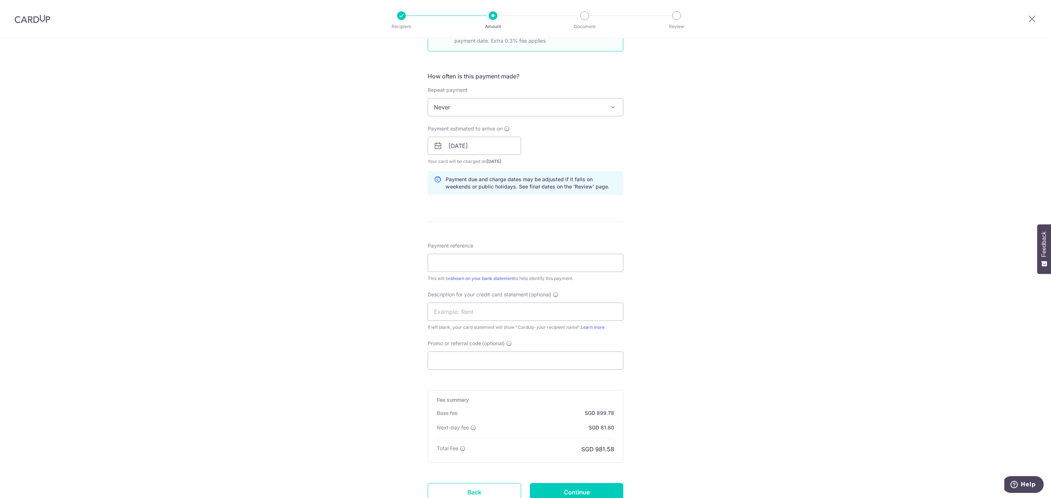
scroll to position [309, 0]
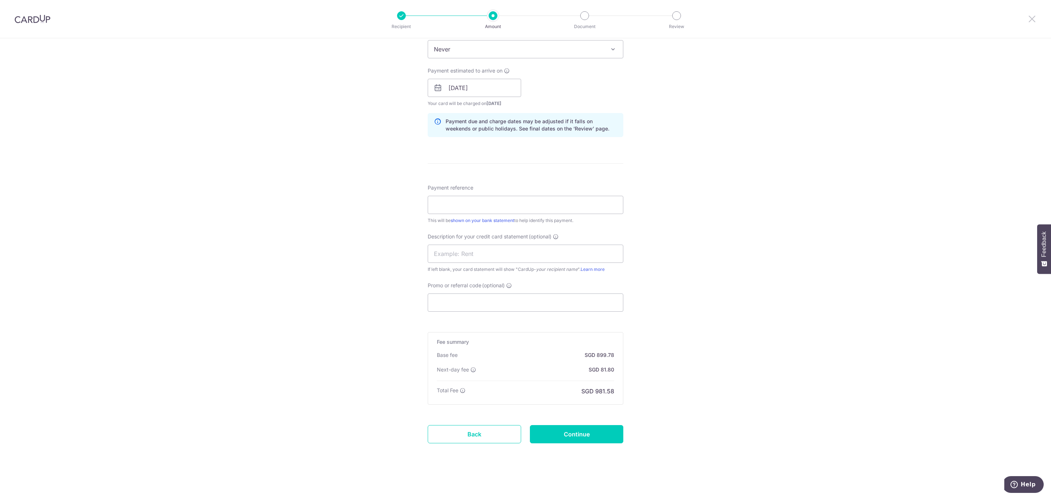
click at [1036, 18] on icon at bounding box center [1031, 18] width 9 height 9
drag, startPoint x: 461, startPoint y: 124, endPoint x: 739, endPoint y: 140, distance: 278.1
click at [738, 135] on div "Tell us more about your payment Enter payment amount SGD 27,266.18 27266.18 Sel…" at bounding box center [525, 114] width 1051 height 767
drag, startPoint x: 738, startPoint y: 156, endPoint x: 736, endPoint y: 160, distance: 4.4
click at [738, 158] on div "Tell us more about your payment Enter payment amount SGD 27,266.18 27266.18 Sel…" at bounding box center [525, 114] width 1051 height 767
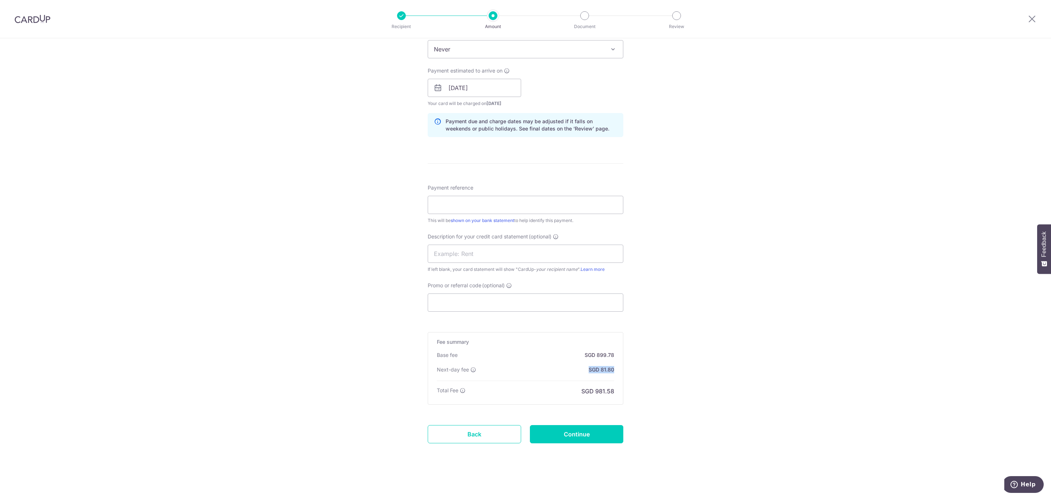
drag, startPoint x: 560, startPoint y: 370, endPoint x: 617, endPoint y: 373, distance: 57.0
click at [617, 373] on div "Fee summary Base fee SGD 899.78 Extend fee Next-day fee SGD 81.80 Total Fee SGD…" at bounding box center [526, 368] width 196 height 73
click at [617, 375] on div "Fee summary Base fee SGD 899.78 Extend fee Next-day fee SGD 81.80 Total Fee SGD…" at bounding box center [526, 368] width 196 height 73
click at [593, 353] on p "SGD 899.78" at bounding box center [599, 355] width 30 height 7
drag, startPoint x: 591, startPoint y: 354, endPoint x: 654, endPoint y: 380, distance: 68.7
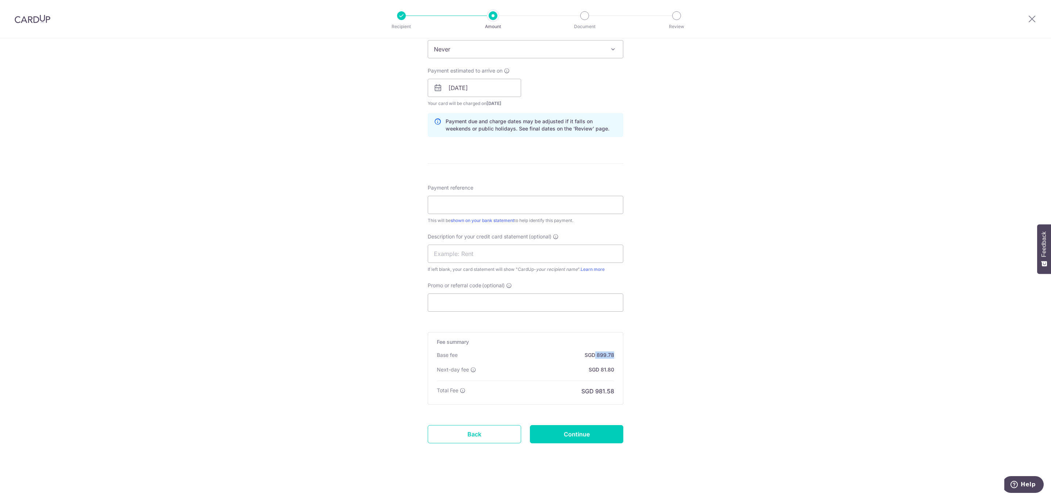
click at [640, 354] on div "Tell us more about your payment Enter payment amount SGD 27,266.18 27266.18 Sel…" at bounding box center [525, 114] width 1051 height 767
drag, startPoint x: 688, startPoint y: 434, endPoint x: 650, endPoint y: 424, distance: 38.5
click at [688, 433] on div "Tell us more about your payment Enter payment amount SGD 27,266.18 27266.18 Sel…" at bounding box center [525, 114] width 1051 height 767
drag, startPoint x: 578, startPoint y: 388, endPoint x: 683, endPoint y: 385, distance: 105.5
click at [670, 388] on div "Tell us more about your payment Enter payment amount SGD 27,266.18 27266.18 Sel…" at bounding box center [525, 114] width 1051 height 767
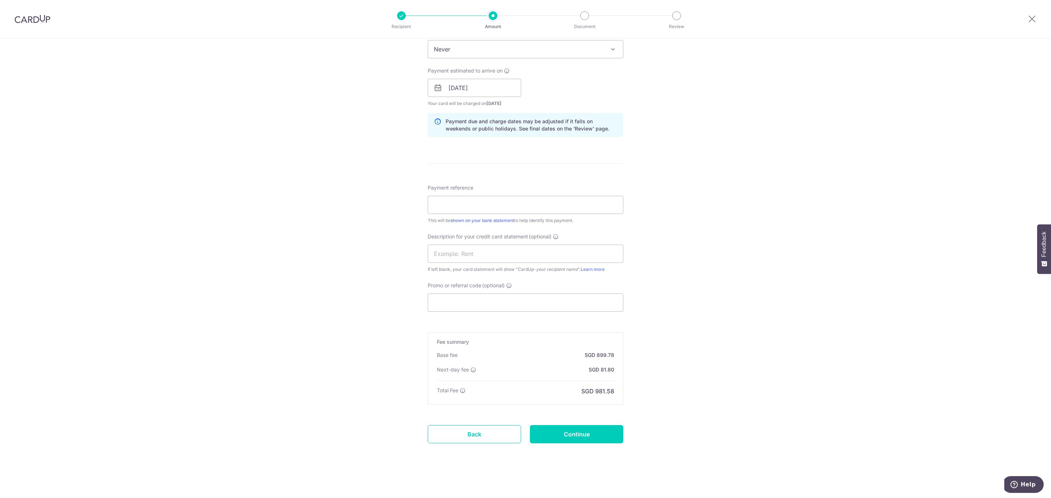
drag, startPoint x: 731, startPoint y: 375, endPoint x: 814, endPoint y: 222, distance: 173.8
click at [734, 373] on div "Tell us more about your payment Enter payment amount SGD 27,266.18 27266.18 Sel…" at bounding box center [525, 114] width 1051 height 767
click at [1032, 21] on icon at bounding box center [1031, 18] width 9 height 9
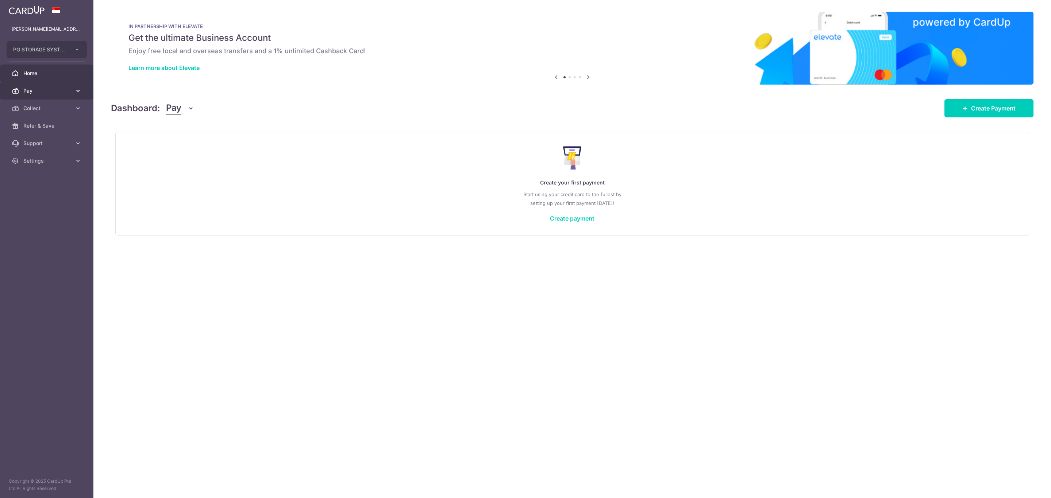
click at [39, 85] on link "Pay" at bounding box center [46, 91] width 93 height 18
click at [39, 127] on span "Recipients" at bounding box center [47, 125] width 48 height 7
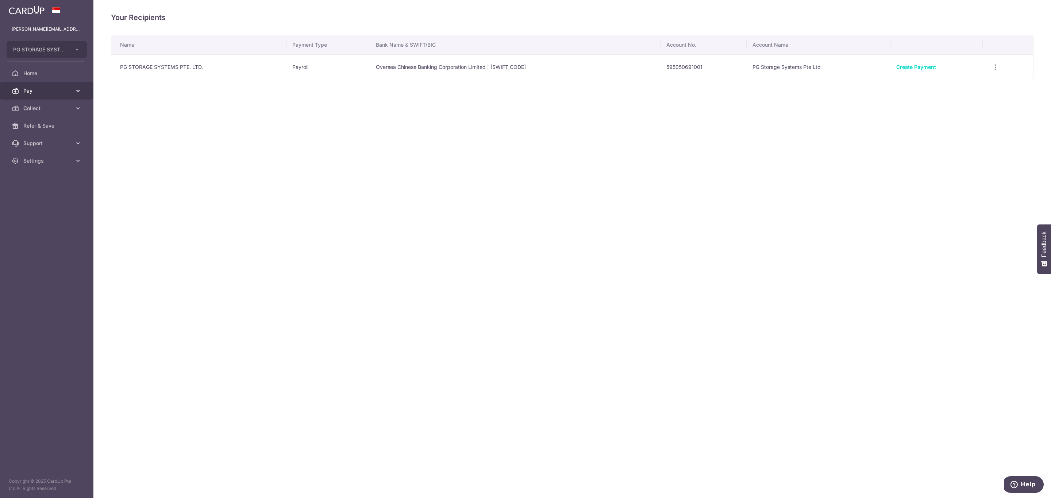
click at [38, 84] on link "Pay" at bounding box center [46, 91] width 93 height 18
click at [33, 158] on span "Cards" at bounding box center [47, 160] width 48 height 7
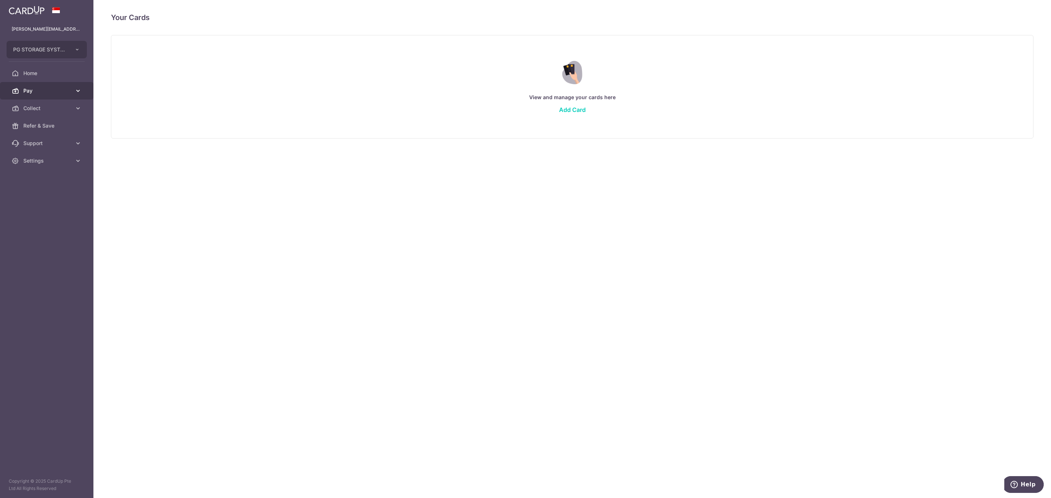
click at [32, 90] on span "Pay" at bounding box center [47, 90] width 48 height 7
click at [34, 189] on span "Collect" at bounding box center [47, 187] width 48 height 7
click at [42, 207] on span "Dashboard" at bounding box center [47, 204] width 48 height 7
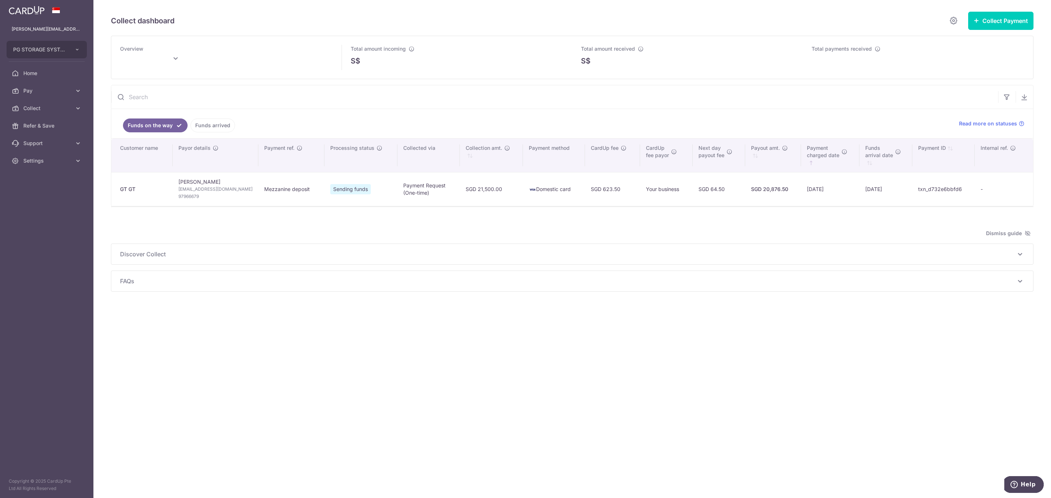
click at [882, 190] on td "04/09/2025" at bounding box center [885, 189] width 53 height 34
type input "September 2025"
click at [412, 49] on icon at bounding box center [412, 49] width 6 height 6
click at [753, 190] on div "SGD 20,876.50" at bounding box center [773, 189] width 45 height 7
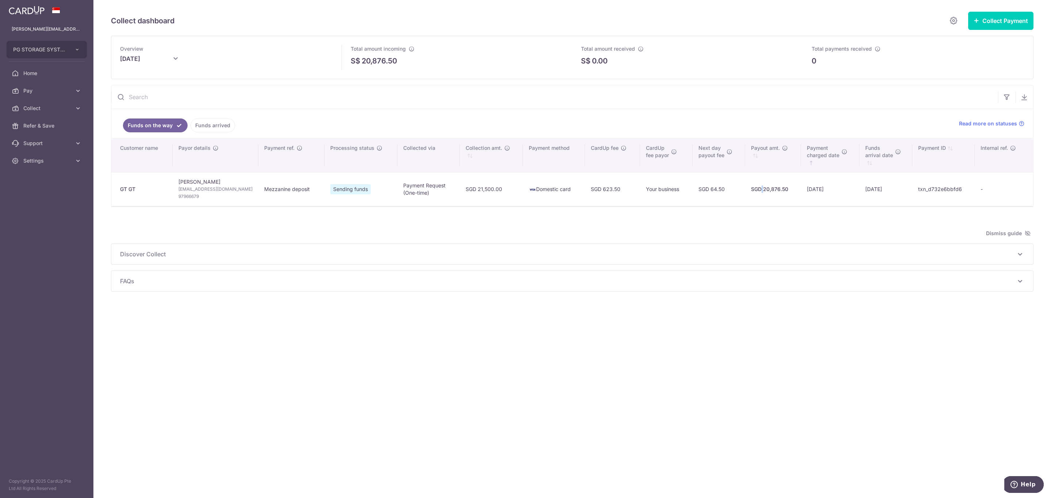
click at [753, 190] on div "SGD 20,876.50" at bounding box center [773, 189] width 45 height 7
click at [40, 90] on span "Pay" at bounding box center [47, 90] width 48 height 7
click at [38, 110] on span "Payments" at bounding box center [47, 108] width 48 height 7
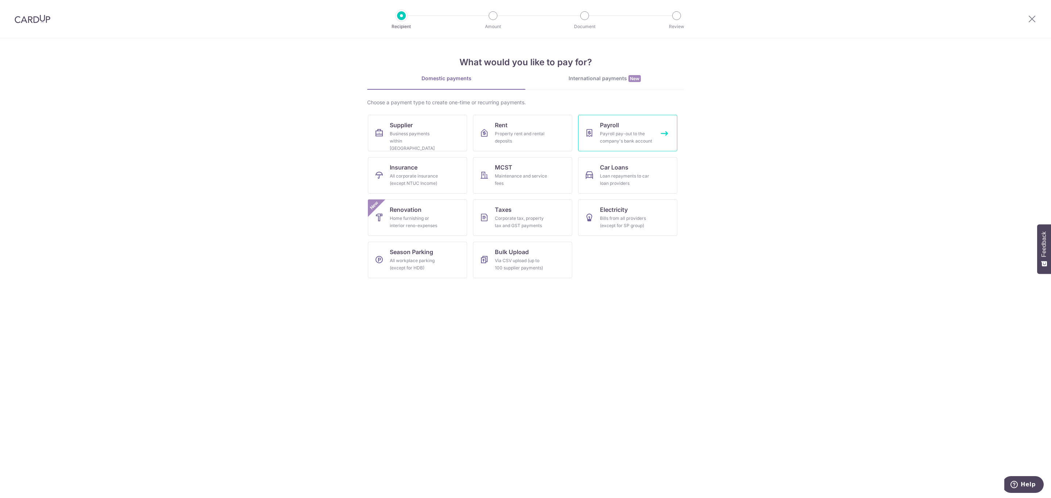
click at [624, 129] on link "Payroll Payroll pay-out to the company's bank account" at bounding box center [627, 133] width 99 height 36
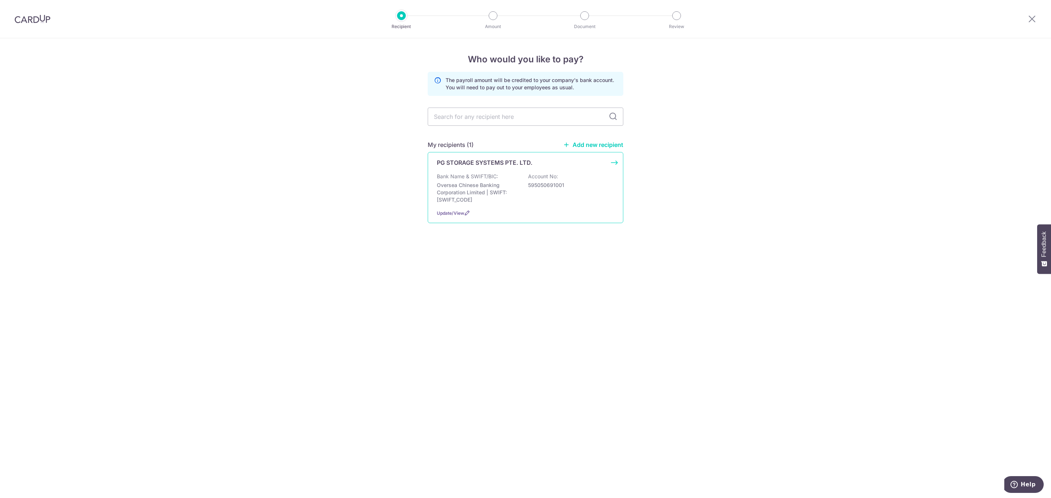
click at [533, 195] on div "Bank Name & SWIFT/BIC: Oversea Chinese Banking Corporation Limited | SWIFT: [SW…" at bounding box center [525, 188] width 177 height 31
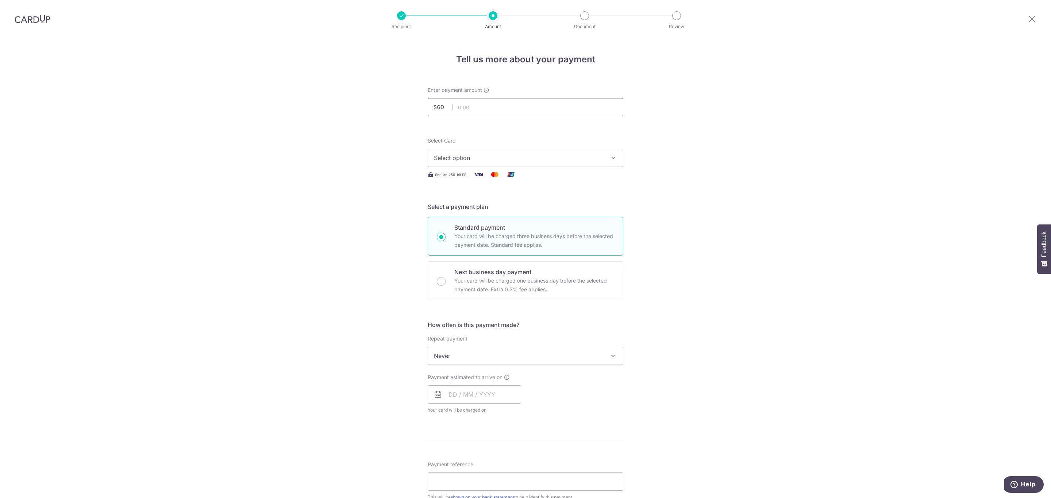
drag, startPoint x: 510, startPoint y: 107, endPoint x: 526, endPoint y: 105, distance: 16.2
click at [510, 107] on input "text" at bounding box center [526, 107] width 196 height 18
drag, startPoint x: 528, startPoint y: 105, endPoint x: 532, endPoint y: 104, distance: 5.0
click at [528, 105] on input "text" at bounding box center [526, 107] width 196 height 18
click at [722, 268] on div "Tell us more about your payment Enter payment amount SGD 32,432.18 32432.18 Sel…" at bounding box center [525, 389] width 1051 height 702
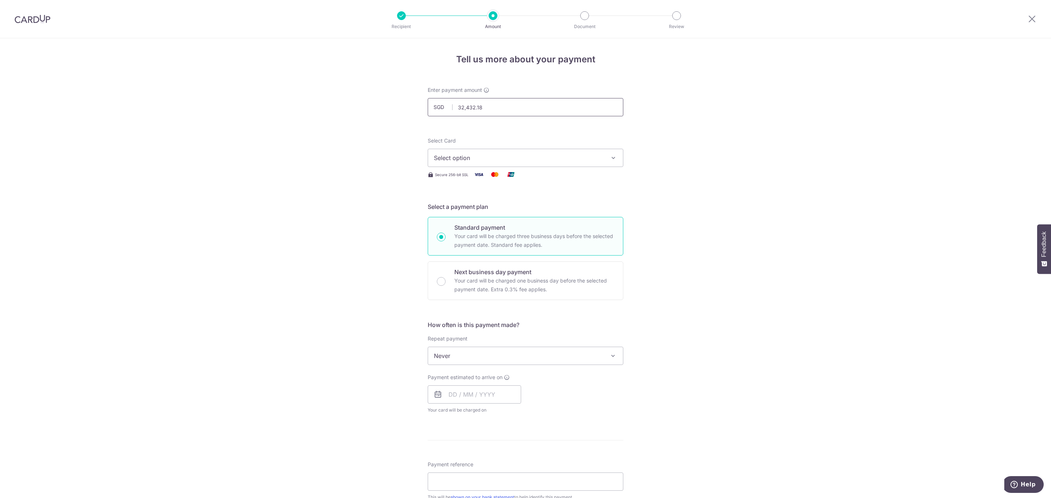
drag, startPoint x: 478, startPoint y: 105, endPoint x: 667, endPoint y: 142, distance: 192.5
click at [244, 98] on div "Tell us more about your payment Enter payment amount SGD 32,432.18 32432.18 Sel…" at bounding box center [525, 389] width 1051 height 702
type input "35,500.00"
click at [773, 129] on div "Tell us more about your payment Enter payment amount SGD 35,500.00 35500.00 Sel…" at bounding box center [525, 389] width 1051 height 702
click at [600, 163] on button "Select option" at bounding box center [526, 158] width 196 height 18
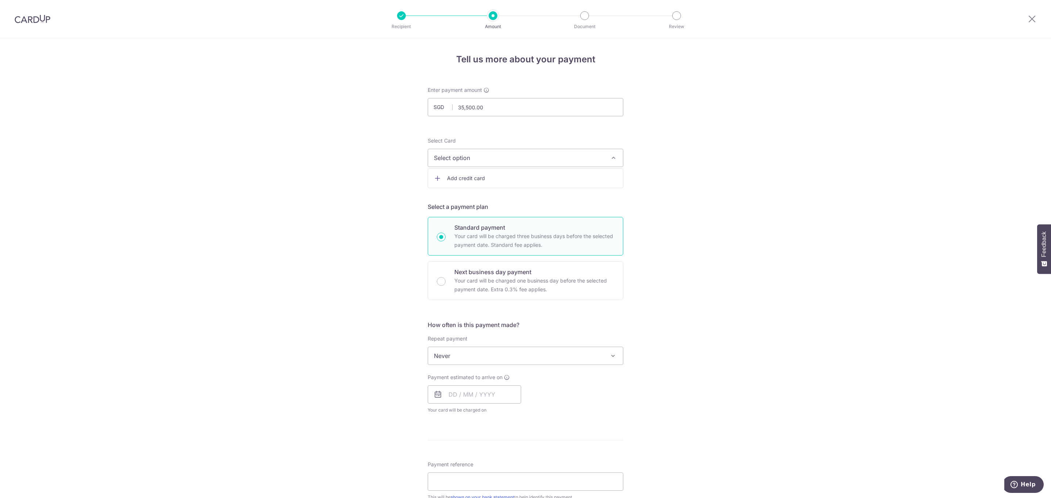
drag, startPoint x: 821, startPoint y: 188, endPoint x: 762, endPoint y: 192, distance: 58.8
click at [820, 190] on div "Tell us more about your payment Enter payment amount SGD 35,500.00 35500.00 Sel…" at bounding box center [525, 389] width 1051 height 702
drag, startPoint x: 462, startPoint y: 275, endPoint x: 473, endPoint y: 275, distance: 10.6
click at [464, 275] on p "Next business day payment" at bounding box center [534, 272] width 160 height 9
radio input "false"
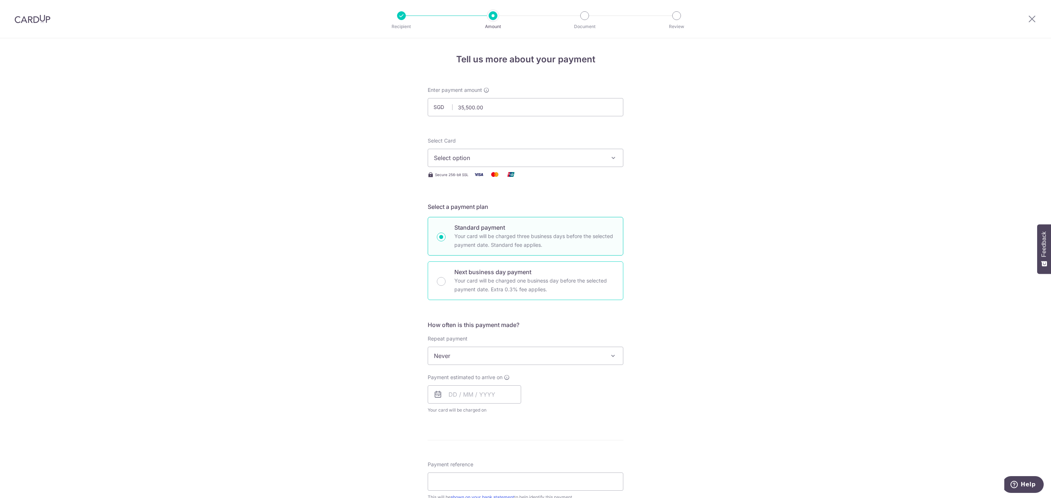
radio input "true"
click at [768, 238] on div "Tell us more about your payment Enter payment amount SGD 35,500.00 35500.00 Sel…" at bounding box center [525, 383] width 1051 height 690
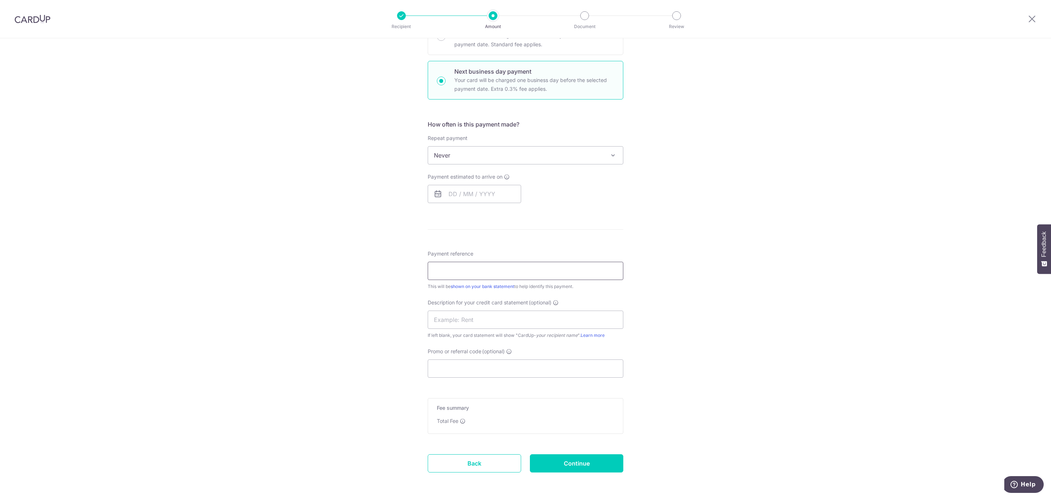
click at [453, 270] on input "Payment reference" at bounding box center [526, 271] width 196 height 18
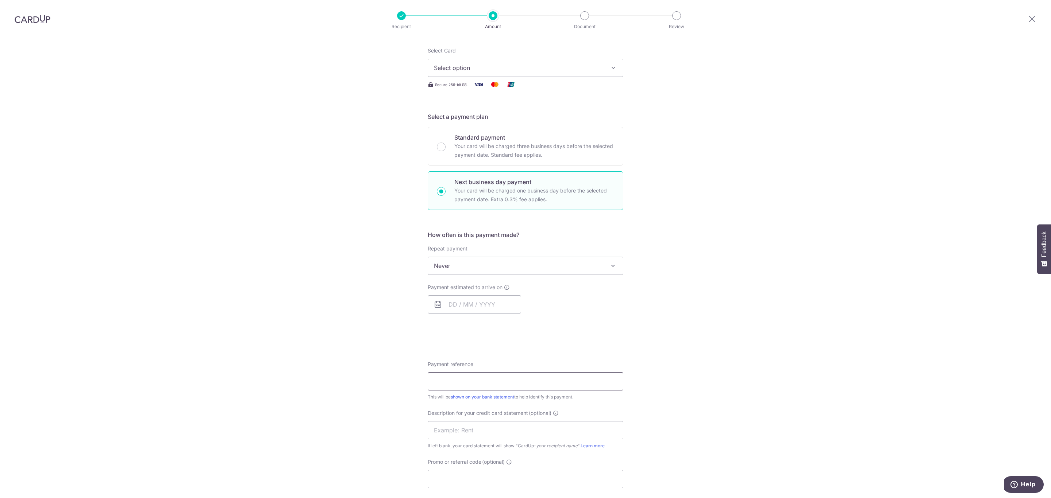
scroll to position [0, 0]
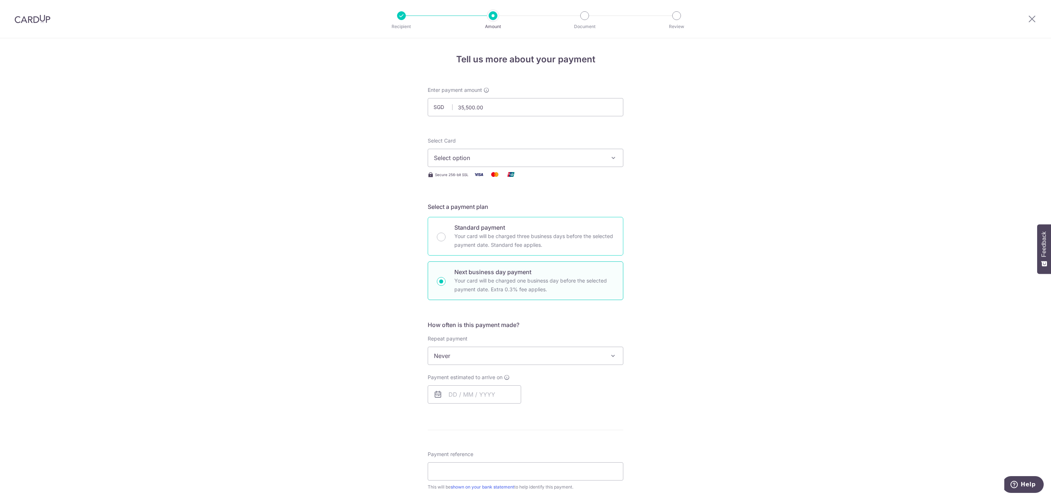
click at [484, 231] on p "Standard payment" at bounding box center [534, 227] width 160 height 9
click at [445, 233] on input "Standard payment Your card will be charged three business days before the selec…" at bounding box center [441, 237] width 9 height 9
click at [479, 287] on p "Your card will be charged one business day before the selected payment date. Ex…" at bounding box center [534, 286] width 160 height 18
radio input "false"
radio input "true"
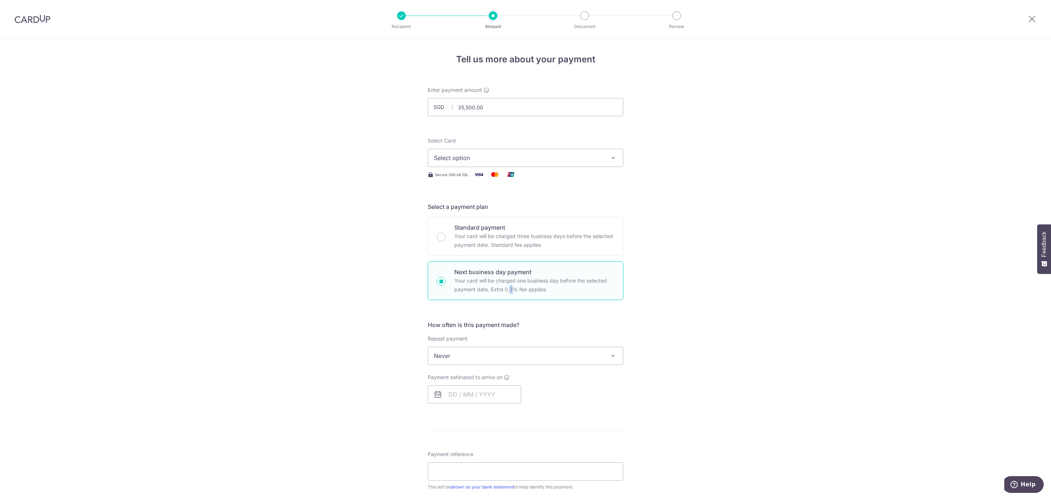
click at [522, 158] on span "Select option" at bounding box center [519, 158] width 170 height 9
click at [531, 184] on link "Add credit card" at bounding box center [525, 178] width 195 height 13
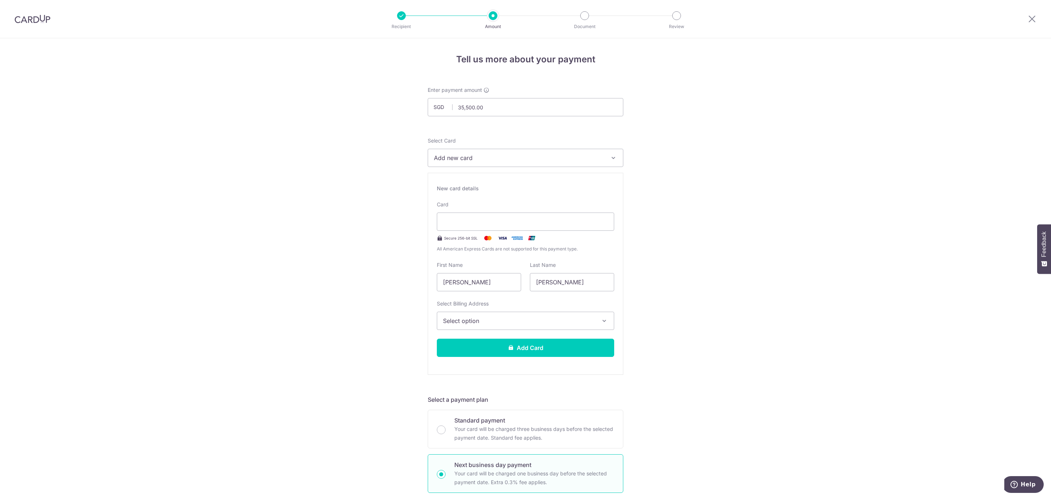
click at [718, 166] on div "Tell us more about your payment Enter payment amount SGD 35,500.00 35500.00 Sel…" at bounding box center [525, 479] width 1051 height 883
click at [487, 282] on input "Yee Jia Wei" at bounding box center [479, 282] width 84 height 18
click at [495, 323] on span "Select option" at bounding box center [519, 321] width 152 height 9
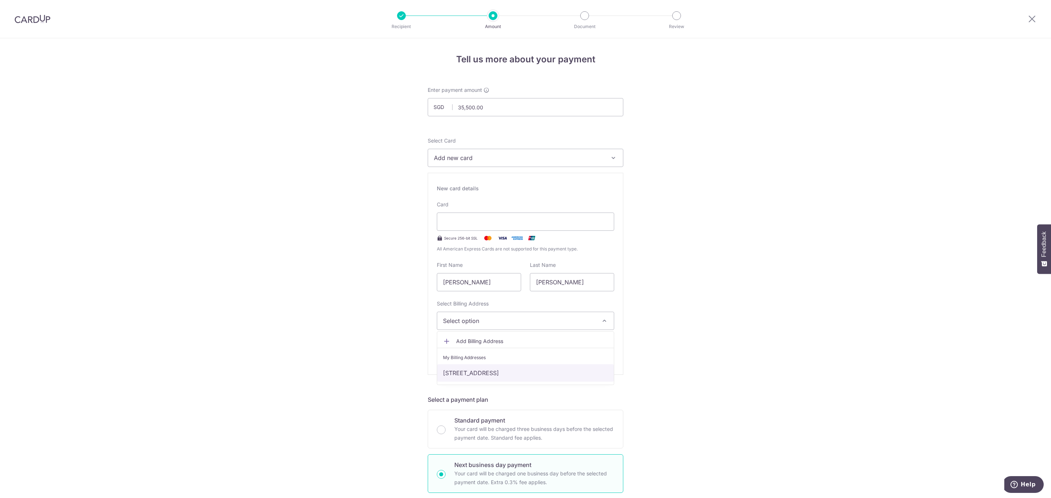
click at [495, 376] on link "15 Yishun Industrial st 1 Win 5 #02-22, Singapore, Singapore-768091" at bounding box center [525, 373] width 177 height 18
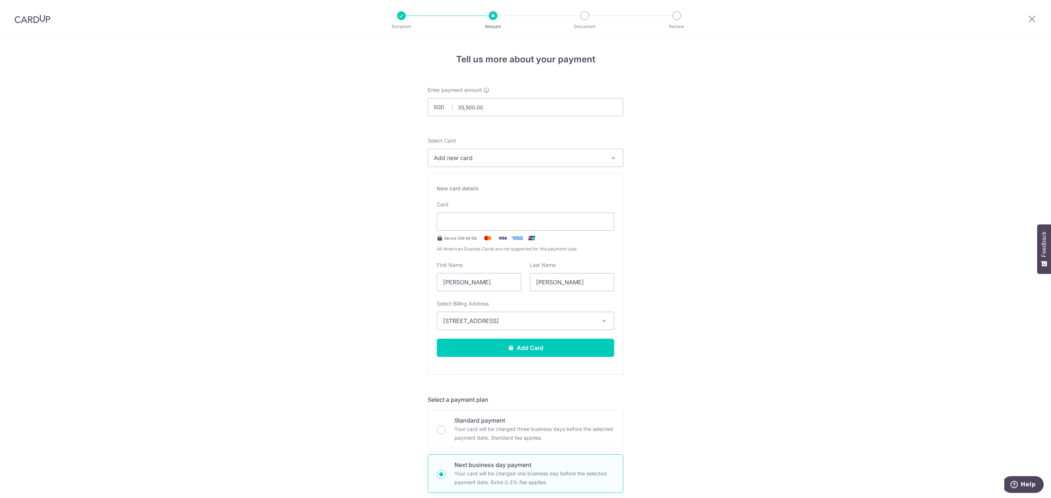
click at [795, 331] on div "Tell us more about your payment Enter payment amount SGD 35,500.00 35500.00 Sel…" at bounding box center [525, 479] width 1051 height 883
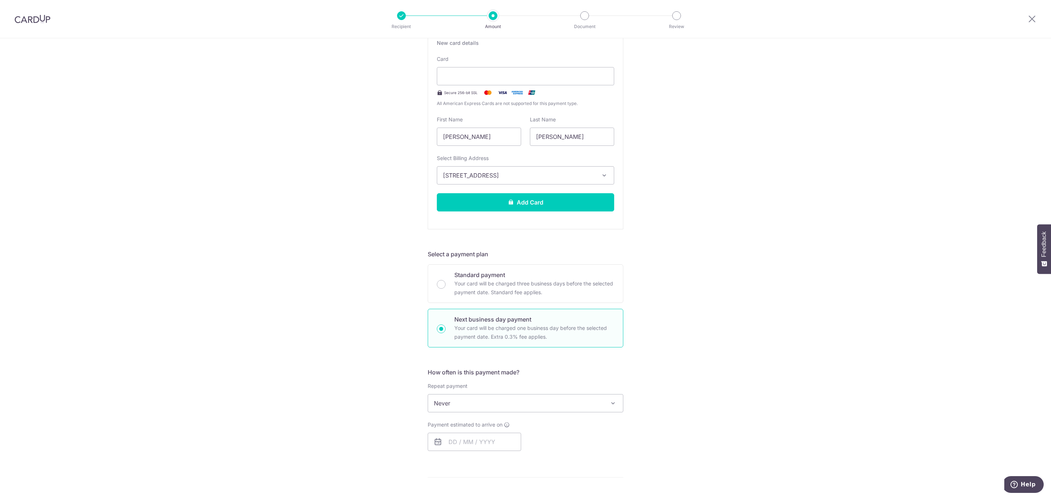
scroll to position [201, 0]
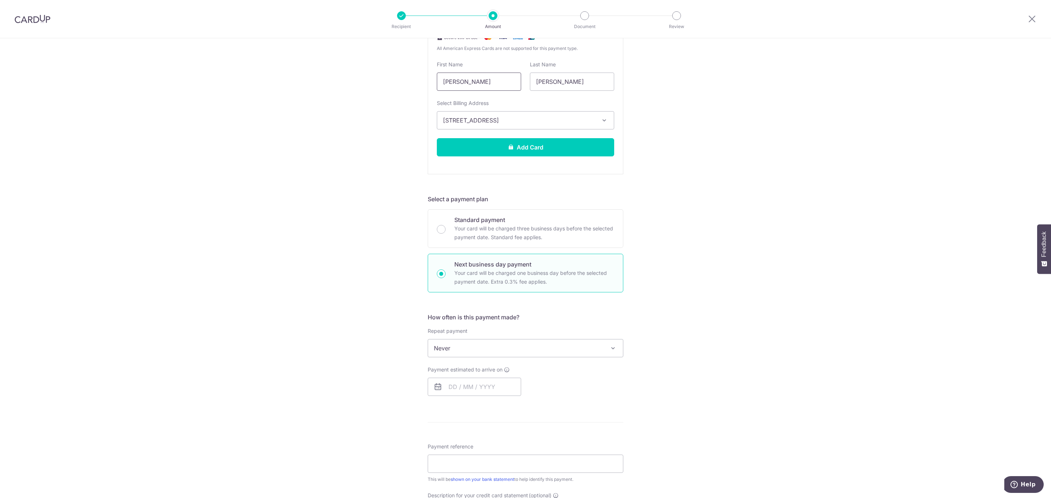
drag, startPoint x: 500, startPoint y: 79, endPoint x: 207, endPoint y: 40, distance: 295.5
click at [270, 50] on div "Tell us more about your payment Enter payment amount SGD 35,500.00 35500.00 Sel…" at bounding box center [525, 279] width 1051 height 883
type input "tan"
type input "tuan loon"
drag, startPoint x: 785, startPoint y: 157, endPoint x: 655, endPoint y: 248, distance: 159.0
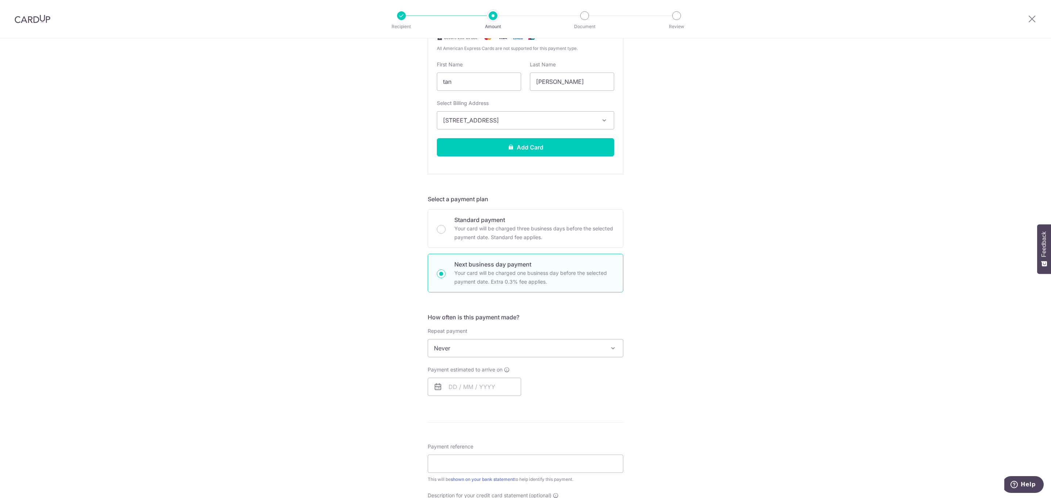
click at [787, 157] on div "Tell us more about your payment Enter payment amount SGD 35,500.00 35500.00 Sel…" at bounding box center [525, 279] width 1051 height 883
click at [514, 148] on button "Add Card" at bounding box center [525, 147] width 177 height 18
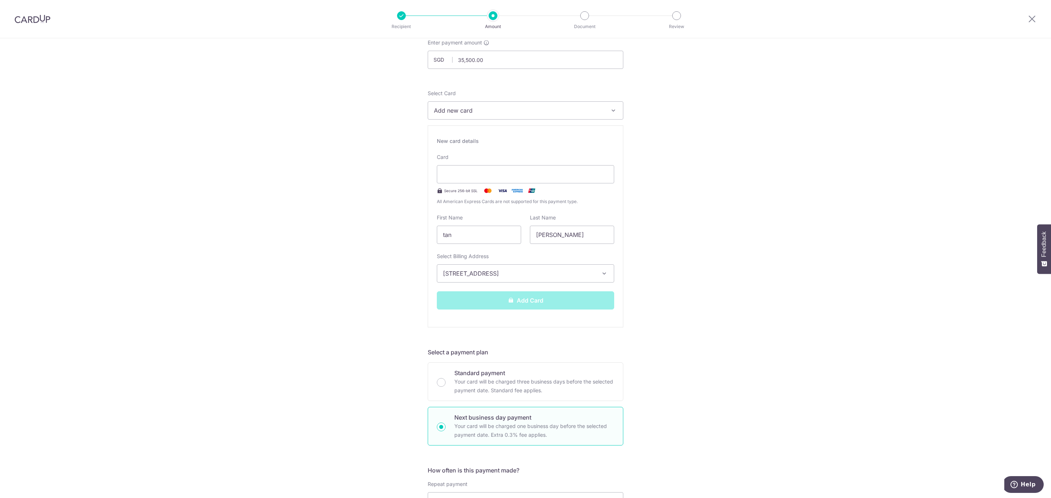
scroll to position [0, 0]
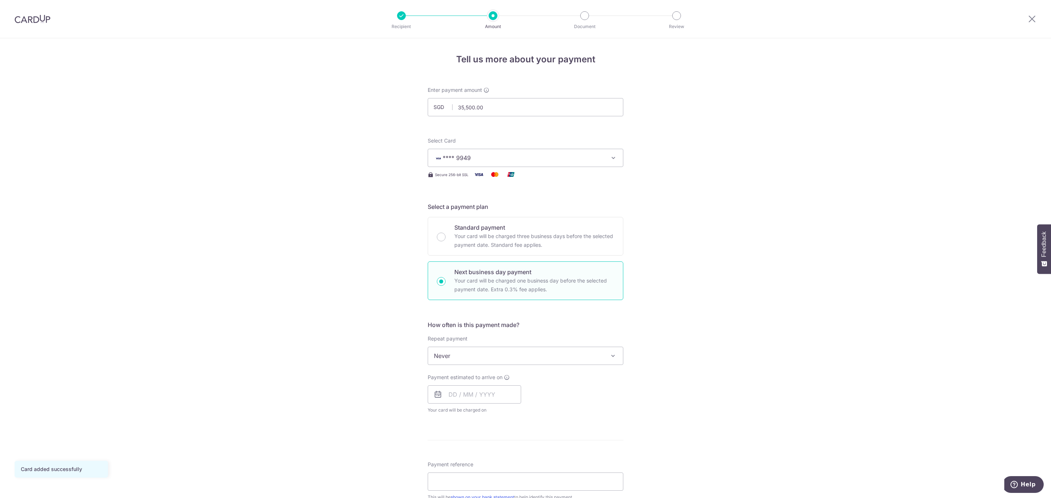
click at [528, 363] on span "Never" at bounding box center [525, 356] width 195 height 18
click at [809, 309] on div "Tell us more about your payment Enter payment amount SGD 35,500.00 35500.00 Car…" at bounding box center [525, 406] width 1051 height 737
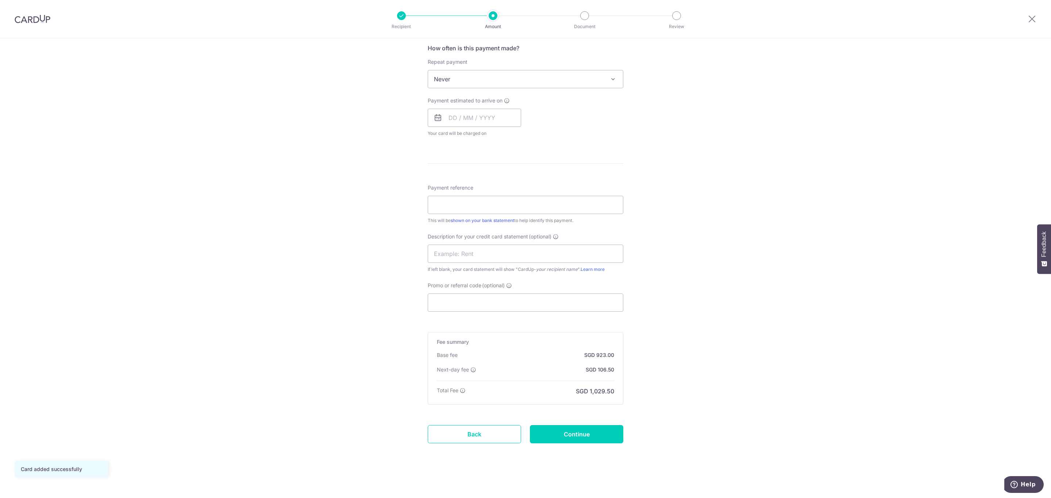
scroll to position [78, 0]
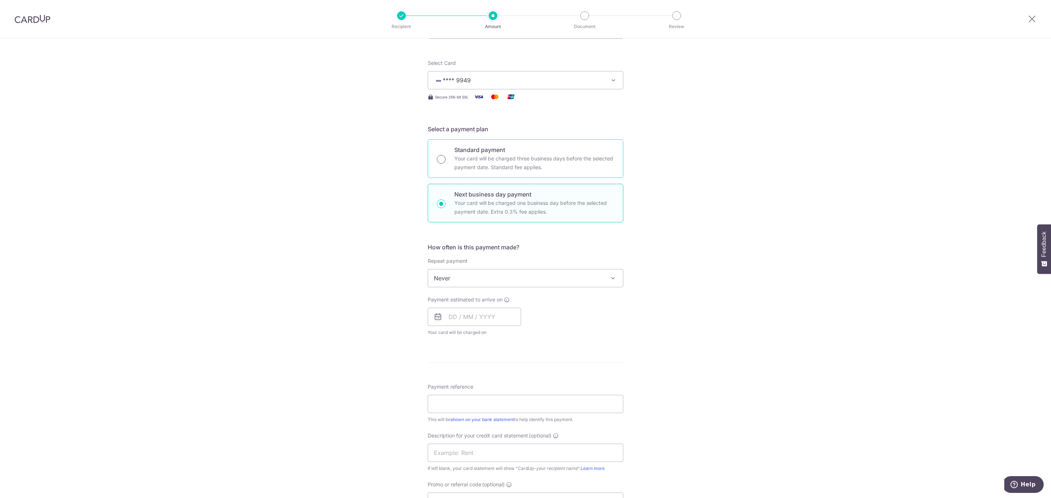
click at [440, 160] on input "Standard payment Your card will be charged three business days before the selec…" at bounding box center [441, 159] width 9 height 9
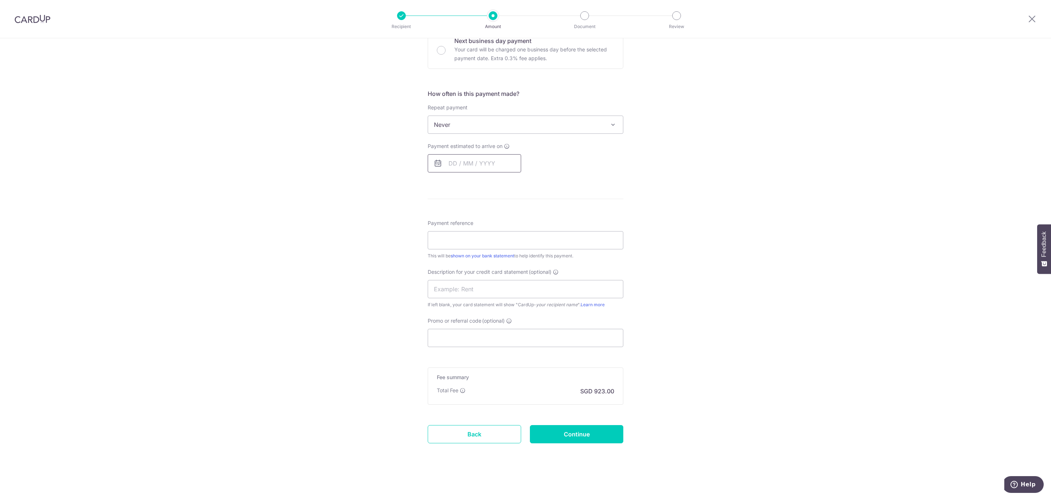
click at [480, 168] on input "text" at bounding box center [474, 163] width 93 height 18
click at [780, 204] on div "Tell us more about your payment Enter payment amount SGD 35,500.00 35500.00 Car…" at bounding box center [525, 152] width 1051 height 691
drag, startPoint x: 464, startPoint y: 52, endPoint x: 635, endPoint y: 263, distance: 271.6
click at [466, 51] on p "Your card will be charged one business day before the selected payment date. Ex…" at bounding box center [534, 54] width 160 height 18
radio input "false"
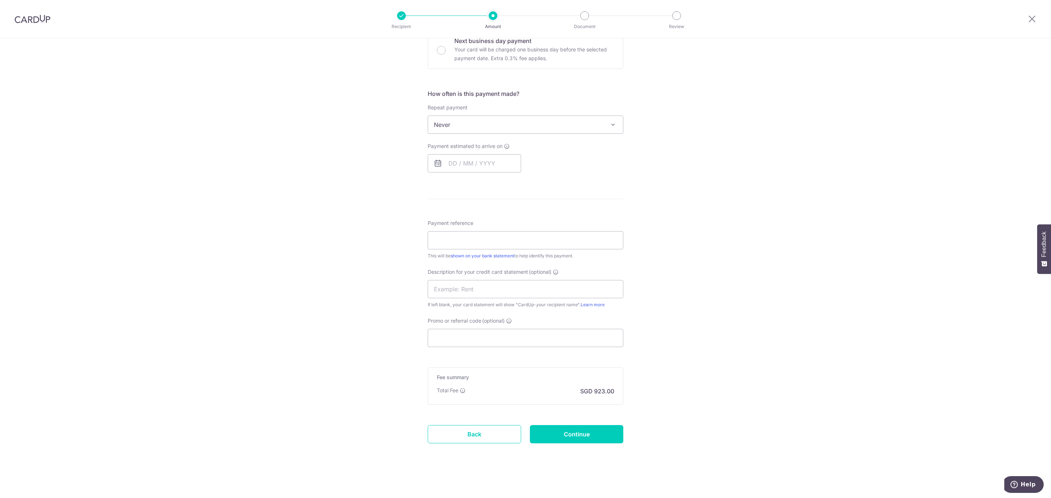
radio input "true"
click at [474, 163] on input "text" at bounding box center [474, 163] width 93 height 18
click at [455, 229] on link "8" at bounding box center [457, 230] width 12 height 12
type input "[DATE]"
click at [862, 224] on div "Tell us more about your payment Enter payment amount SGD 35,500.00 35500.00 Car…" at bounding box center [525, 152] width 1051 height 691
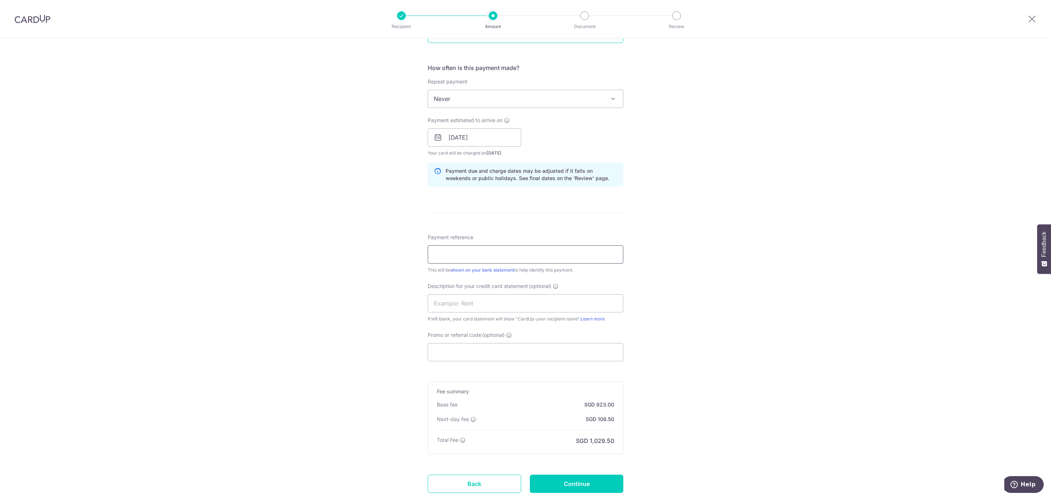
scroll to position [309, 0]
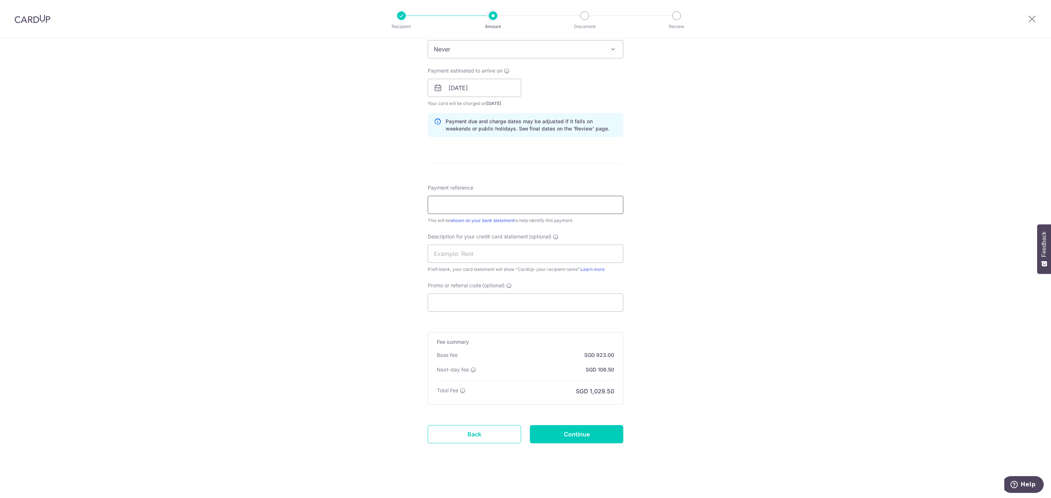
click at [479, 203] on input "Payment reference" at bounding box center [526, 205] width 196 height 18
type input "August Salary 2025"
click at [517, 256] on input "text" at bounding box center [526, 254] width 196 height 18
drag, startPoint x: 530, startPoint y: 307, endPoint x: 532, endPoint y: 302, distance: 5.4
click at [530, 306] on input "Promo or referral code (optional)" at bounding box center [526, 303] width 196 height 18
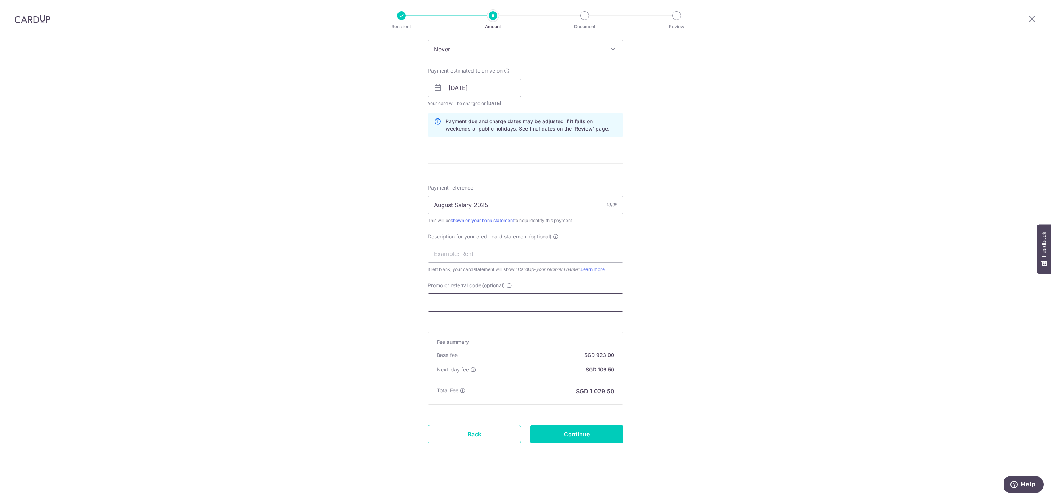
click at [462, 305] on input "Promo or referral code (optional)" at bounding box center [526, 303] width 196 height 18
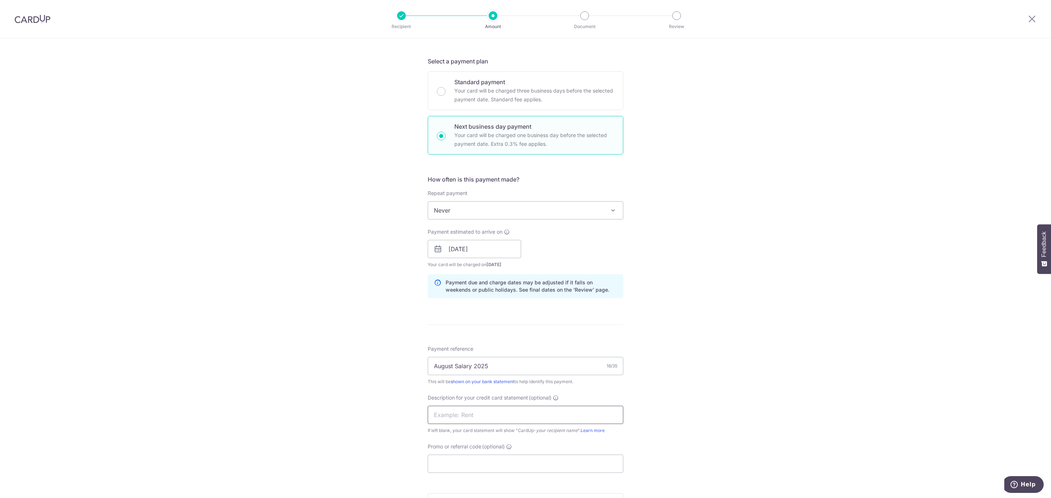
scroll to position [201, 0]
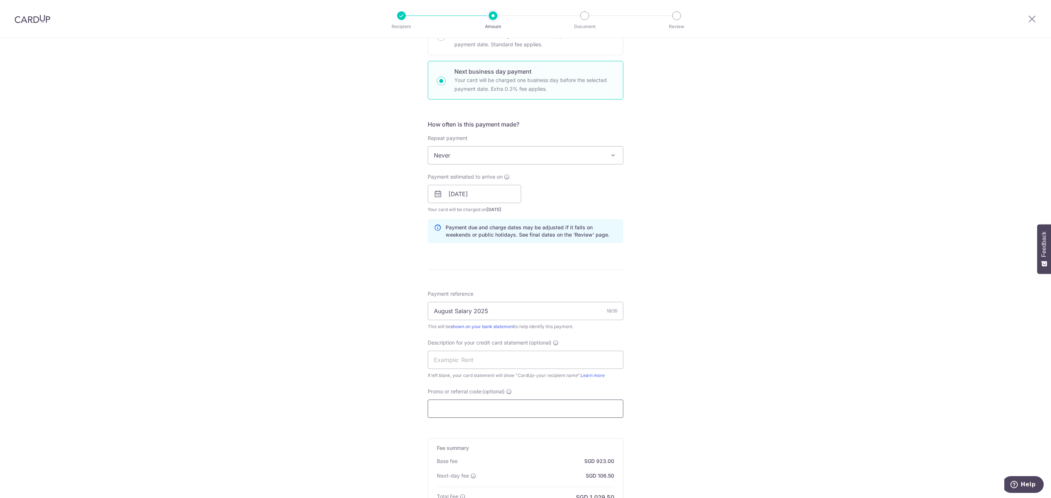
click at [460, 406] on input "Promo or referral code (optional)" at bounding box center [526, 409] width 196 height 18
paste input "OFF225"
type input "OFF225"
click at [770, 340] on div "Tell us more about your payment Enter payment amount SGD 35,500.00 35500.00 Car…" at bounding box center [525, 238] width 1051 height 800
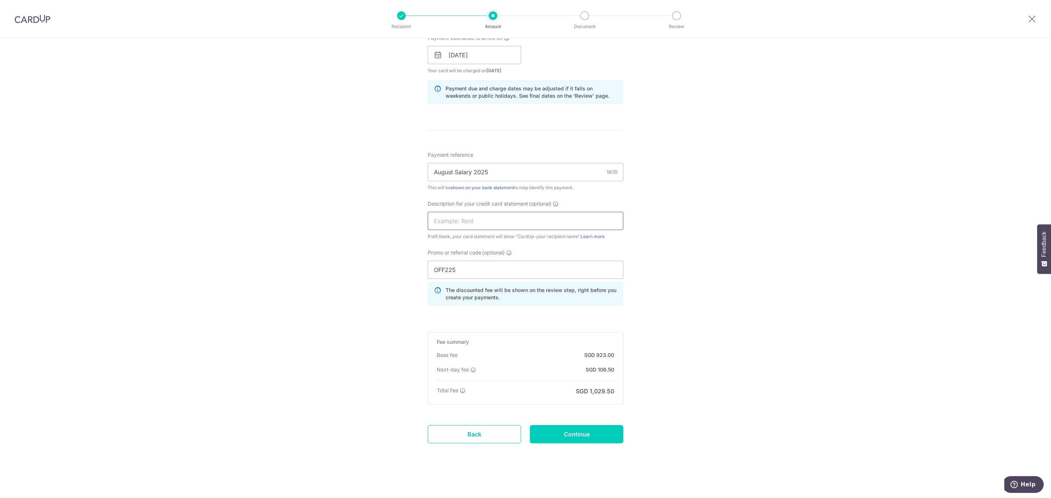
click at [505, 219] on input "text" at bounding box center [526, 221] width 196 height 18
type input "Salary"
click at [572, 429] on input "Continue" at bounding box center [576, 434] width 93 height 18
type input "Create Schedule"
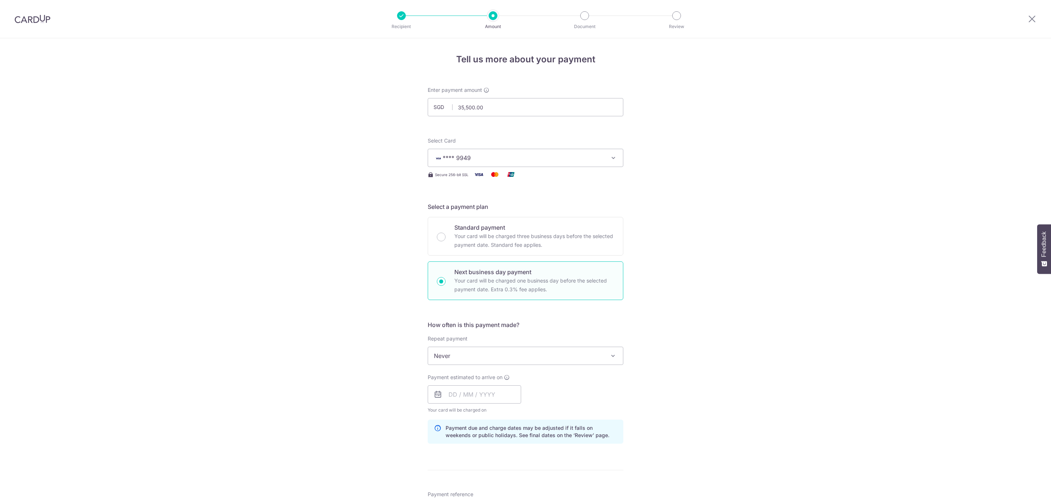
scroll to position [352, 0]
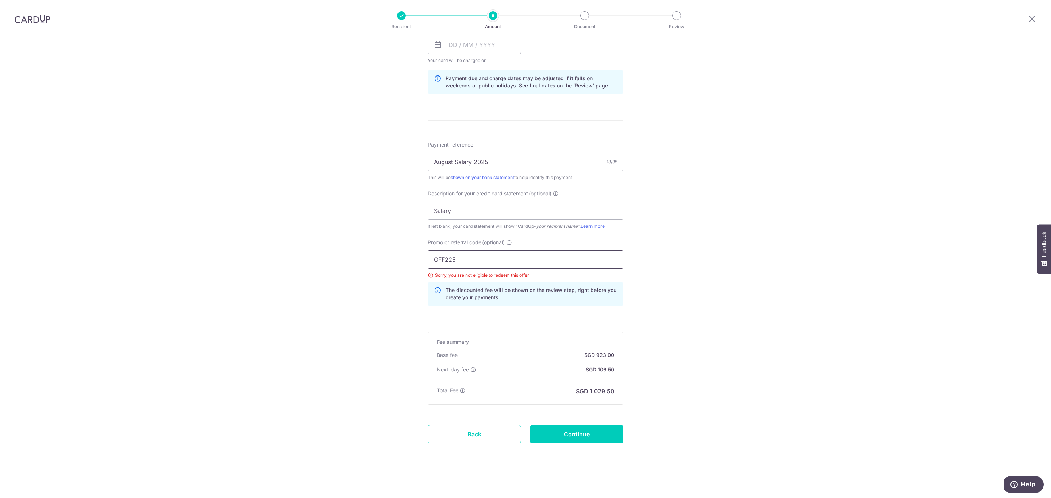
drag, startPoint x: 468, startPoint y: 262, endPoint x: 304, endPoint y: 241, distance: 166.3
click at [304, 240] on div "Tell us more about your payment Enter payment amount SGD 35,500.00 35500.00 Sel…" at bounding box center [525, 93] width 1051 height 810
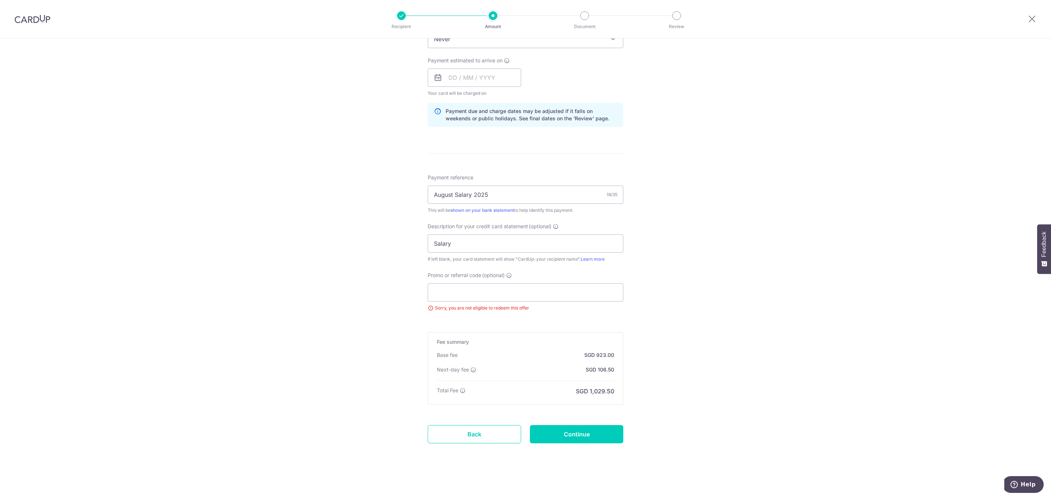
click at [961, 247] on div "Tell us more about your payment Enter payment amount SGD 35,500.00 35500.00 Sel…" at bounding box center [525, 109] width 1051 height 777
click at [595, 438] on input "Continue" at bounding box center [576, 434] width 93 height 18
type input "Update Schedule"
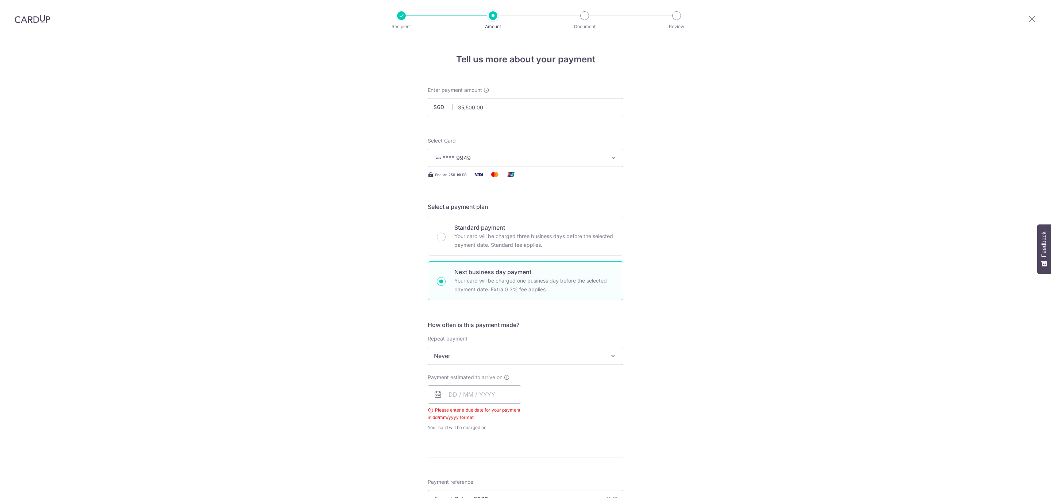
scroll to position [296, 0]
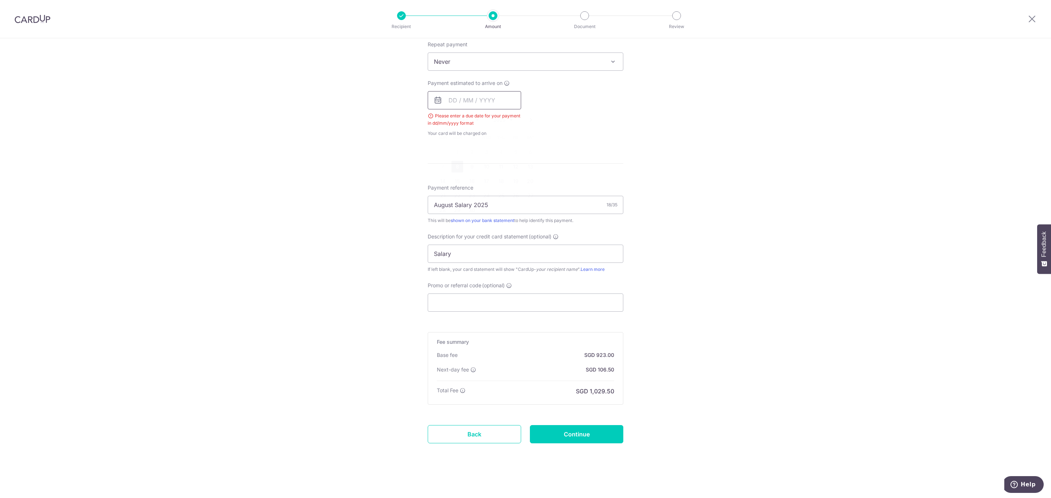
click at [472, 95] on input "text" at bounding box center [474, 100] width 93 height 18
click at [455, 163] on link "8" at bounding box center [457, 167] width 12 height 12
type input "[DATE]"
click at [785, 171] on div "Tell us more about your payment Enter payment amount SGD 35,500.00 35500.00 Sel…" at bounding box center [525, 121] width 1051 height 754
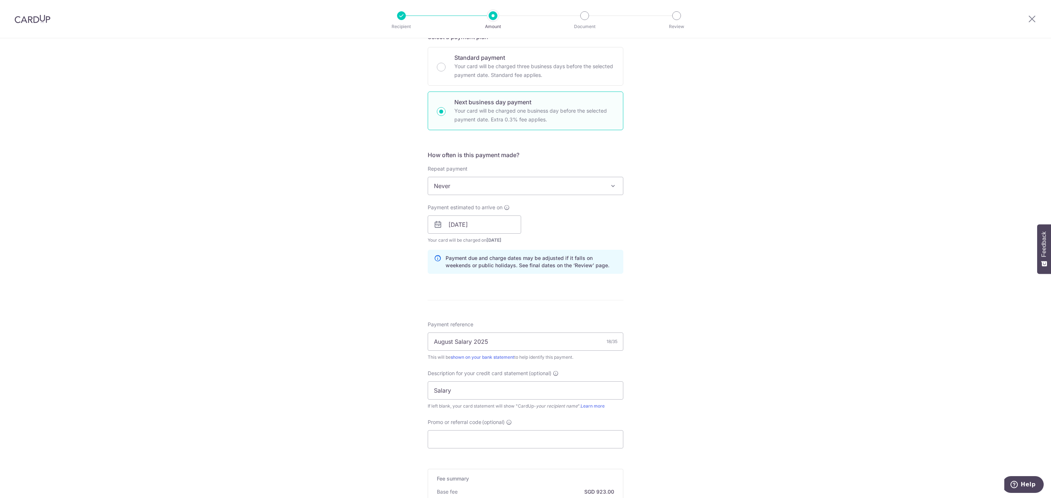
scroll to position [309, 0]
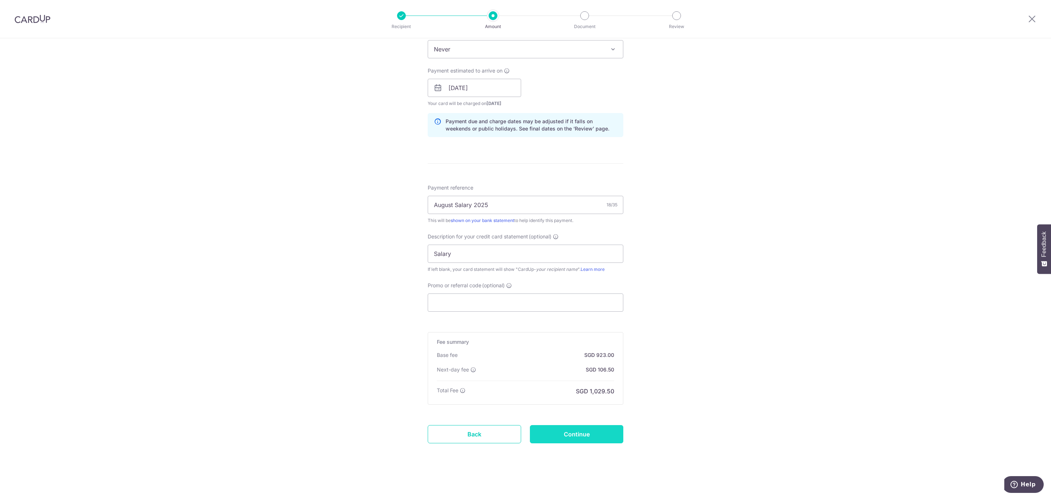
click at [592, 436] on input "Continue" at bounding box center [576, 434] width 93 height 18
type input "Update Schedule"
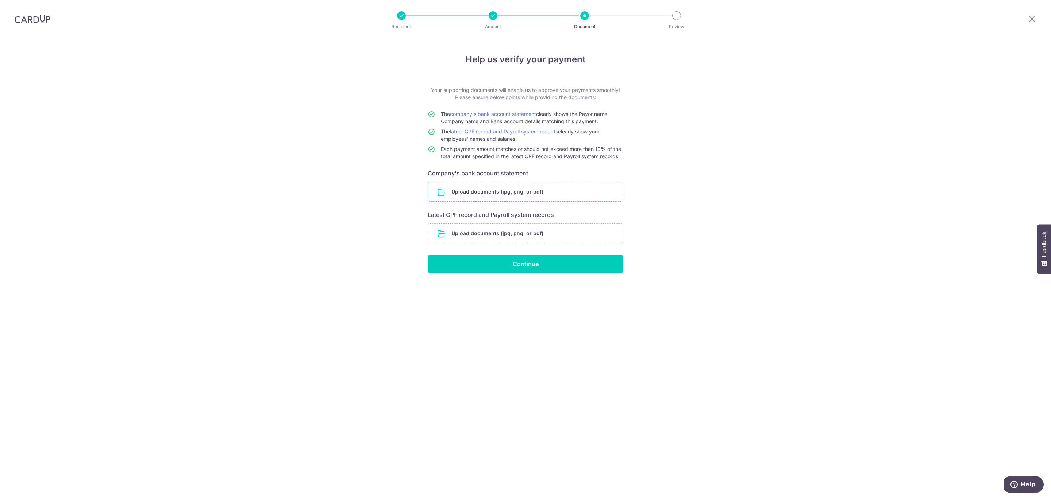
click at [497, 196] on input "file" at bounding box center [525, 191] width 195 height 19
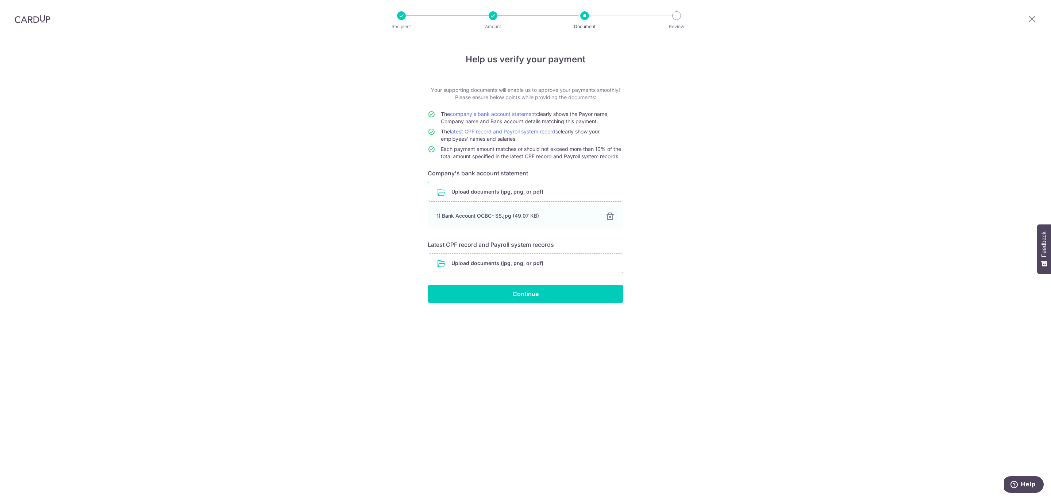
click at [1004, 168] on div "Help us verify your payment Your supporting documents will enable us to approve…" at bounding box center [525, 268] width 1051 height 460
click at [535, 265] on input "file" at bounding box center [525, 263] width 195 height 19
click at [530, 263] on input "file" at bounding box center [525, 263] width 195 height 19
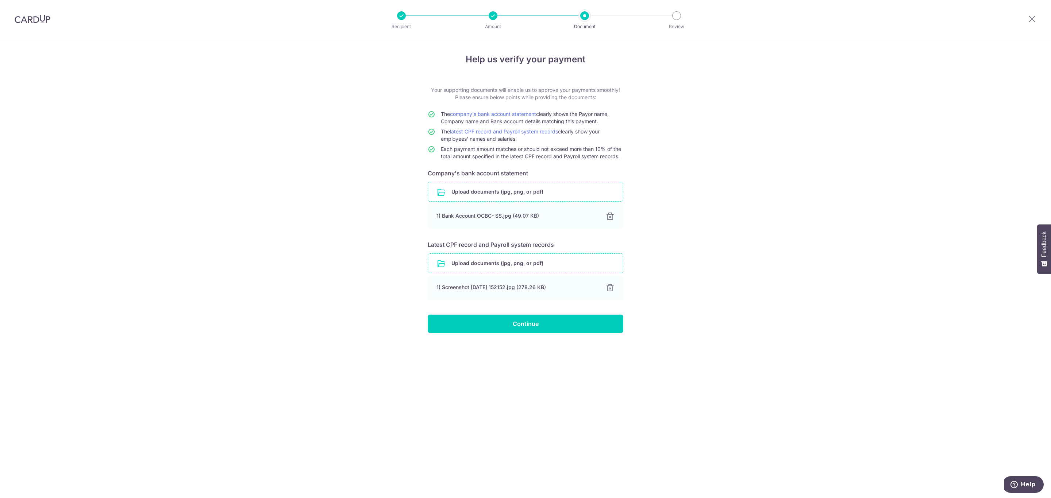
click at [842, 243] on div "Help us verify your payment Your supporting documents will enable us to approve…" at bounding box center [525, 268] width 1051 height 460
click at [518, 322] on input "Continue" at bounding box center [526, 324] width 196 height 18
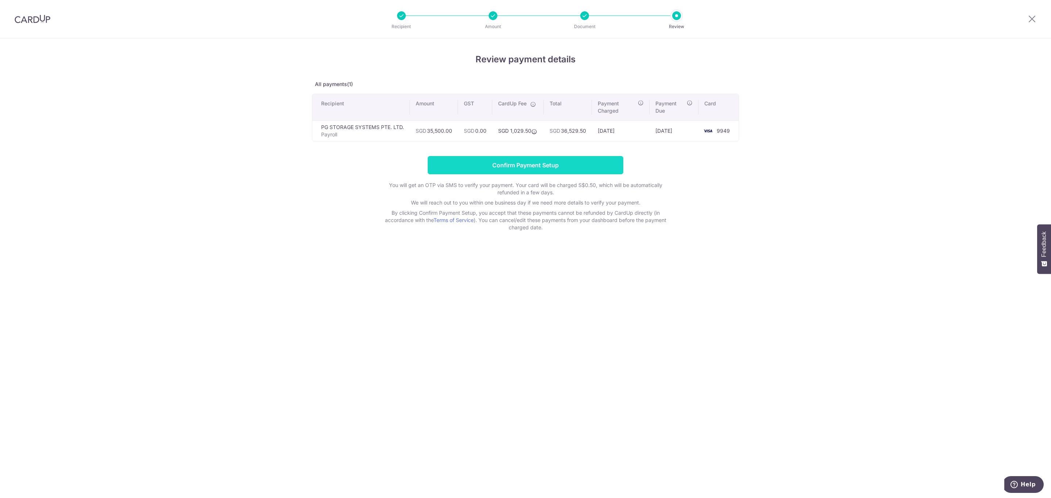
click at [495, 162] on input "Confirm Payment Setup" at bounding box center [526, 165] width 196 height 18
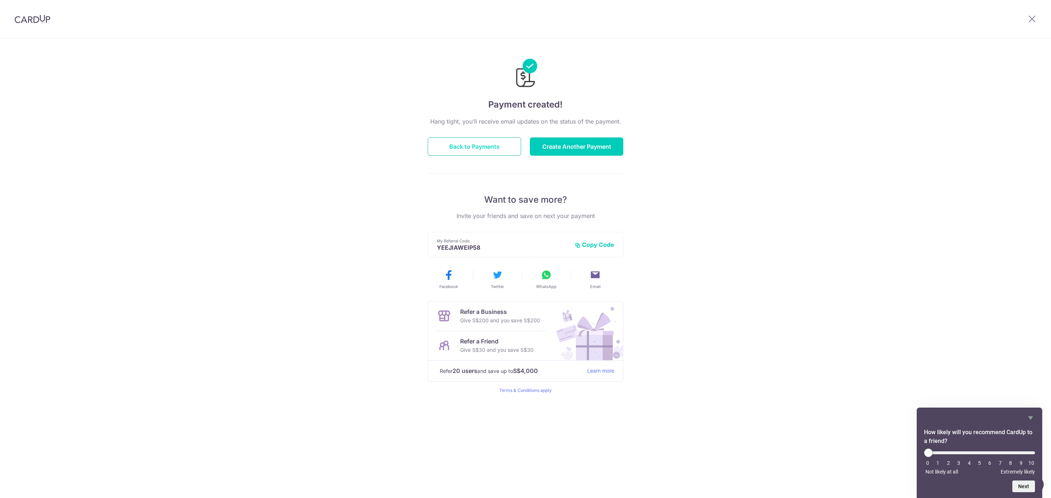
click at [481, 143] on button "Back to Payments" at bounding box center [474, 147] width 93 height 18
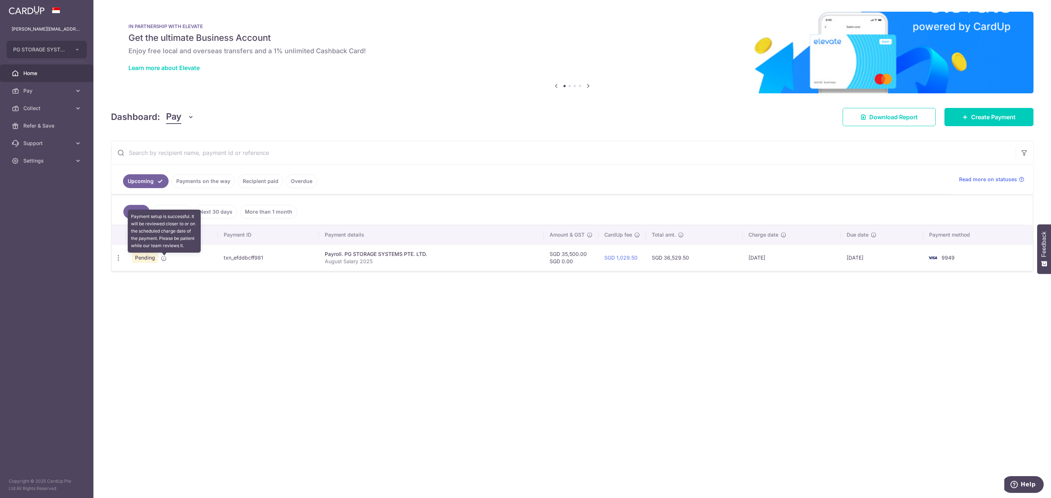
click at [164, 259] on icon at bounding box center [164, 259] width 6 height 6
click at [28, 88] on span "Pay" at bounding box center [47, 90] width 48 height 7
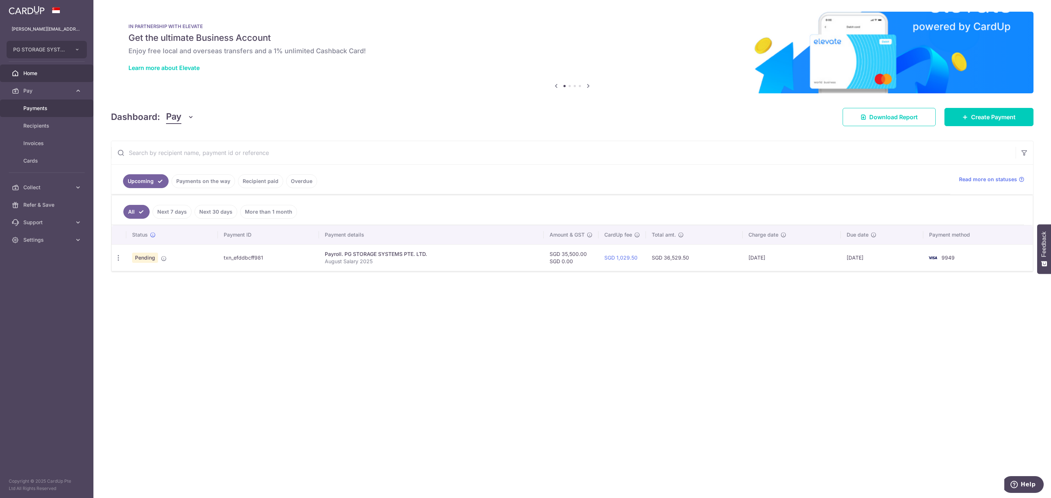
click at [39, 106] on span "Payments" at bounding box center [47, 108] width 48 height 7
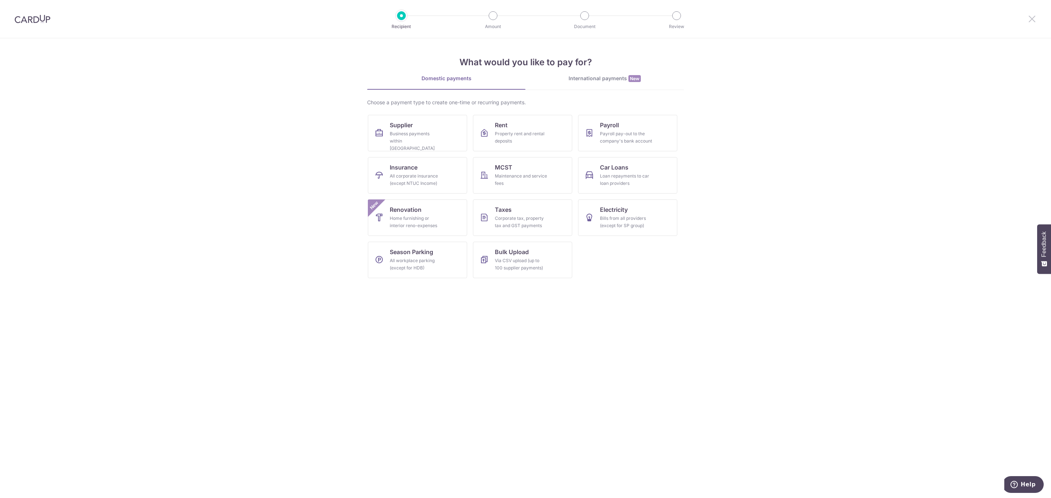
click at [1028, 19] on icon at bounding box center [1031, 18] width 9 height 9
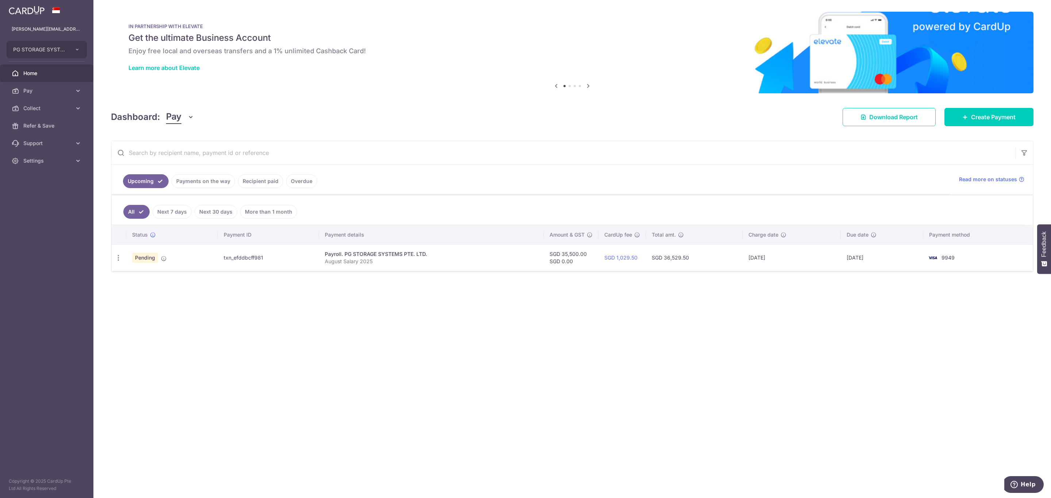
drag, startPoint x: 896, startPoint y: 264, endPoint x: 1015, endPoint y: 263, distance: 118.6
click at [1015, 263] on tr "Update payment Cancel payment Pending txn_efddbcff981 Payroll. PG STORAGE SYSTE…" at bounding box center [572, 257] width 921 height 27
click at [593, 254] on td "SGD 35,500.00 SGD 0.00" at bounding box center [571, 257] width 55 height 27
click at [331, 265] on p "August Salary 2025" at bounding box center [431, 261] width 213 height 7
click at [331, 263] on p "August Salary 2025" at bounding box center [431, 261] width 213 height 7
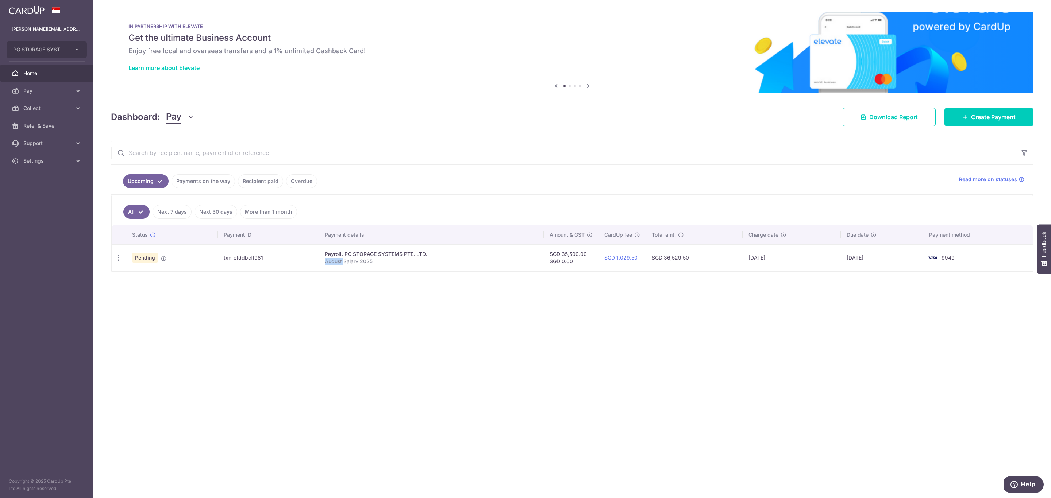
click at [331, 263] on p "August Salary 2025" at bounding box center [431, 261] width 213 height 7
click at [331, 260] on p "August Salary 2025" at bounding box center [431, 261] width 213 height 7
click at [165, 262] on icon at bounding box center [164, 259] width 6 height 6
click at [207, 179] on link "Payments on the way" at bounding box center [202, 181] width 63 height 14
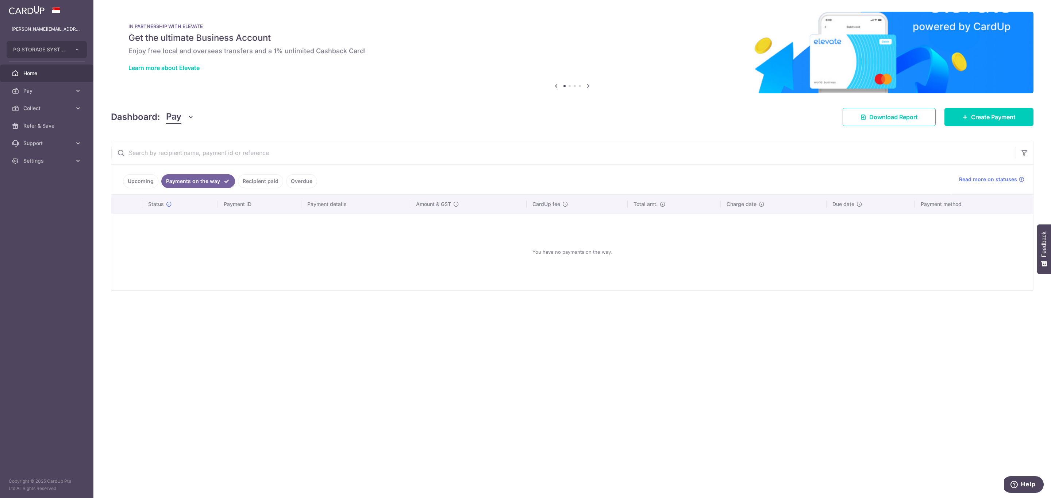
drag, startPoint x: 143, startPoint y: 182, endPoint x: 237, endPoint y: 180, distance: 94.1
click at [145, 182] on link "Upcoming" at bounding box center [140, 181] width 35 height 14
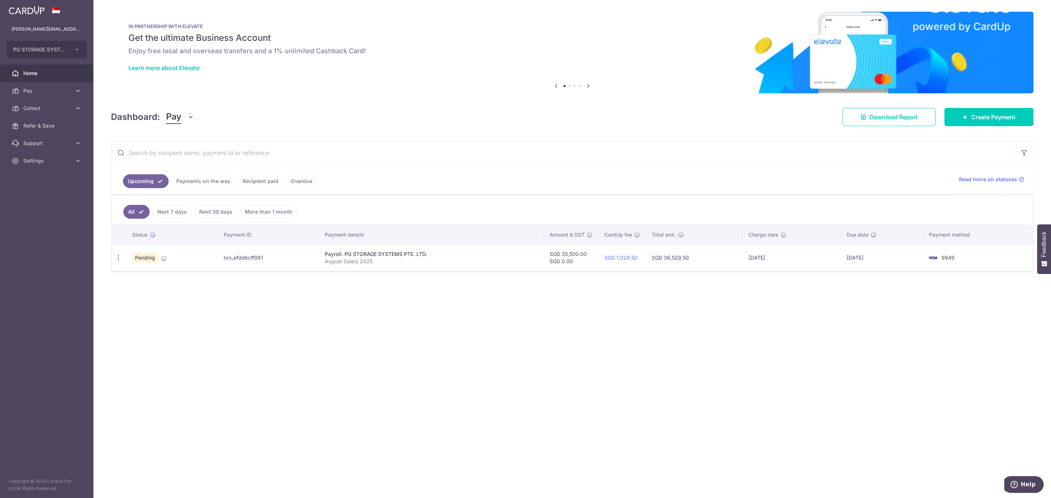
click at [305, 186] on link "Overdue" at bounding box center [301, 181] width 31 height 14
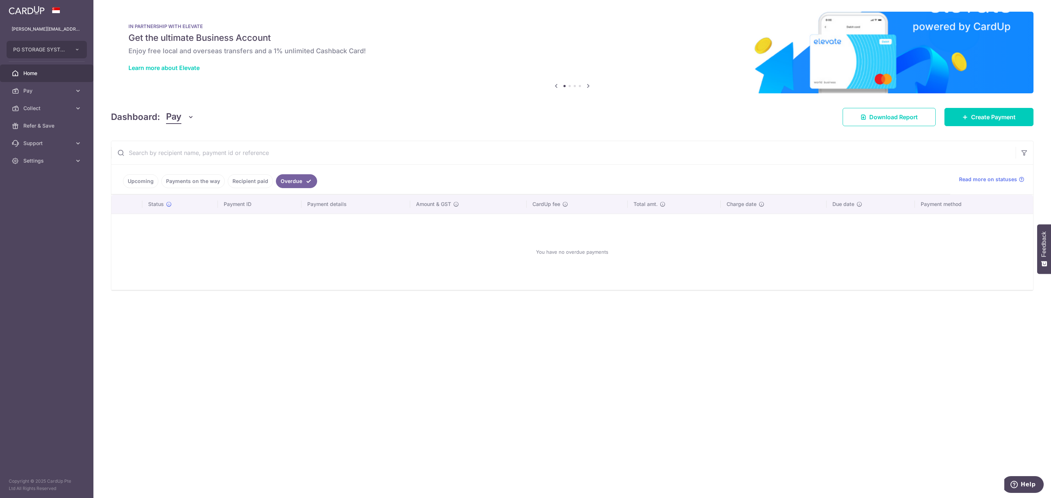
click at [140, 180] on link "Upcoming" at bounding box center [140, 181] width 35 height 14
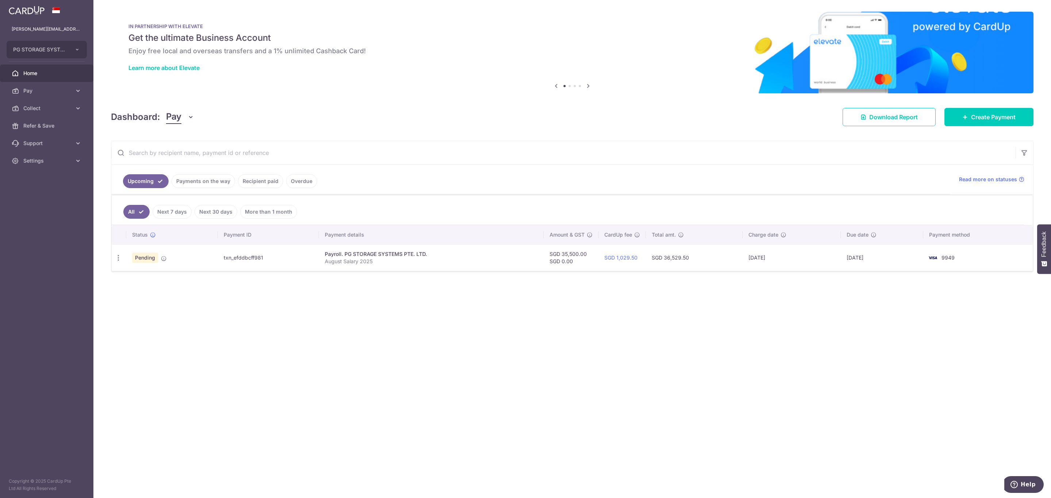
click at [367, 258] on div "Payroll. PG STORAGE SYSTEMS PTE. LTD." at bounding box center [431, 254] width 213 height 7
drag, startPoint x: 66, startPoint y: 103, endPoint x: 75, endPoint y: 116, distance: 15.8
click at [66, 103] on link "Collect" at bounding box center [46, 109] width 93 height 18
click at [53, 159] on span "Payment Requests" at bounding box center [47, 160] width 48 height 7
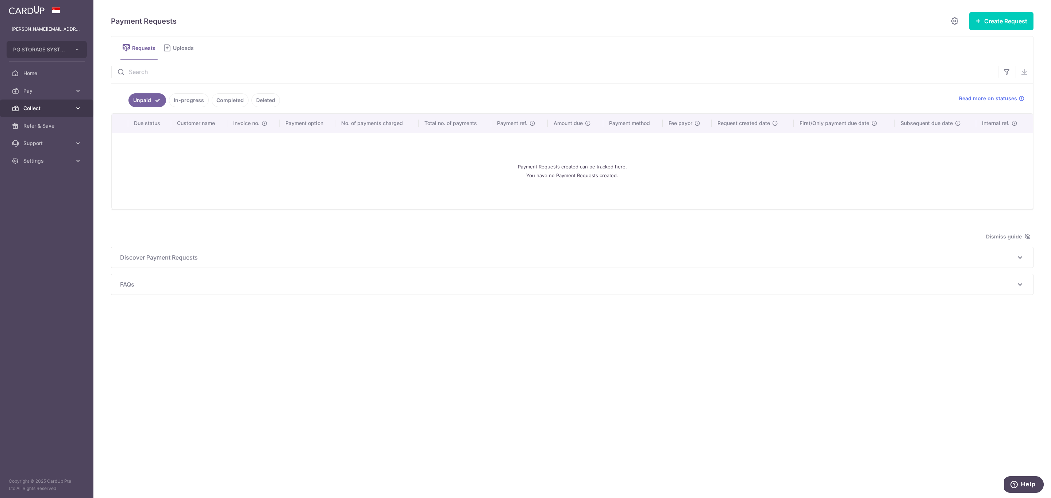
click at [40, 114] on link "Collect" at bounding box center [46, 109] width 93 height 18
click at [39, 140] on span "Payment Pages" at bounding box center [47, 143] width 48 height 7
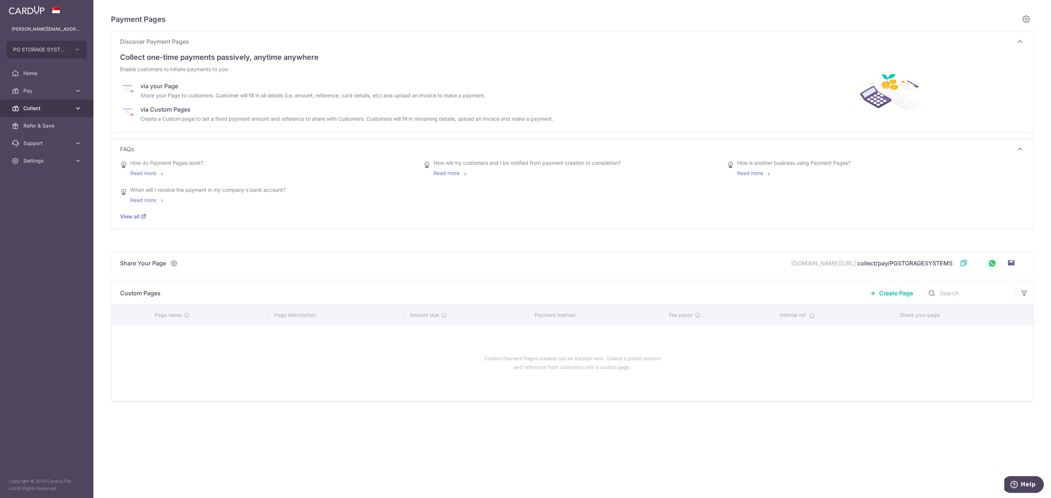
click at [41, 107] on span "Collect" at bounding box center [47, 108] width 48 height 7
click at [24, 124] on span "Dashboard" at bounding box center [47, 125] width 48 height 7
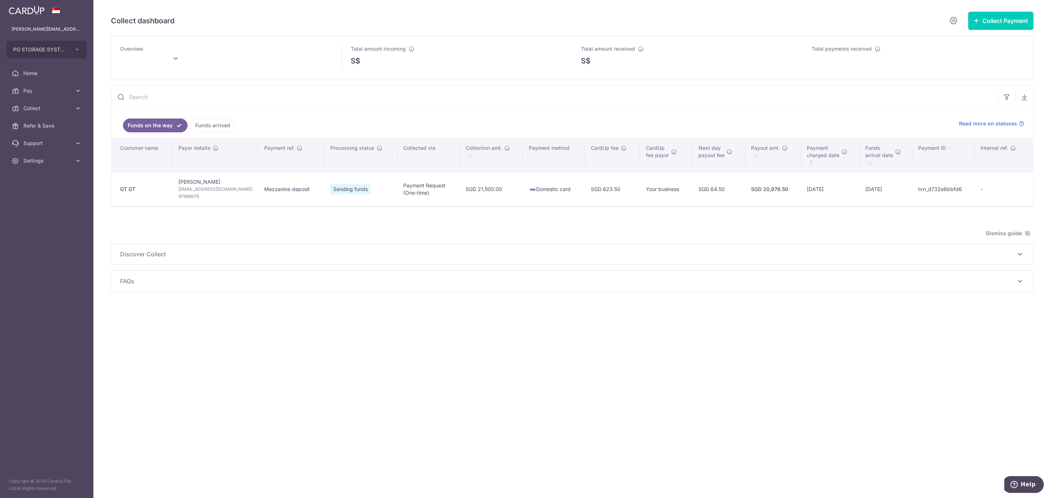
type input "September 2025"
click at [31, 89] on span "Pay" at bounding box center [47, 90] width 48 height 7
click at [41, 107] on span "Payments" at bounding box center [47, 108] width 48 height 7
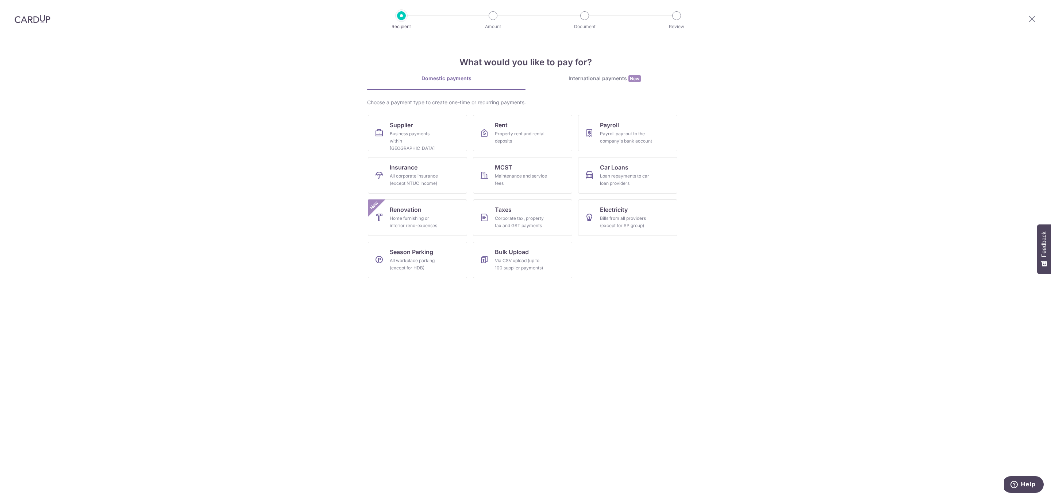
click at [1037, 19] on div at bounding box center [1032, 19] width 38 height 38
drag, startPoint x: 1027, startPoint y: 18, endPoint x: 887, endPoint y: 50, distance: 143.6
click at [1028, 18] on icon at bounding box center [1031, 18] width 9 height 9
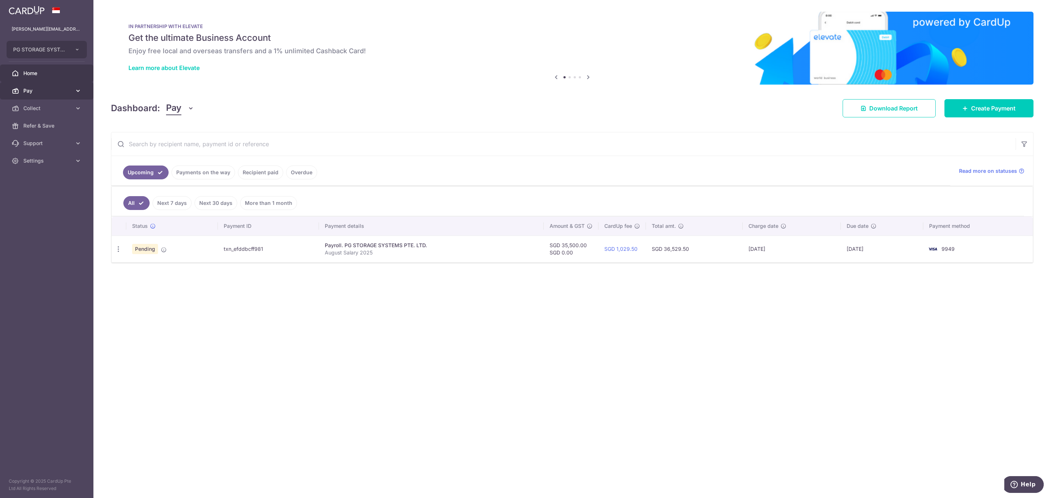
click at [49, 86] on link "Pay" at bounding box center [46, 91] width 93 height 18
click at [39, 123] on span "Recipients" at bounding box center [47, 125] width 48 height 7
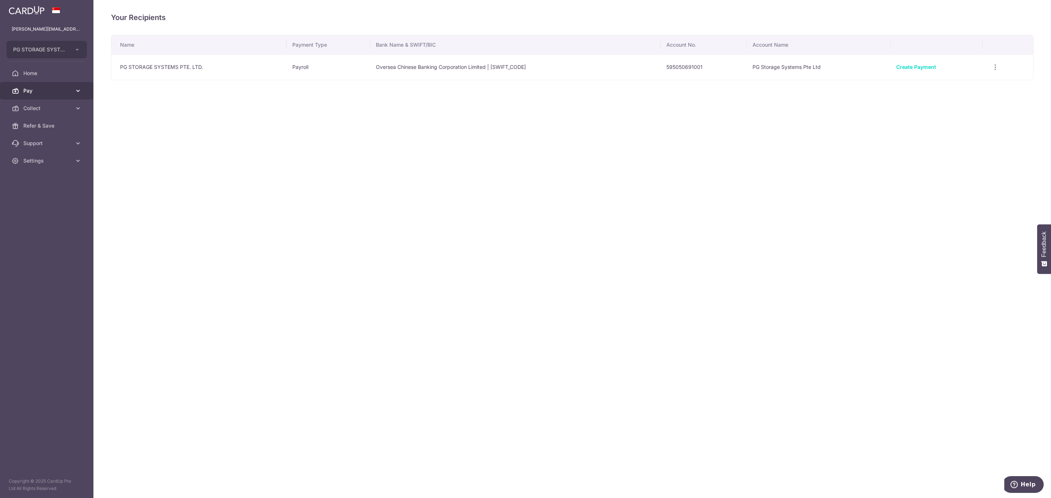
click at [39, 85] on link "Pay" at bounding box center [46, 91] width 93 height 18
click at [22, 72] on link "Home" at bounding box center [46, 74] width 93 height 18
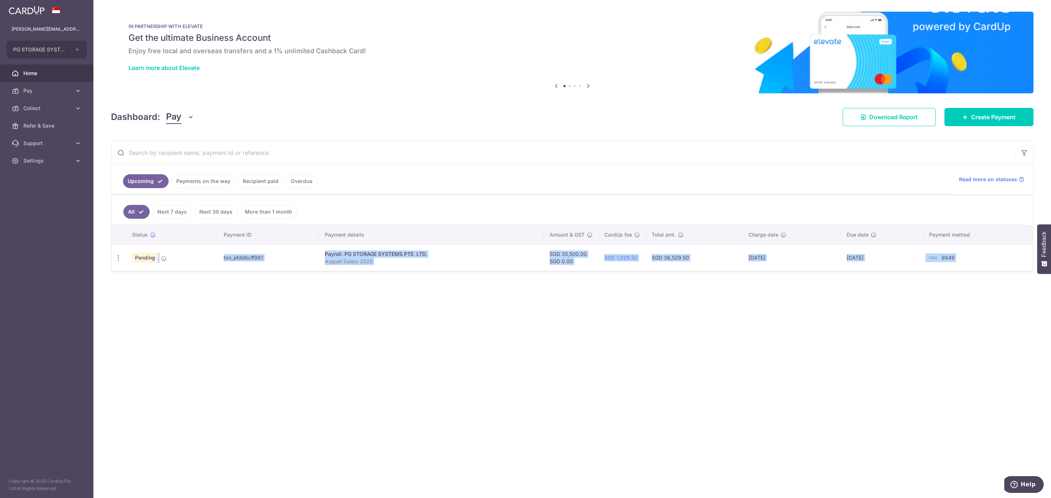
drag, startPoint x: 156, startPoint y: 256, endPoint x: 599, endPoint y: 296, distance: 445.0
click at [586, 294] on div "× Pause Schedule Pause all future payments in this series Pause just this one p…" at bounding box center [571, 249] width 957 height 498
click at [630, 315] on div "× Pause Schedule Pause all future payments in this series Pause just this one p…" at bounding box center [571, 249] width 957 height 498
drag, startPoint x: 617, startPoint y: 260, endPoint x: 764, endPoint y: 270, distance: 146.9
click at [764, 270] on tr "Update payment Cancel payment Pending txn_efddbcff981 Payroll. PG STORAGE SYSTE…" at bounding box center [572, 257] width 921 height 27
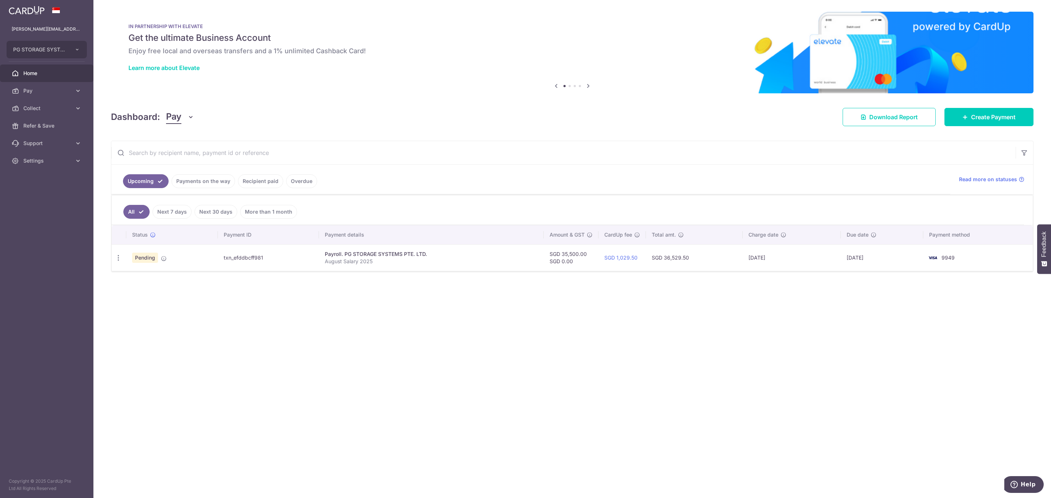
click at [763, 344] on div "× Pause Schedule Pause all future payments in this series Pause just this one p…" at bounding box center [571, 249] width 957 height 498
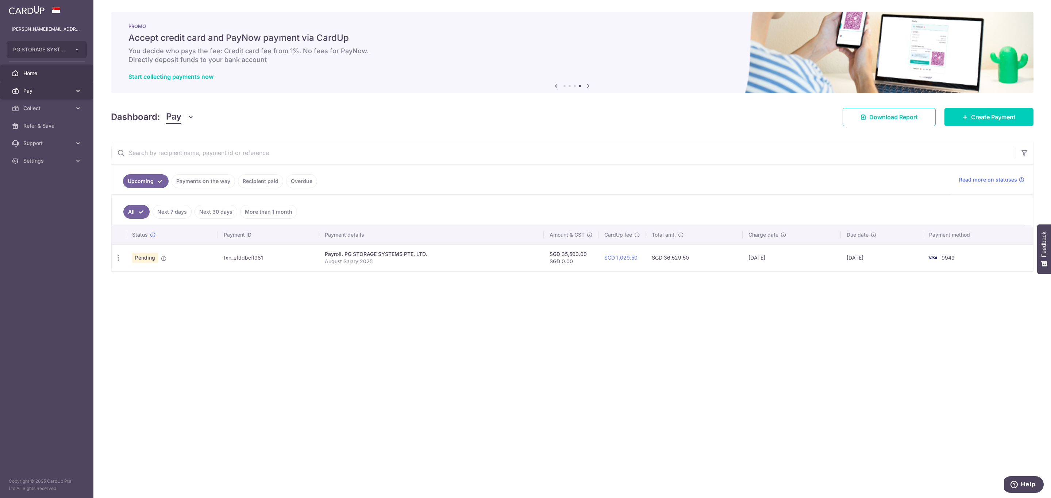
drag, startPoint x: 21, startPoint y: 84, endPoint x: 28, endPoint y: 84, distance: 7.7
click at [21, 85] on link "Pay" at bounding box center [46, 91] width 93 height 18
click at [32, 70] on span "Home" at bounding box center [47, 73] width 48 height 7
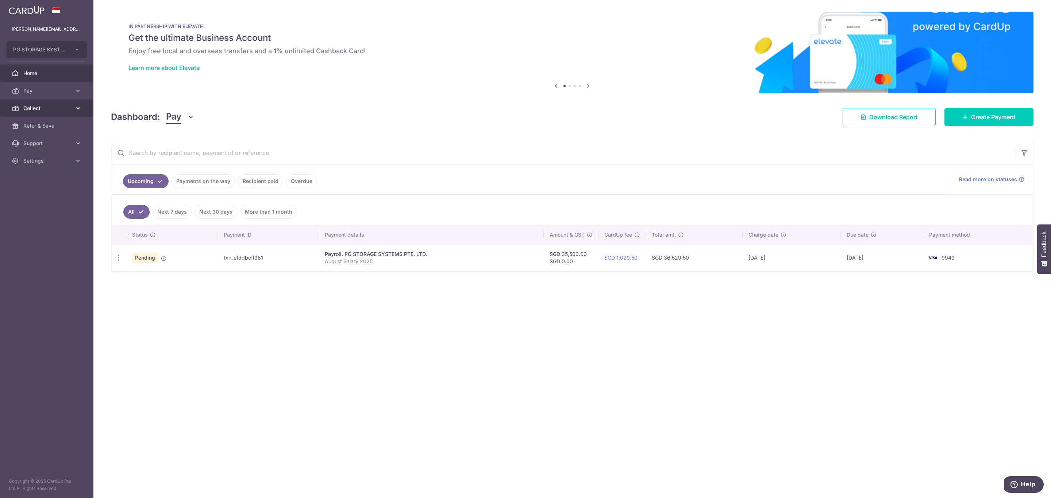
click at [49, 108] on span "Collect" at bounding box center [47, 108] width 48 height 7
click at [42, 127] on span "Dashboard" at bounding box center [47, 125] width 48 height 7
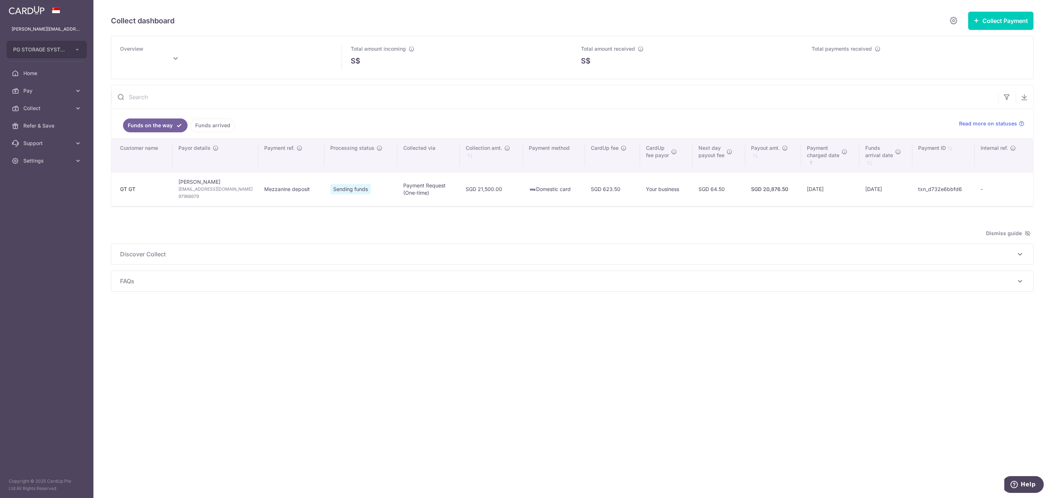
type input "September 2025"
click at [35, 103] on link "Collect" at bounding box center [46, 109] width 93 height 18
click at [40, 125] on span "Dashboard" at bounding box center [47, 125] width 48 height 7
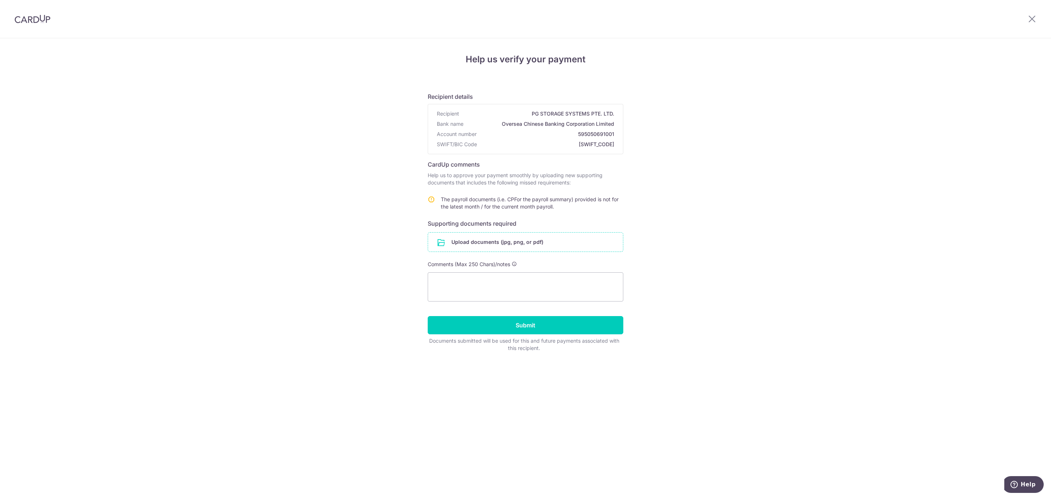
click at [525, 244] on input "file" at bounding box center [525, 242] width 195 height 19
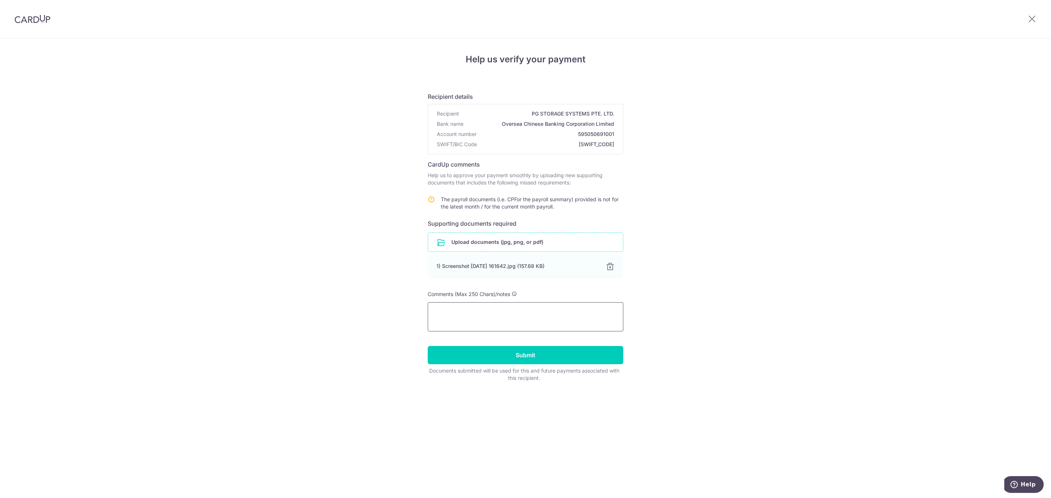
drag, startPoint x: 526, startPoint y: 325, endPoint x: 716, endPoint y: 314, distance: 189.7
click at [529, 324] on textarea at bounding box center [526, 316] width 196 height 29
type textarea "Pls note that for September CPF is paying for August SALARY"
click at [544, 358] on input "Submit" at bounding box center [526, 355] width 196 height 18
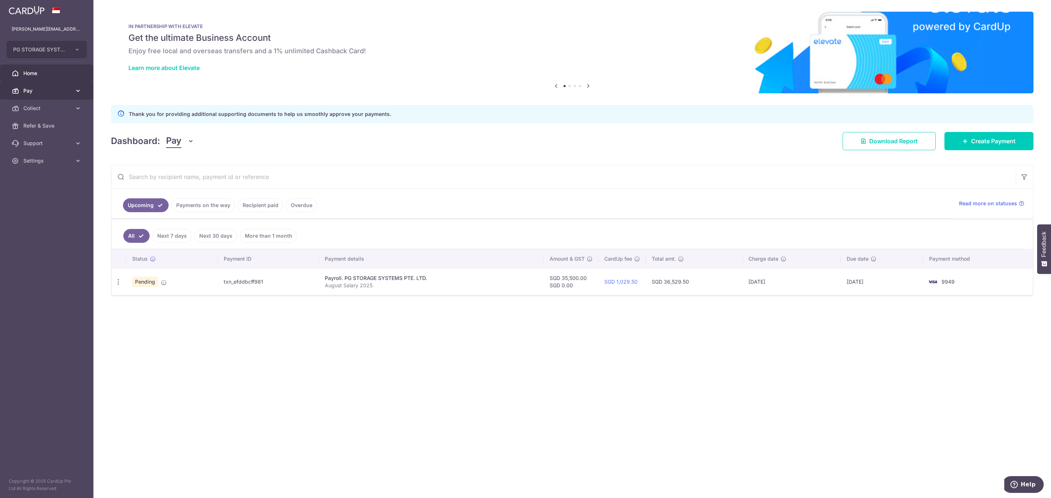
click at [36, 93] on span "Pay" at bounding box center [47, 90] width 48 height 7
click at [32, 105] on span "Payments" at bounding box center [47, 108] width 48 height 7
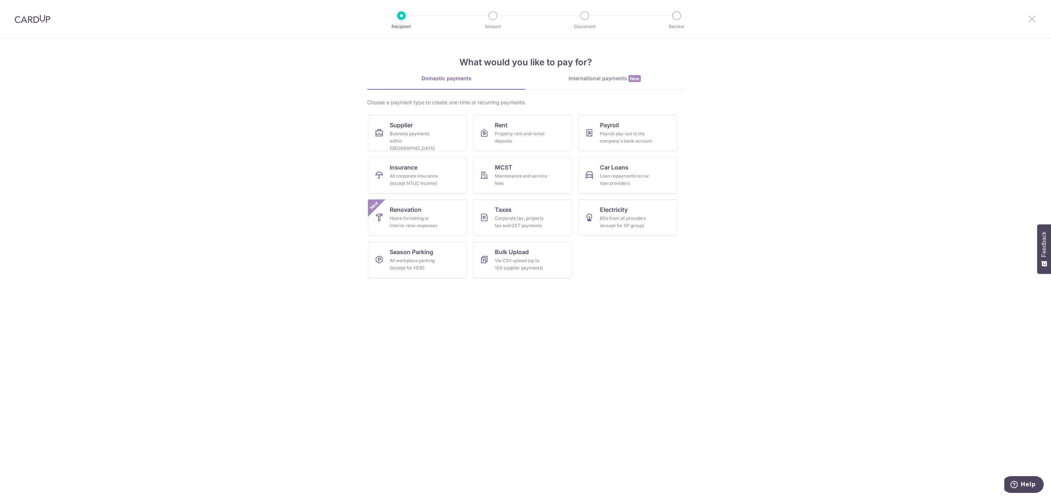
click at [1032, 20] on icon at bounding box center [1031, 18] width 9 height 9
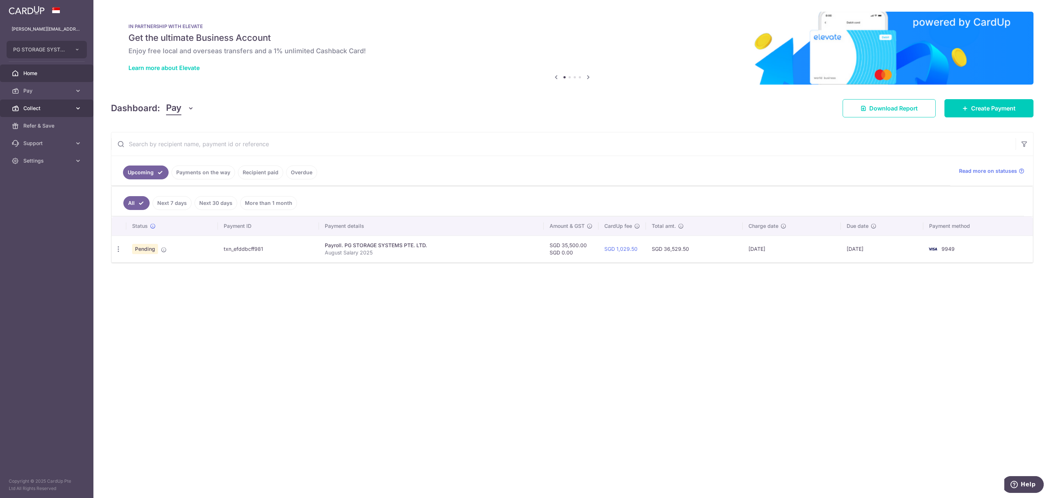
click at [40, 106] on span "Collect" at bounding box center [47, 108] width 48 height 7
click at [35, 127] on span "Dashboard" at bounding box center [47, 125] width 48 height 7
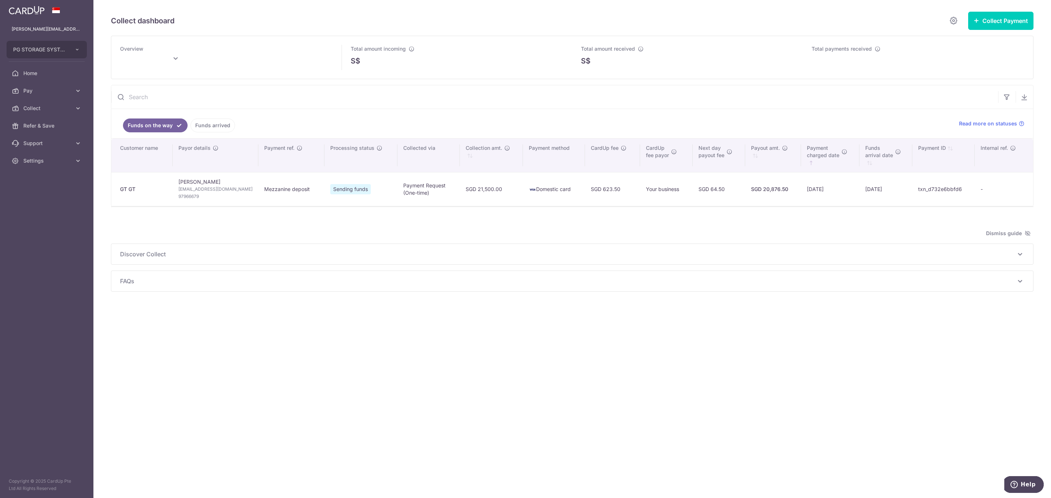
type input "[DATE]"
drag, startPoint x: 53, startPoint y: 90, endPoint x: 57, endPoint y: 92, distance: 5.4
click at [53, 90] on span "Pay" at bounding box center [47, 90] width 48 height 7
click at [40, 107] on span "Payments" at bounding box center [47, 108] width 48 height 7
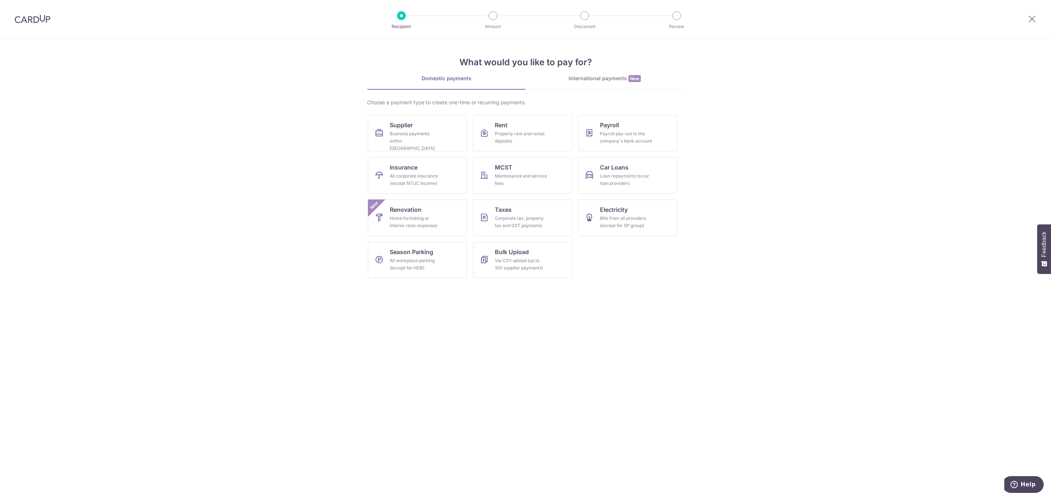
click at [1035, 13] on div at bounding box center [1032, 19] width 38 height 38
click at [1028, 19] on icon at bounding box center [1031, 18] width 9 height 9
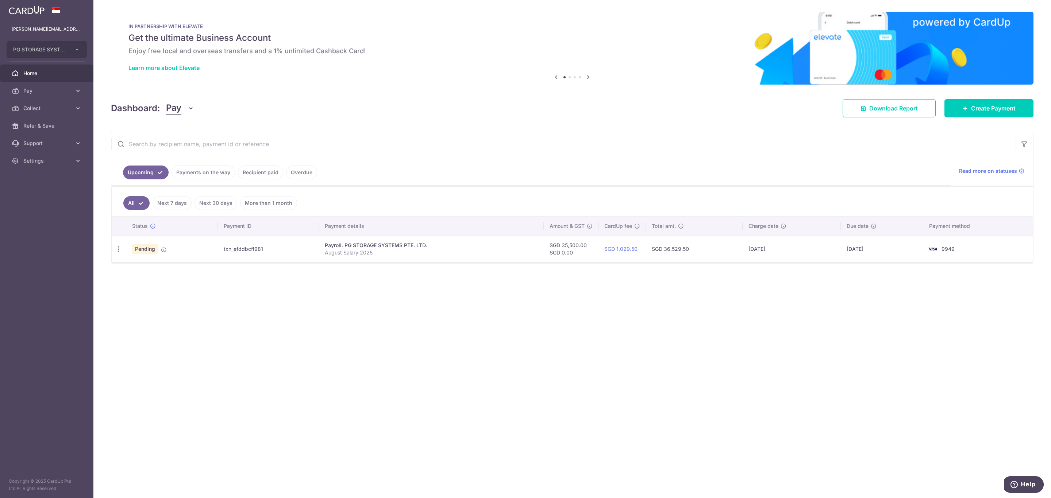
click at [34, 74] on span "Home" at bounding box center [47, 73] width 48 height 7
